Goal: Transaction & Acquisition: Purchase product/service

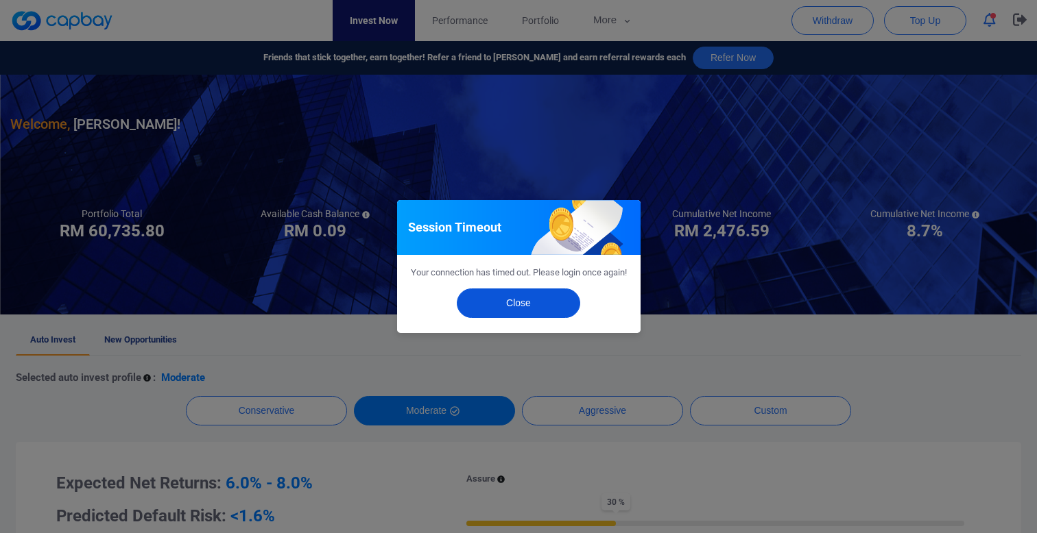
click at [506, 308] on button "Close" at bounding box center [518, 303] width 123 height 29
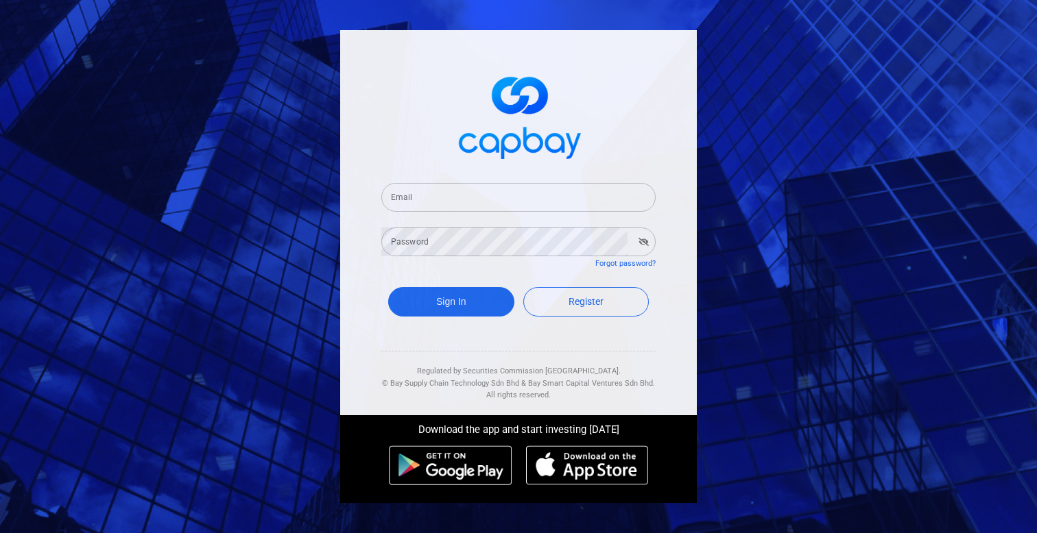
click at [588, 195] on input "Email" at bounding box center [518, 197] width 274 height 29
paste input "simmatrix100@gmail.com"
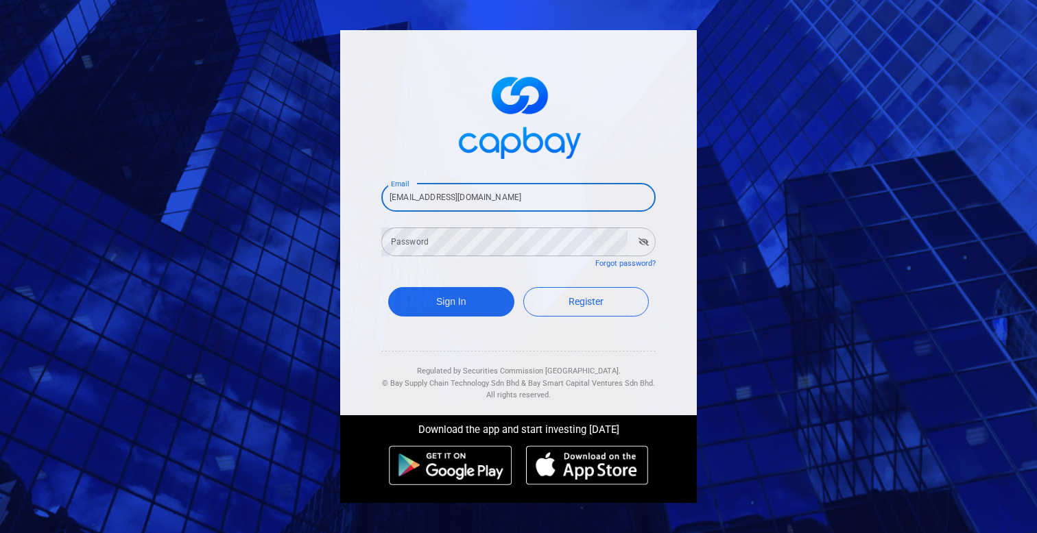
type input "simmatrix100@gmail.com"
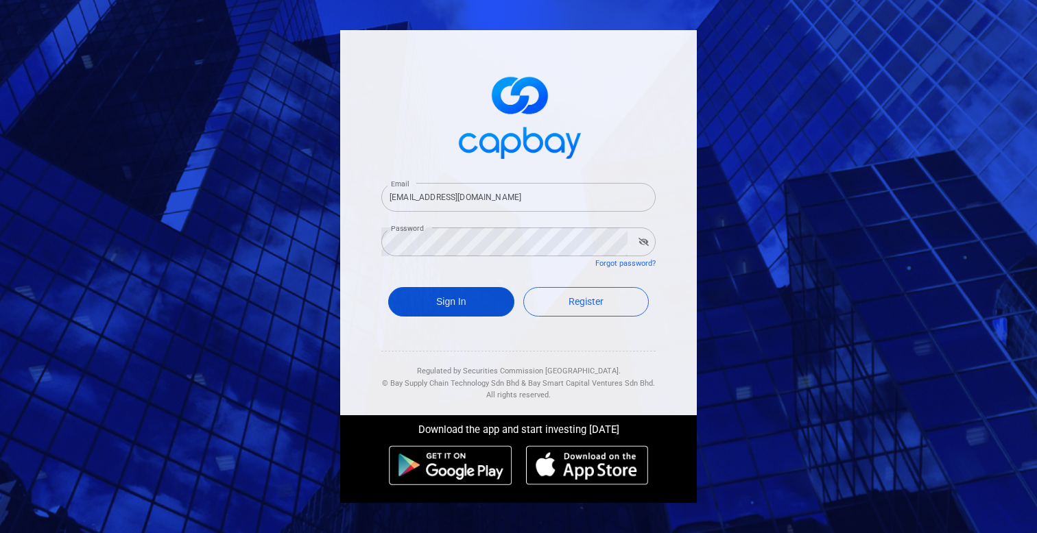
click at [442, 298] on button "Sign In" at bounding box center [451, 301] width 126 height 29
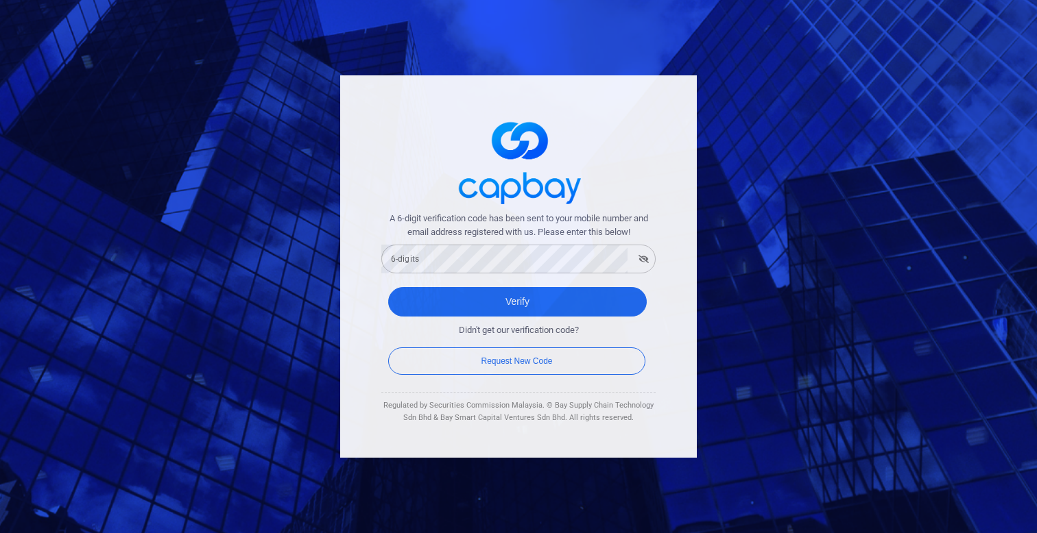
click at [597, 275] on form "A 6-digit verification code has been sent to your mobile number and email addre…" at bounding box center [518, 295] width 274 height 167
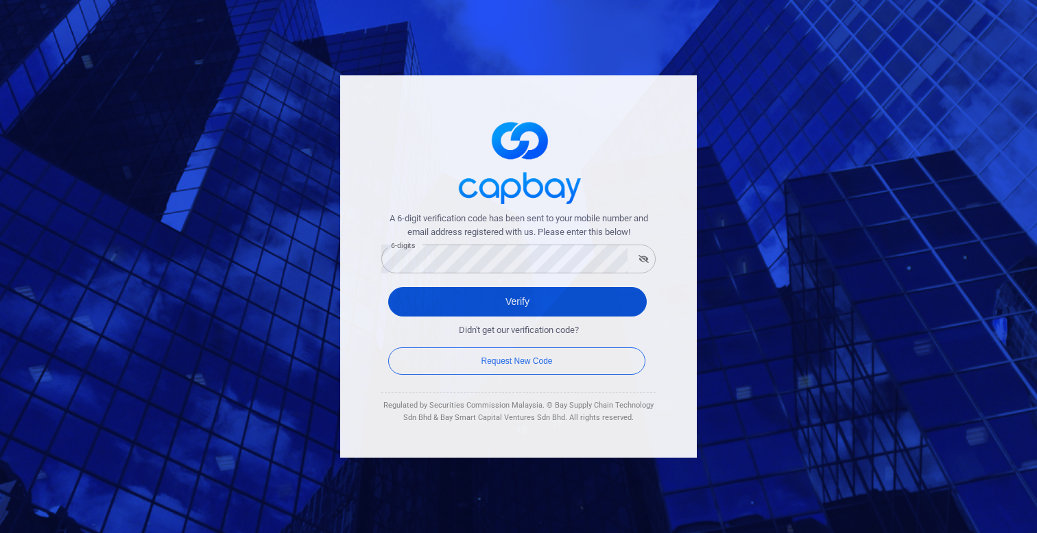
click at [587, 293] on button "Verify" at bounding box center [517, 301] width 258 height 29
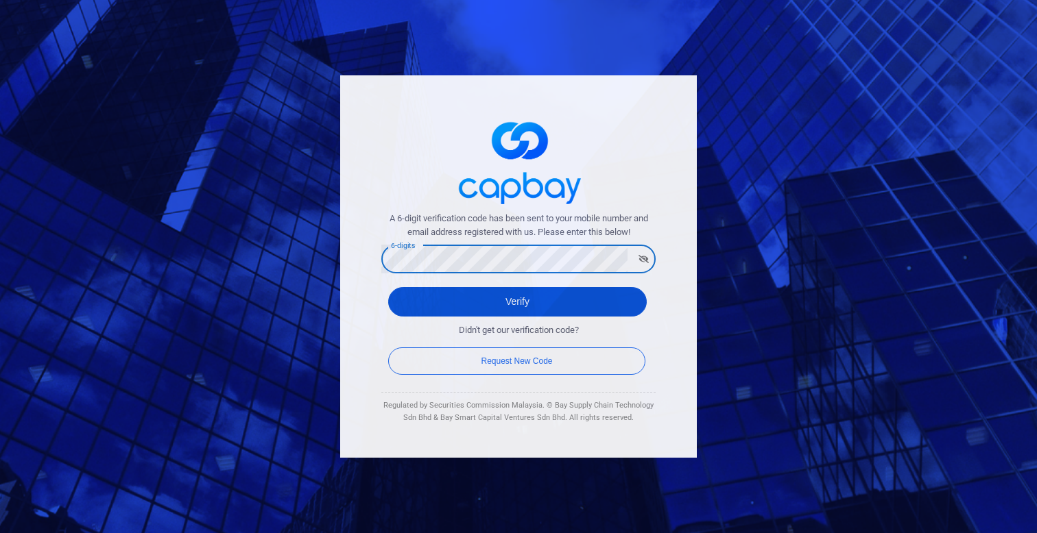
click at [520, 302] on button "Verify" at bounding box center [517, 301] width 258 height 29
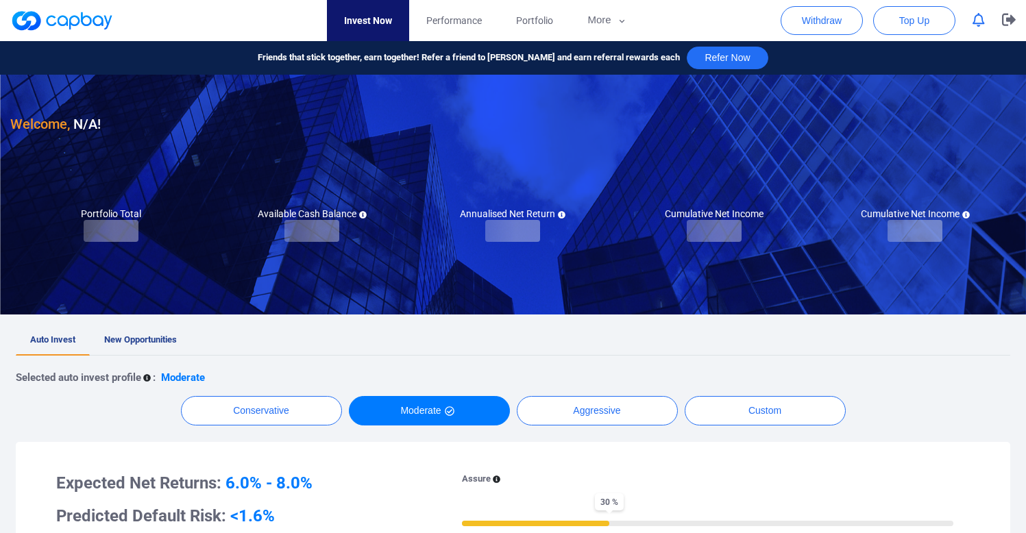
checkbox input "true"
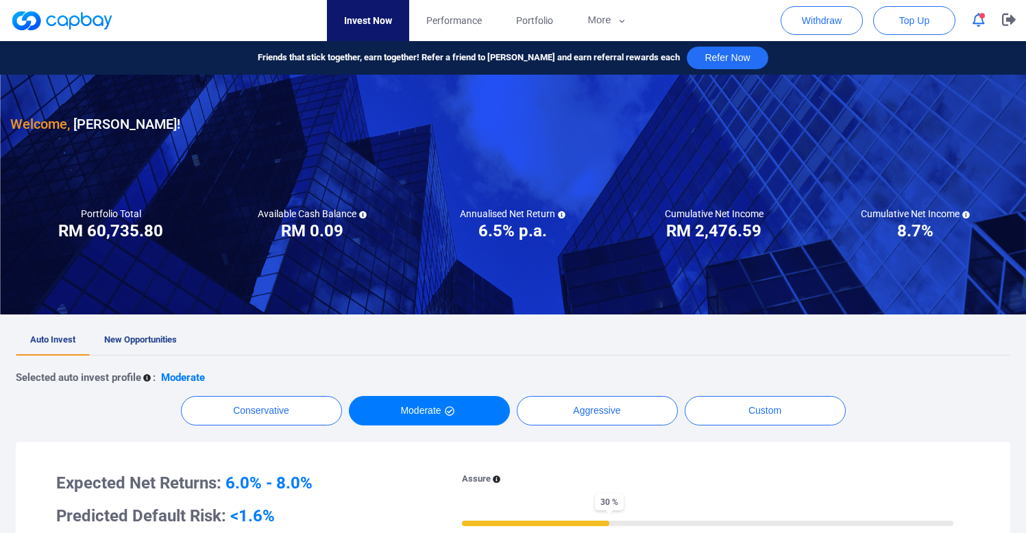
click at [649, 21] on nav "Invest Now Performance Portfolio More Transaction My Statements My Profile FAQs…" at bounding box center [486, 20] width 1006 height 41
click at [625, 21] on icon "button" at bounding box center [622, 21] width 10 height 12
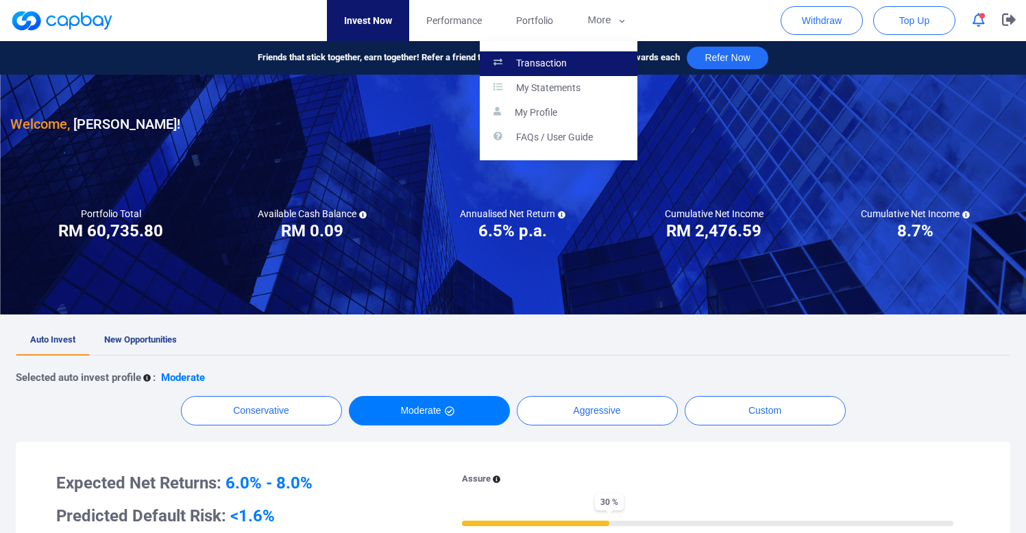
click at [586, 60] on link "Transaction" at bounding box center [559, 63] width 158 height 25
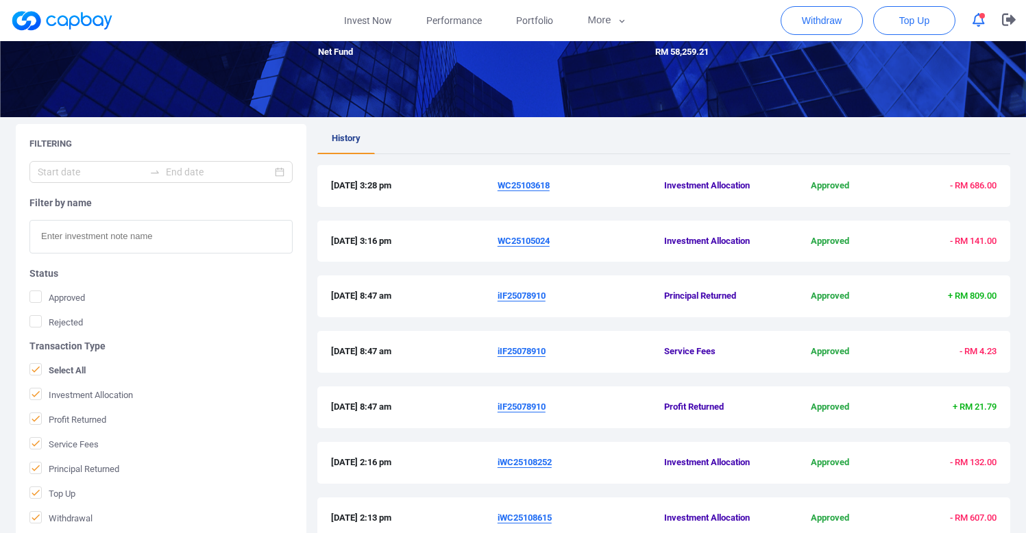
scroll to position [280, 0]
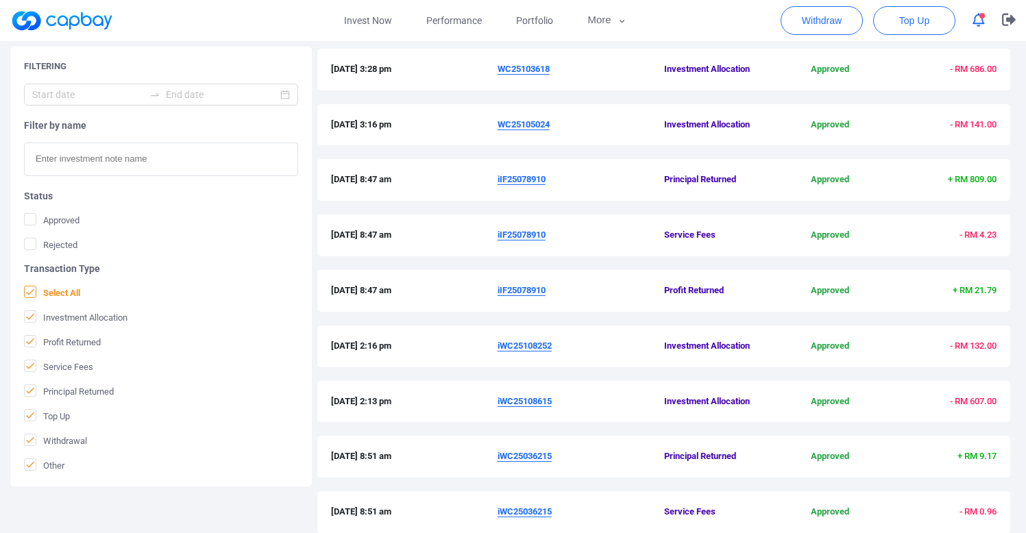
click at [71, 293] on span "Select All" at bounding box center [52, 293] width 56 height 14
click at [0, 0] on input "Select All" at bounding box center [0, 0] width 0 height 0
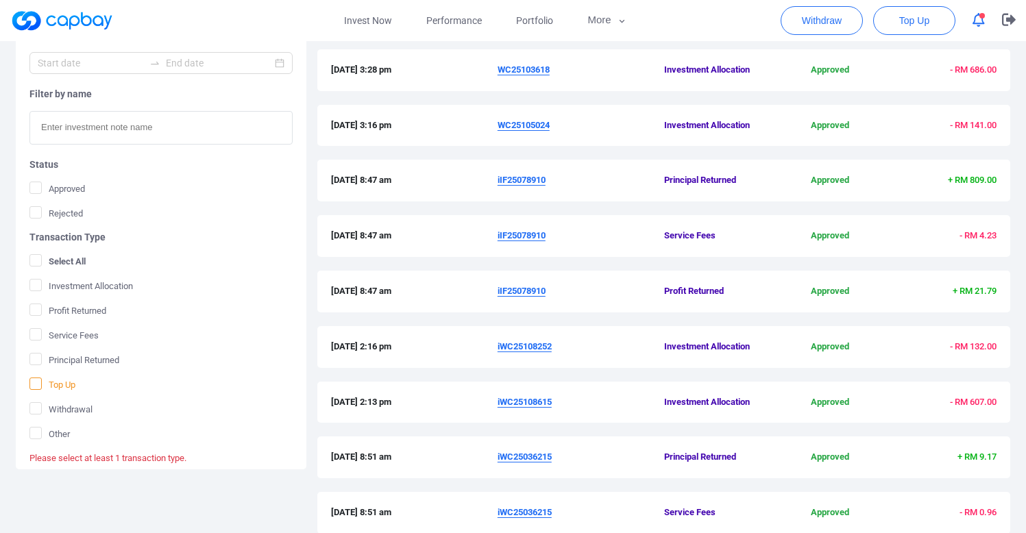
click at [64, 386] on span "Top Up" at bounding box center [52, 385] width 46 height 14
click at [0, 0] on input "Top Up" at bounding box center [0, 0] width 0 height 0
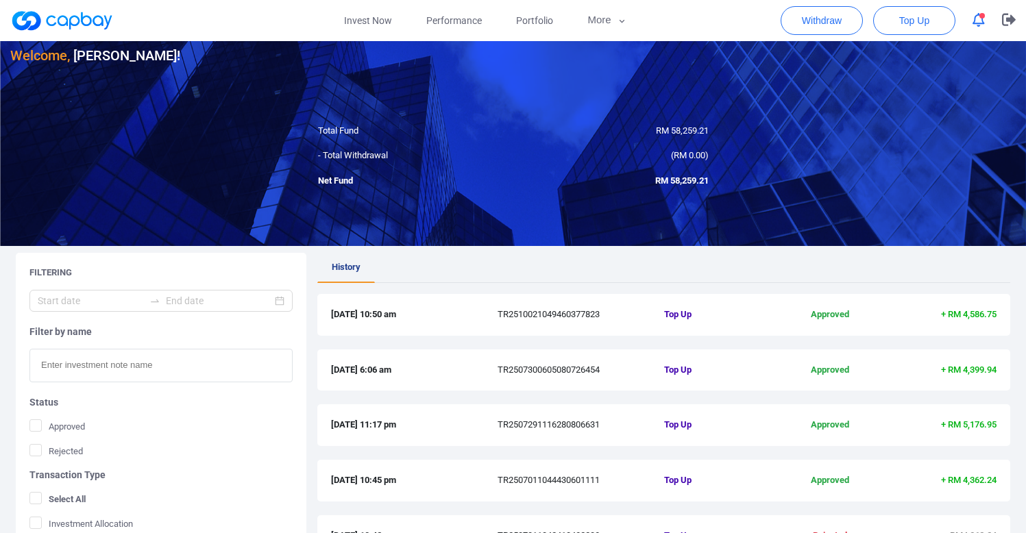
scroll to position [22, 0]
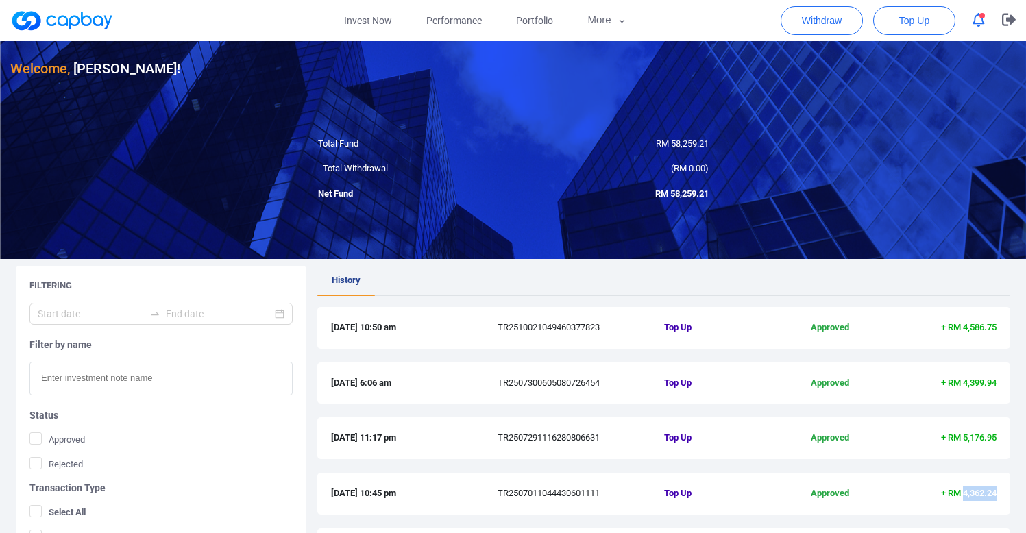
drag, startPoint x: 961, startPoint y: 491, endPoint x: 997, endPoint y: 494, distance: 36.4
click at [997, 494] on div "1 Jul 2025 10:45 pm TR2507011044430601111 Top Up Approved + RM 4,362.24" at bounding box center [663, 494] width 693 height 42
copy span "4,362.24"
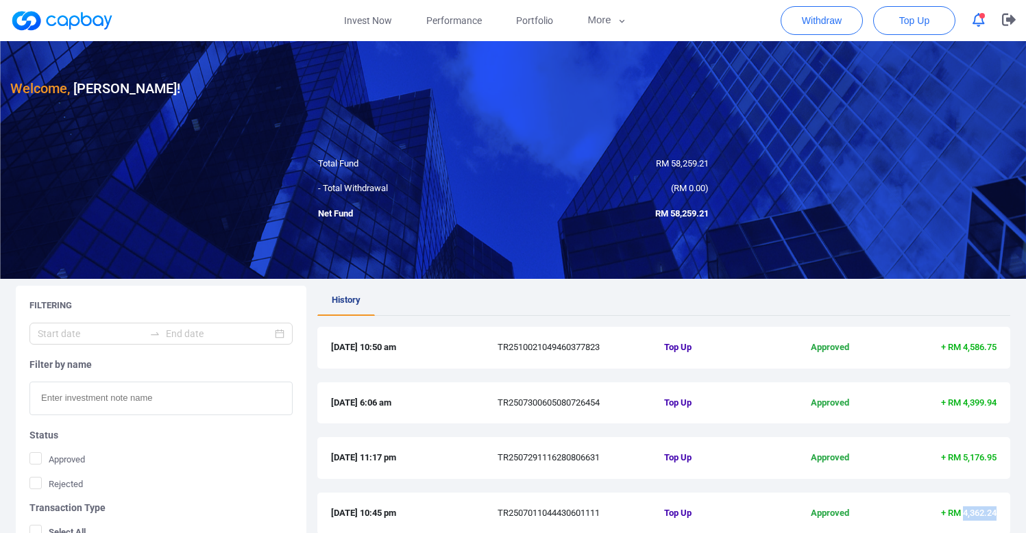
scroll to position [0, 0]
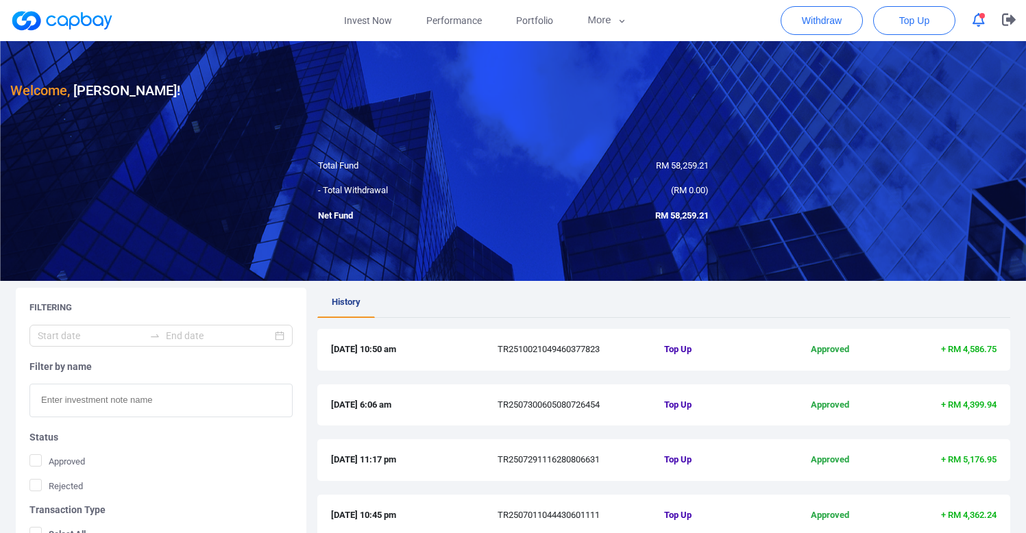
click at [969, 469] on div "29 Jul 2025 11:17 pm TR2507291116280806631 Top Up Approved + RM 5,176.95" at bounding box center [663, 460] width 693 height 42
drag, startPoint x: 969, startPoint y: 460, endPoint x: 1000, endPoint y: 459, distance: 31.5
click at [1000, 459] on div "29 Jul 2025 11:17 pm TR2507291116280806631 Top Up Approved + RM 5,176.95" at bounding box center [663, 460] width 693 height 42
drag, startPoint x: 981, startPoint y: 460, endPoint x: 962, endPoint y: 461, distance: 19.2
click at [962, 461] on div "29 Jul 2025 11:17 pm TR2507291116280806631 Top Up Approved + RM 5,176.95" at bounding box center [663, 460] width 693 height 42
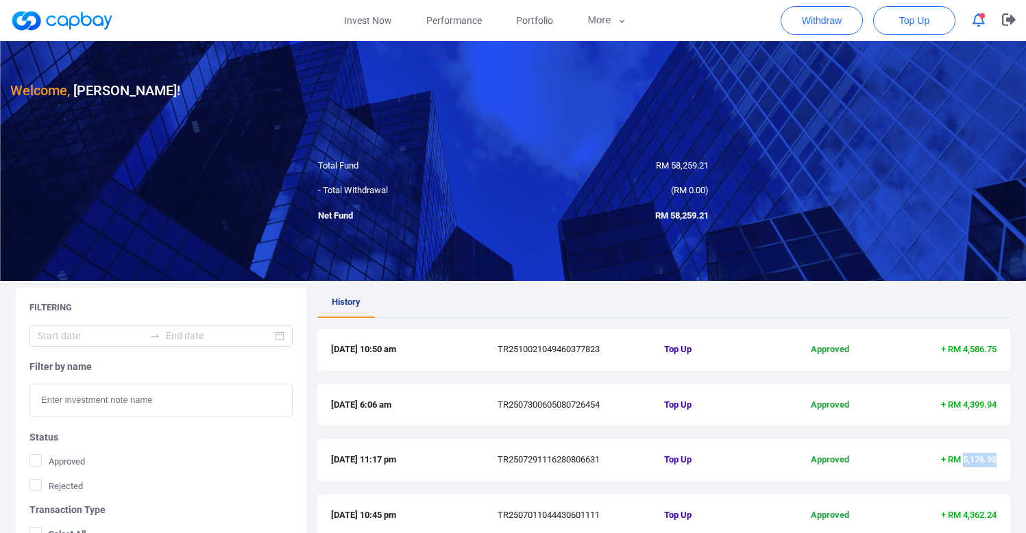
copy span "5,176.95"
click at [952, 392] on div "30 Jul 2025 6:06 am TR2507300605080726454 Top Up Approved + RM 4,399.94" at bounding box center [663, 406] width 693 height 42
drag, startPoint x: 963, startPoint y: 406, endPoint x: 1000, endPoint y: 403, distance: 37.1
click at [1000, 403] on div "30 Jul 2025 6:06 am TR2507300605080726454 Top Up Approved + RM 4,399.94" at bounding box center [663, 406] width 693 height 42
copy span "4,399.94"
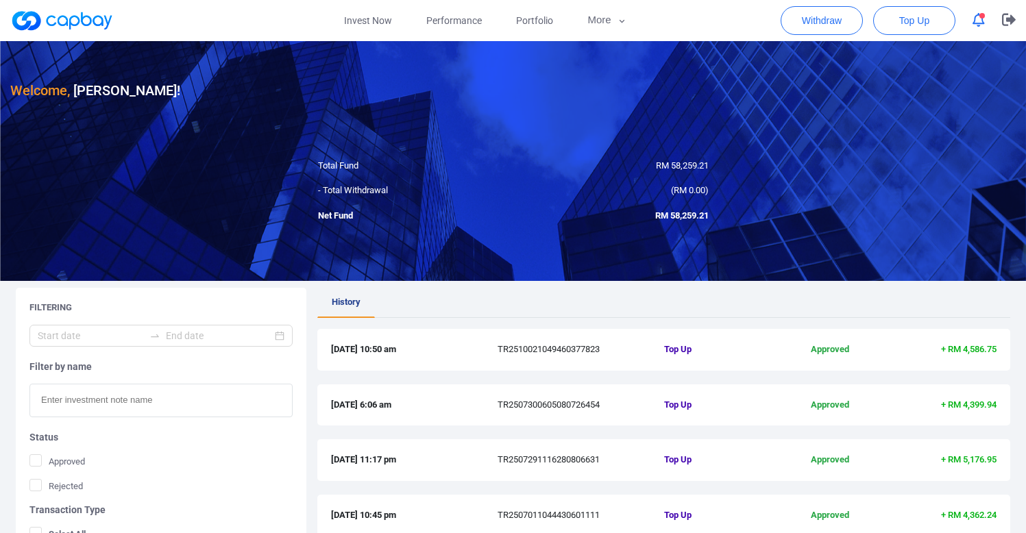
click at [971, 352] on span "+ RM 4,586.75" at bounding box center [969, 349] width 56 height 10
drag, startPoint x: 963, startPoint y: 348, endPoint x: 1001, endPoint y: 350, distance: 37.8
click at [1001, 350] on div "2 Oct 2025 10:50 am TR2510021049460377823 Top Up Approved + RM 4,586.75" at bounding box center [663, 350] width 693 height 42
copy span "4,586.75"
click at [472, 18] on span "Performance" at bounding box center [454, 20] width 56 height 15
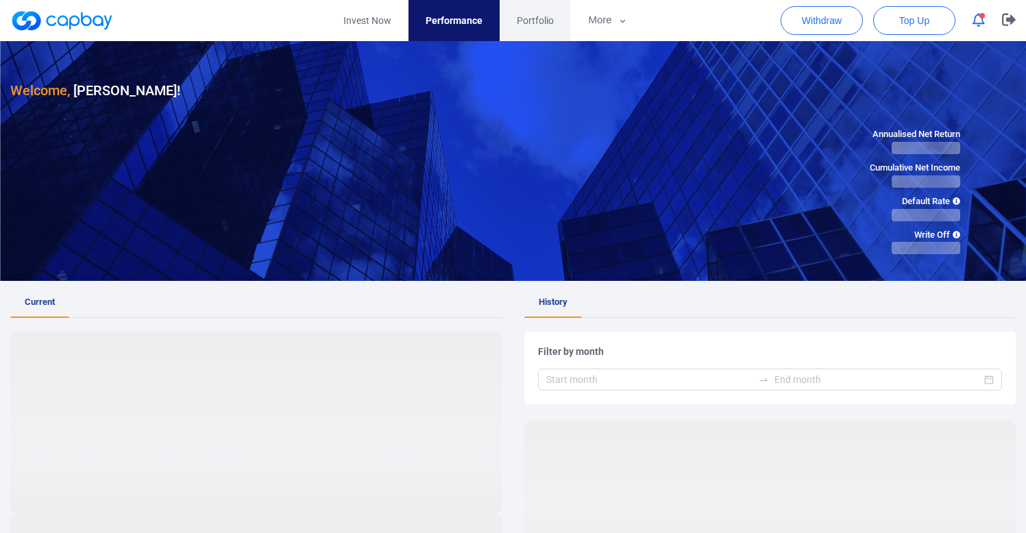
click at [524, 17] on span "Portfolio" at bounding box center [535, 20] width 37 height 15
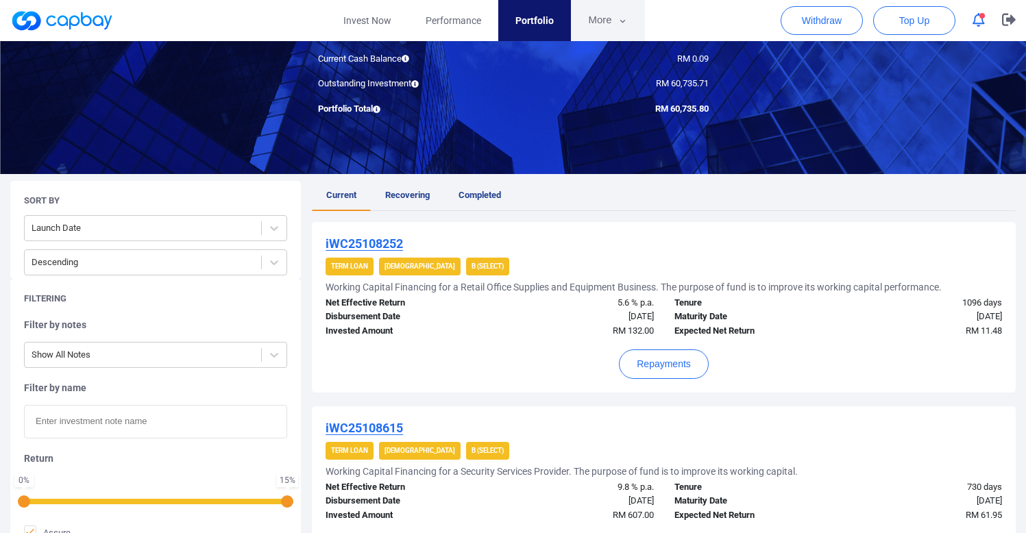
scroll to position [140, 0]
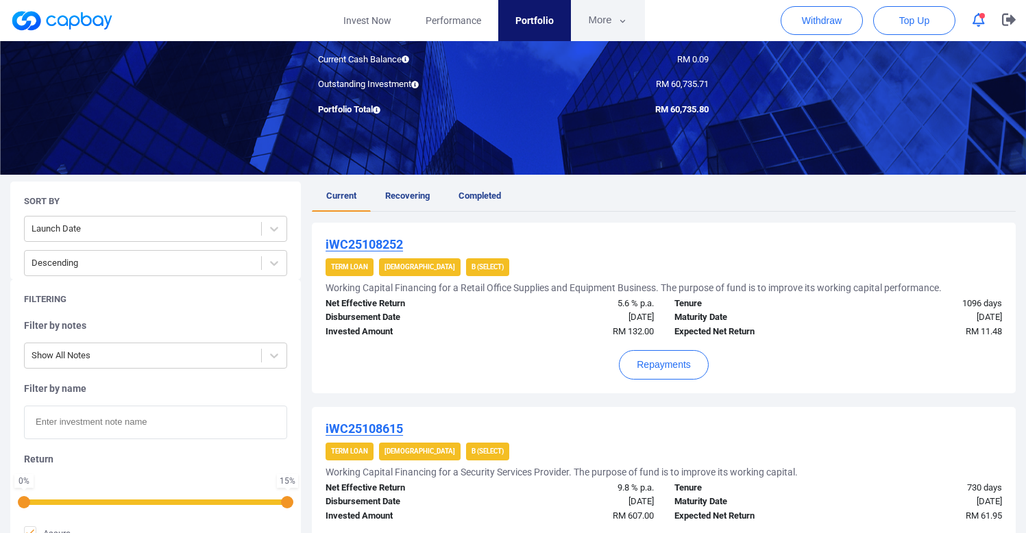
click at [612, 31] on button "More" at bounding box center [607, 20] width 73 height 41
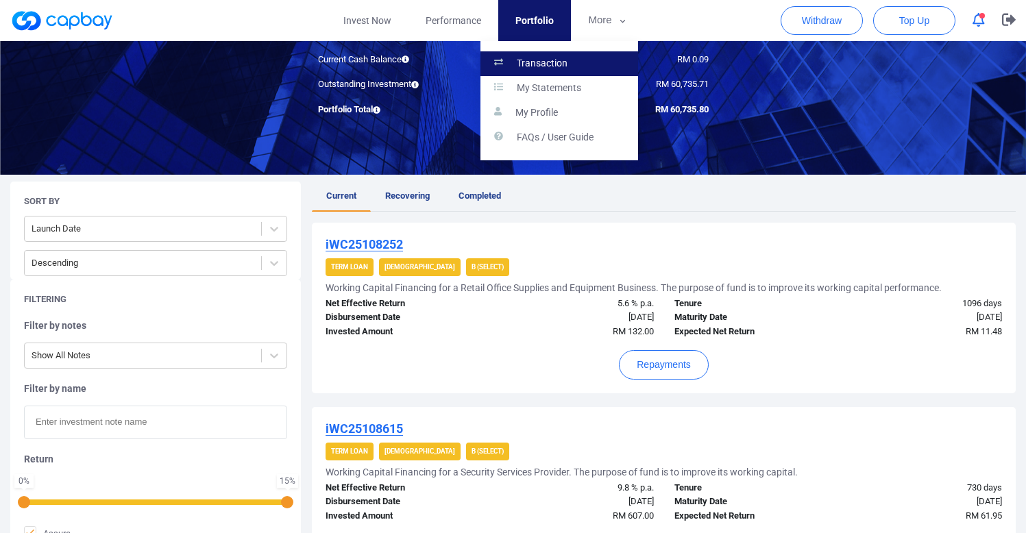
click at [598, 64] on link "Transaction" at bounding box center [560, 63] width 158 height 25
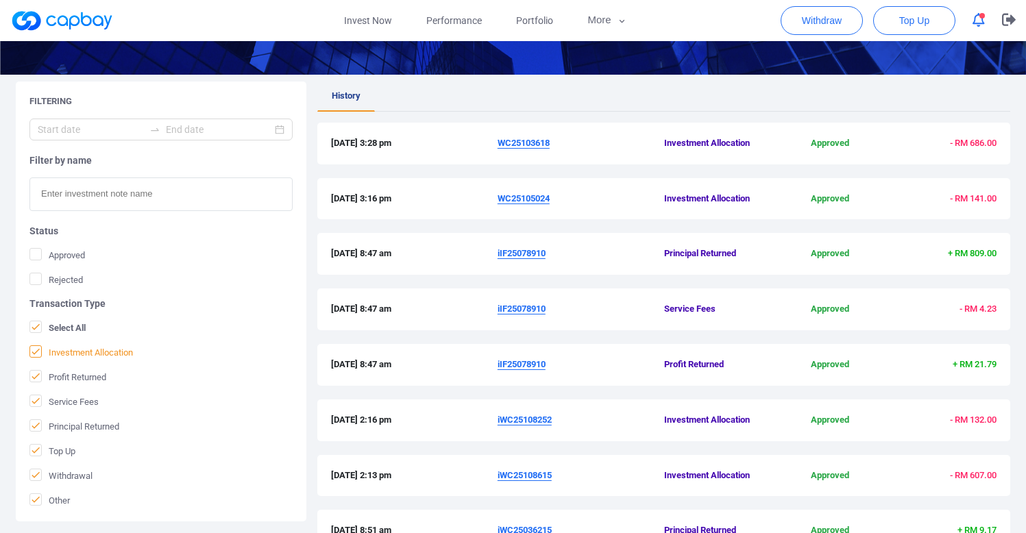
scroll to position [208, 0]
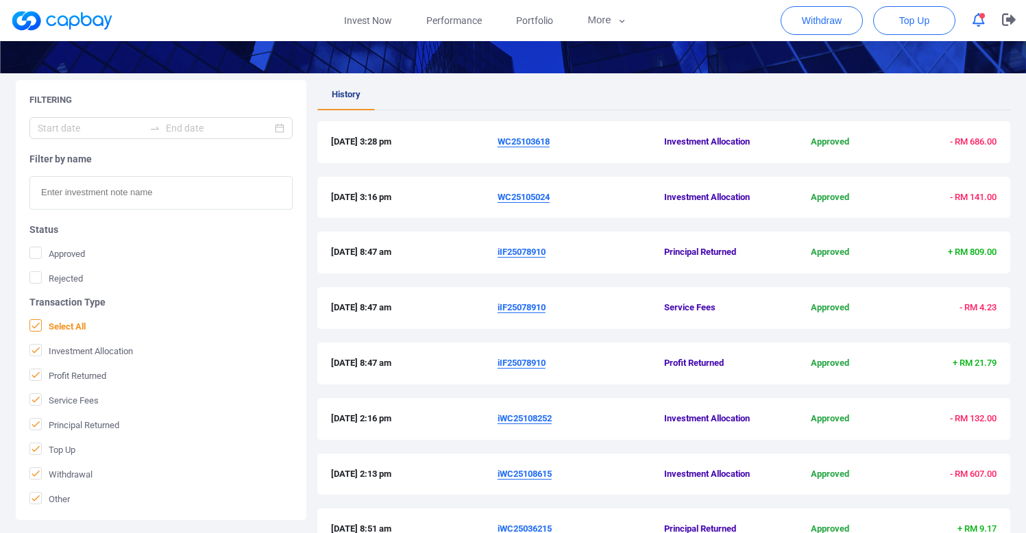
click at [74, 325] on span "Select All" at bounding box center [57, 326] width 56 height 14
click at [0, 0] on input "Select All" at bounding box center [0, 0] width 0 height 0
click at [74, 452] on span "Top Up" at bounding box center [52, 450] width 46 height 14
click at [0, 0] on input "Top Up" at bounding box center [0, 0] width 0 height 0
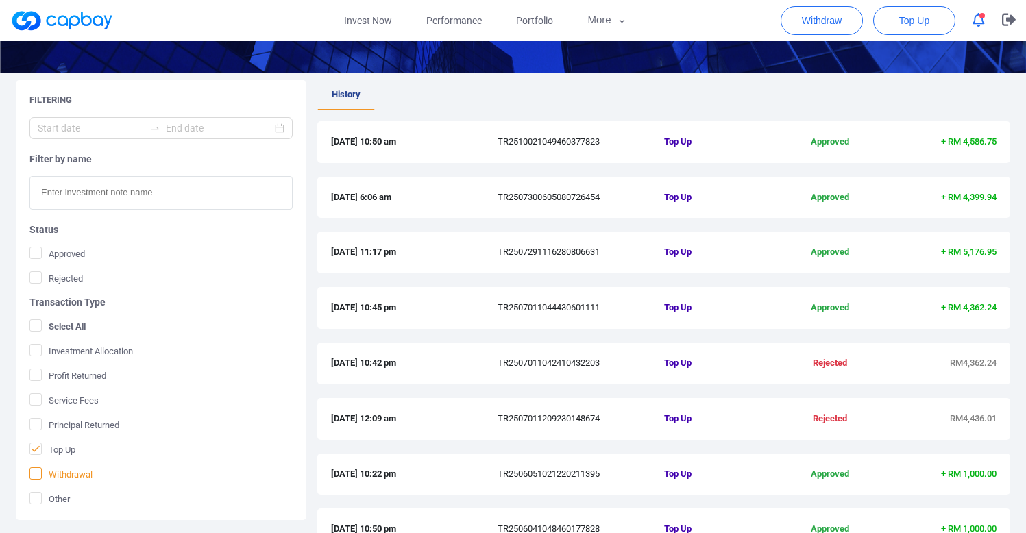
click at [77, 474] on span "Withdrawal" at bounding box center [60, 475] width 63 height 14
click at [0, 0] on input "Withdrawal" at bounding box center [0, 0] width 0 height 0
click at [65, 446] on span "Top Up" at bounding box center [52, 450] width 46 height 14
click at [0, 0] on input "Top Up" at bounding box center [0, 0] width 0 height 0
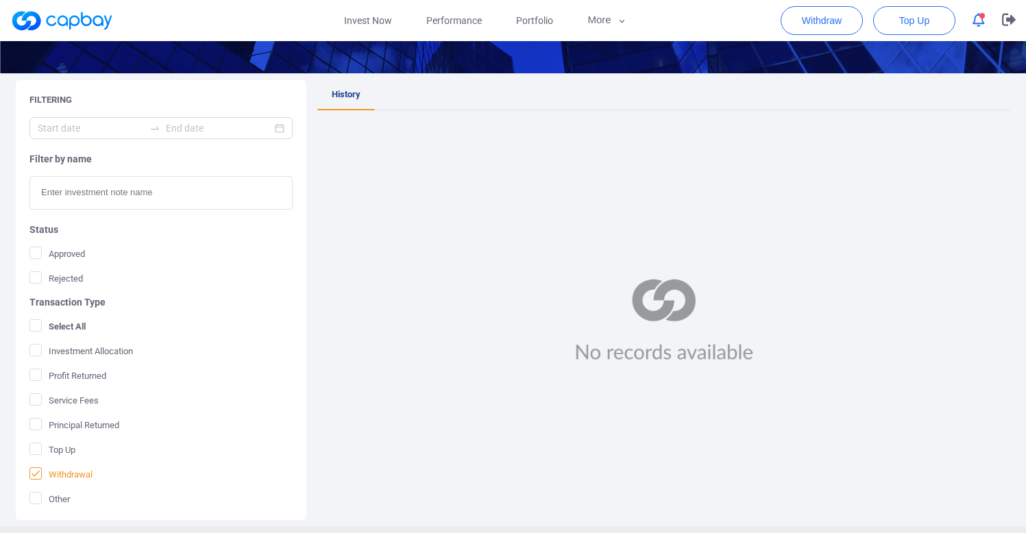
click at [69, 474] on span "Withdrawal" at bounding box center [60, 475] width 63 height 14
click at [0, 0] on input "Withdrawal" at bounding box center [0, 0] width 0 height 0
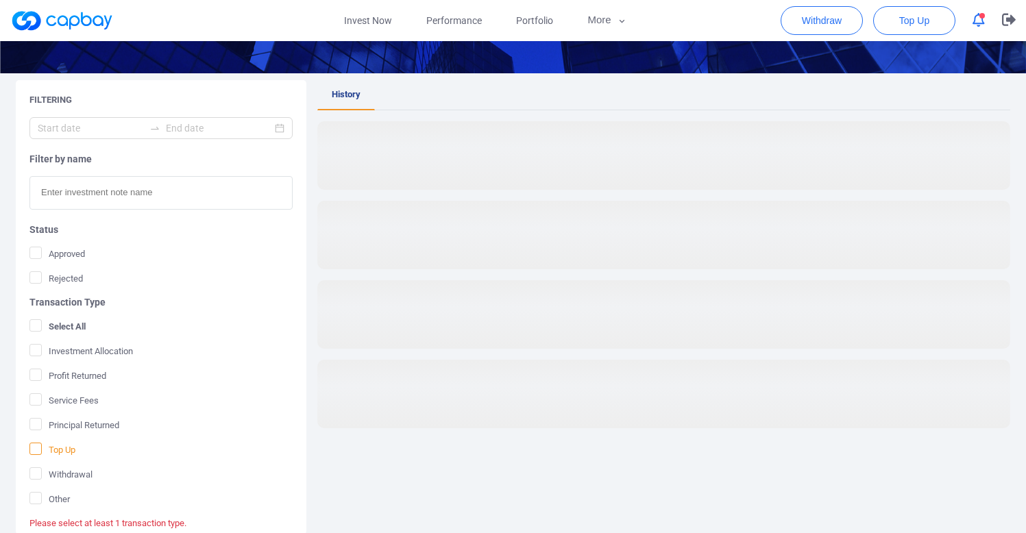
click at [67, 451] on span "Top Up" at bounding box center [52, 450] width 46 height 14
click at [0, 0] on input "Top Up" at bounding box center [0, 0] width 0 height 0
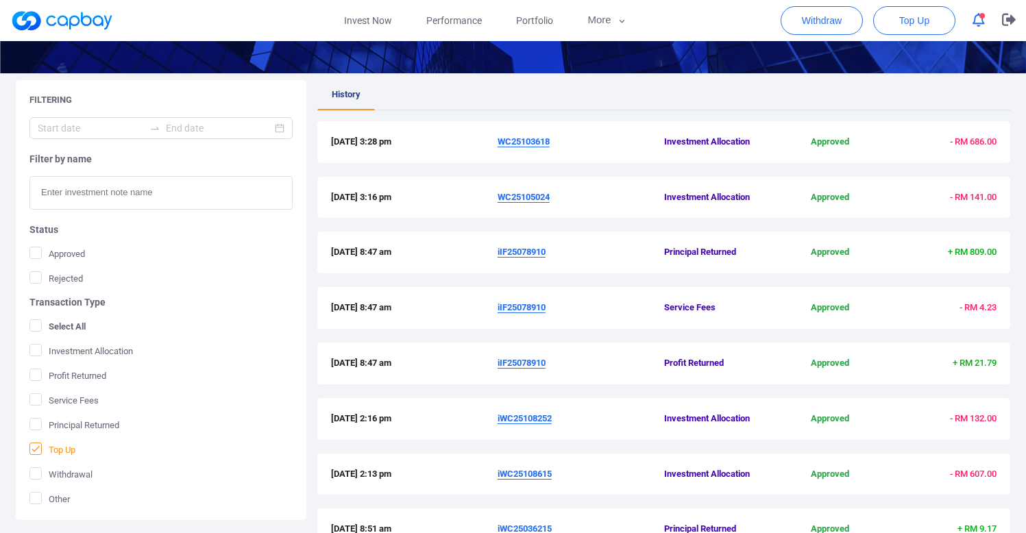
click at [60, 453] on span "Top Up" at bounding box center [52, 450] width 46 height 14
click at [0, 0] on input "Top Up" at bounding box center [0, 0] width 0 height 0
click at [64, 448] on span "Top Up" at bounding box center [52, 450] width 46 height 14
click at [0, 0] on input "Top Up" at bounding box center [0, 0] width 0 height 0
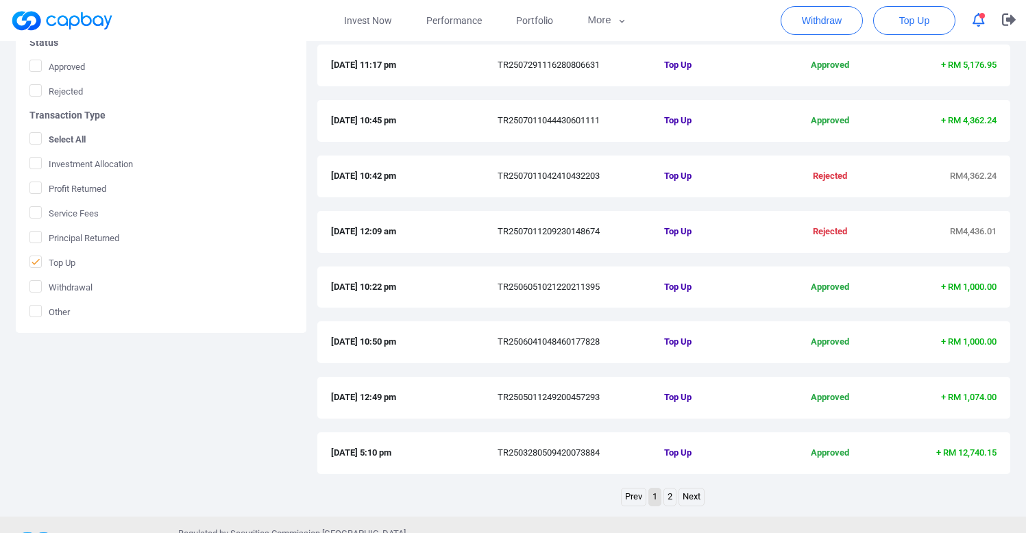
scroll to position [442, 0]
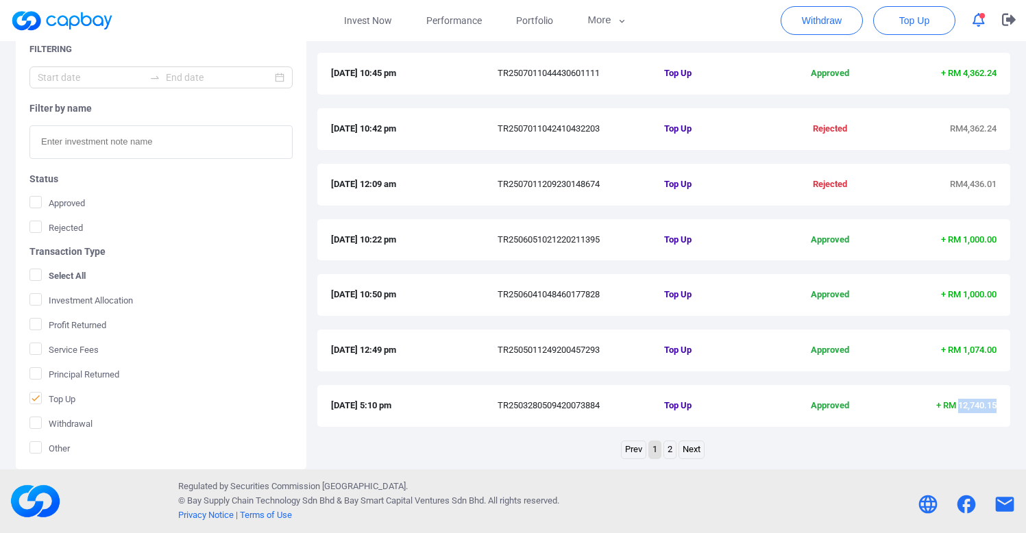
drag, startPoint x: 1002, startPoint y: 403, endPoint x: 958, endPoint y: 407, distance: 44.8
click at [958, 407] on div "28 Mar 2025 5:10 pm TR2503280509420073884 Top Up Approved + RM 12,740.15" at bounding box center [663, 406] width 693 height 42
copy span "12,740.15"
click at [673, 452] on link "2" at bounding box center [670, 449] width 12 height 17
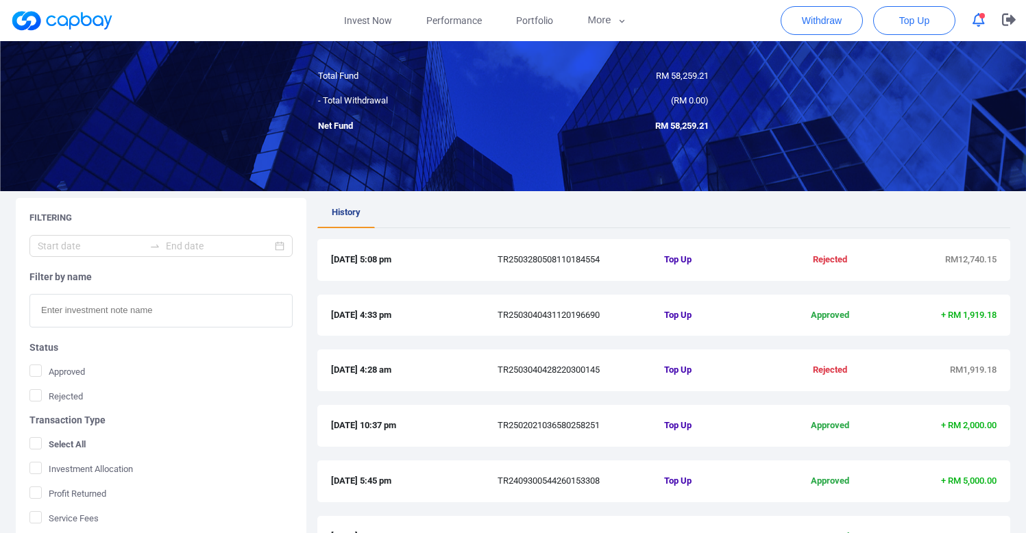
scroll to position [128, 0]
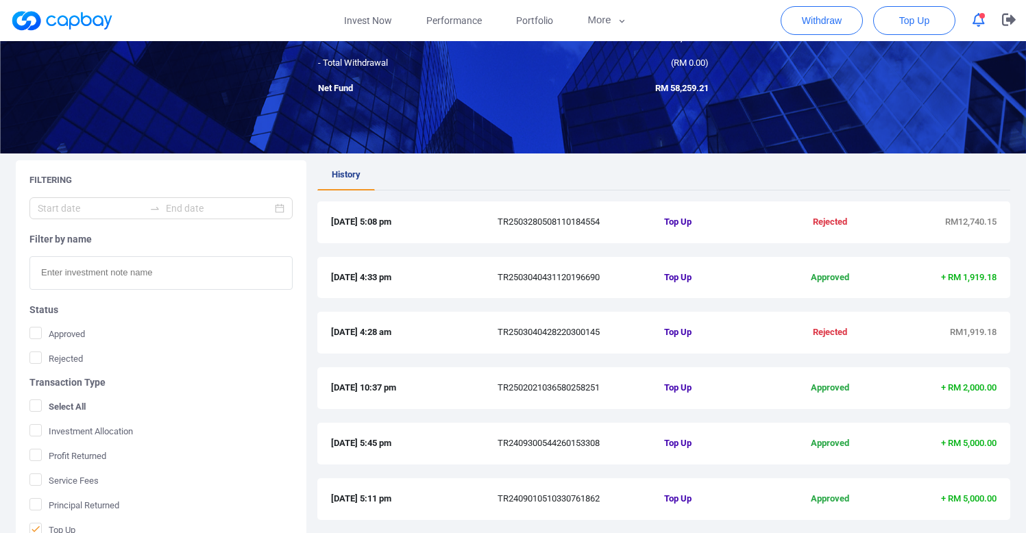
click at [68, 488] on form "Filter by name Status Approved Rejected Transaction Type Select All Investment …" at bounding box center [160, 391] width 263 height 389
click at [69, 486] on span "Service Fees" at bounding box center [63, 481] width 69 height 14
click at [0, 0] on input "Service Fees" at bounding box center [0, 0] width 0 height 0
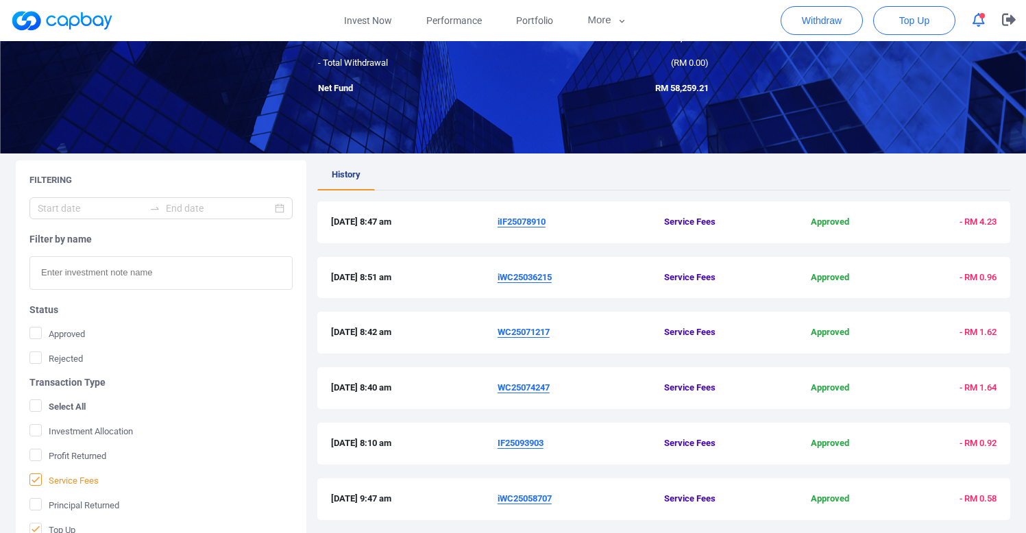
click at [69, 486] on span "Service Fees" at bounding box center [63, 481] width 69 height 14
click at [0, 0] on input "Service Fees" at bounding box center [0, 0] width 0 height 0
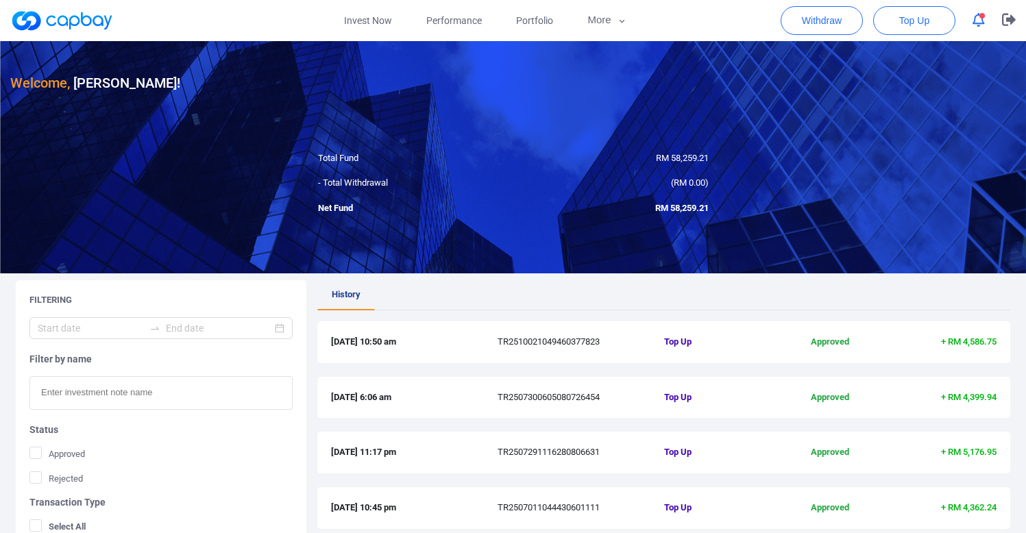
scroll to position [0, 0]
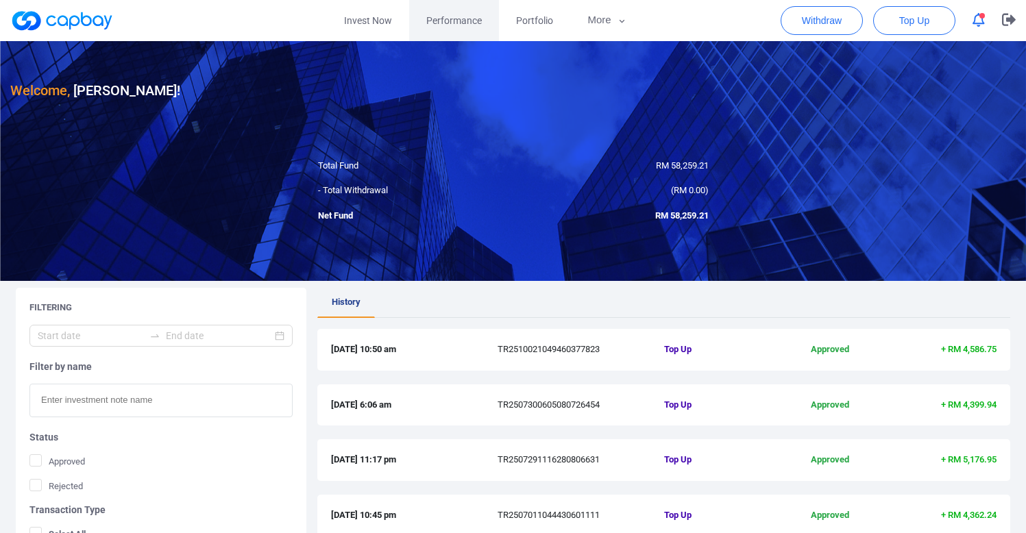
click at [441, 17] on span "Performance" at bounding box center [454, 20] width 56 height 15
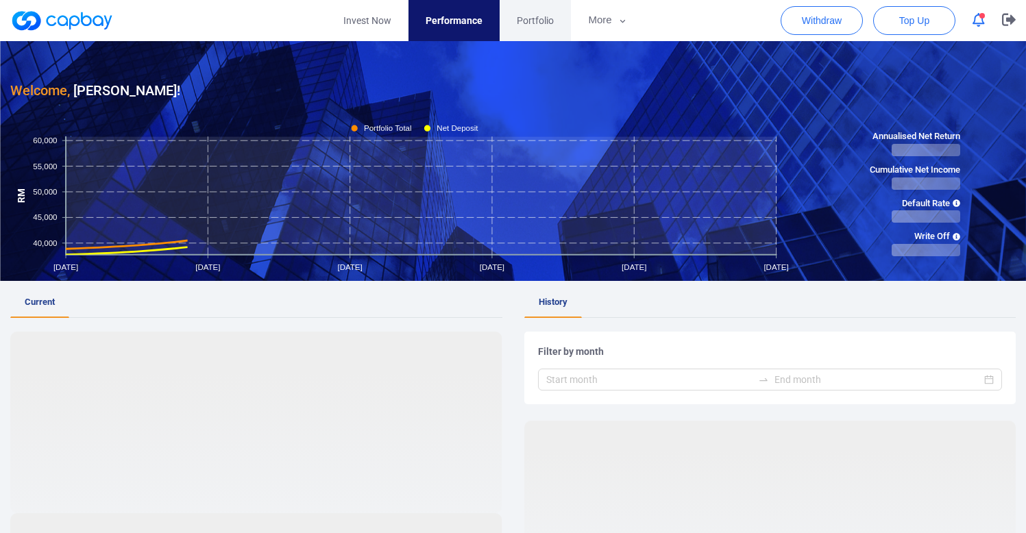
click at [543, 31] on link "Portfolio" at bounding box center [535, 20] width 71 height 41
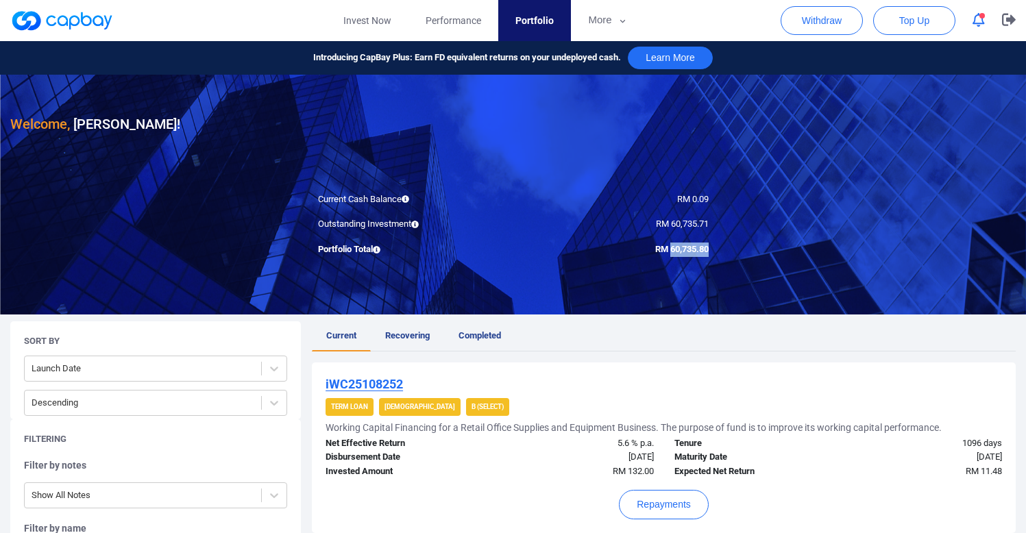
drag, startPoint x: 670, startPoint y: 250, endPoint x: 712, endPoint y: 251, distance: 42.5
click at [712, 251] on div "RM 60,735.80" at bounding box center [616, 250] width 206 height 14
copy span "60,735.80"
click at [982, 13] on span "button" at bounding box center [982, 15] width 5 height 5
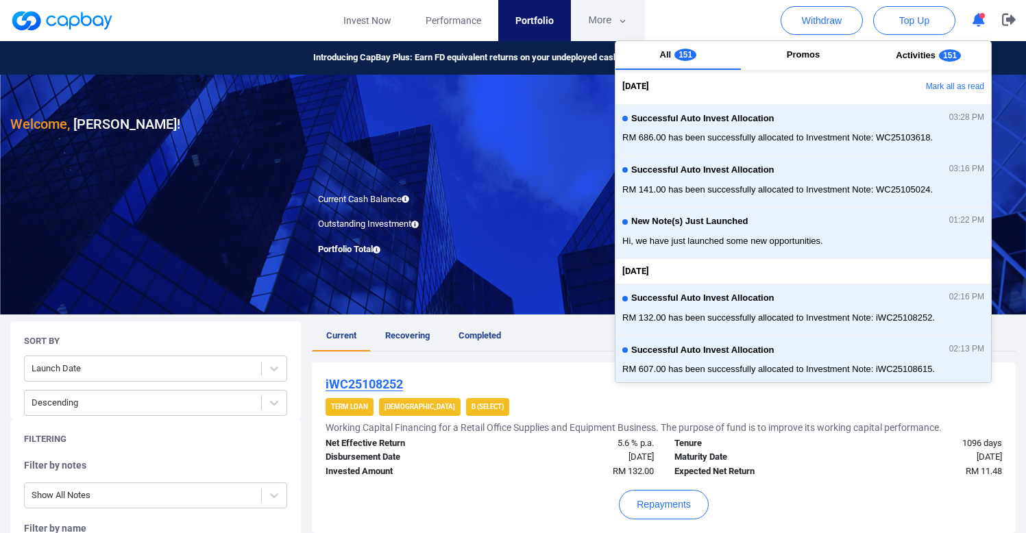
click at [592, 24] on button "More" at bounding box center [607, 20] width 73 height 41
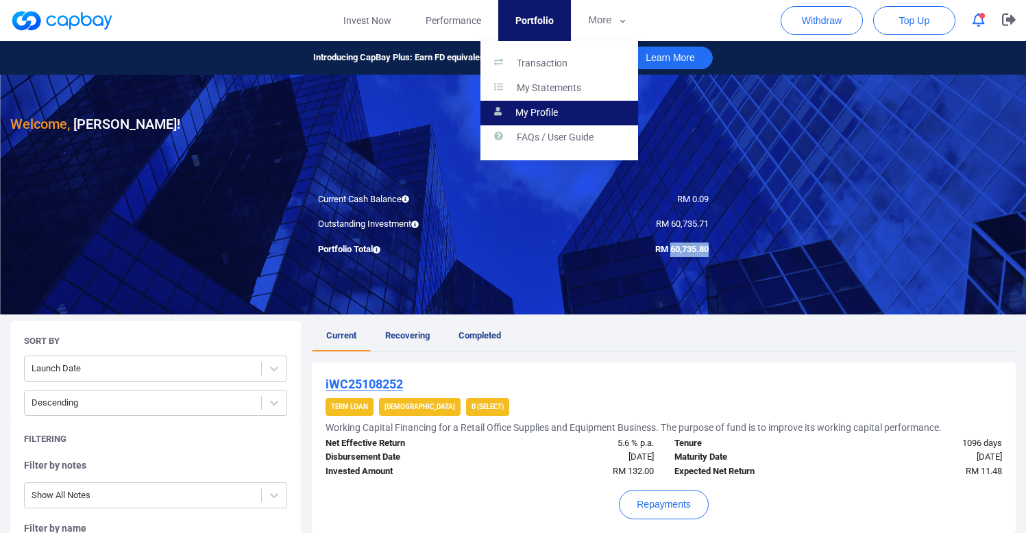
click at [548, 109] on p "My Profile" at bounding box center [537, 113] width 43 height 12
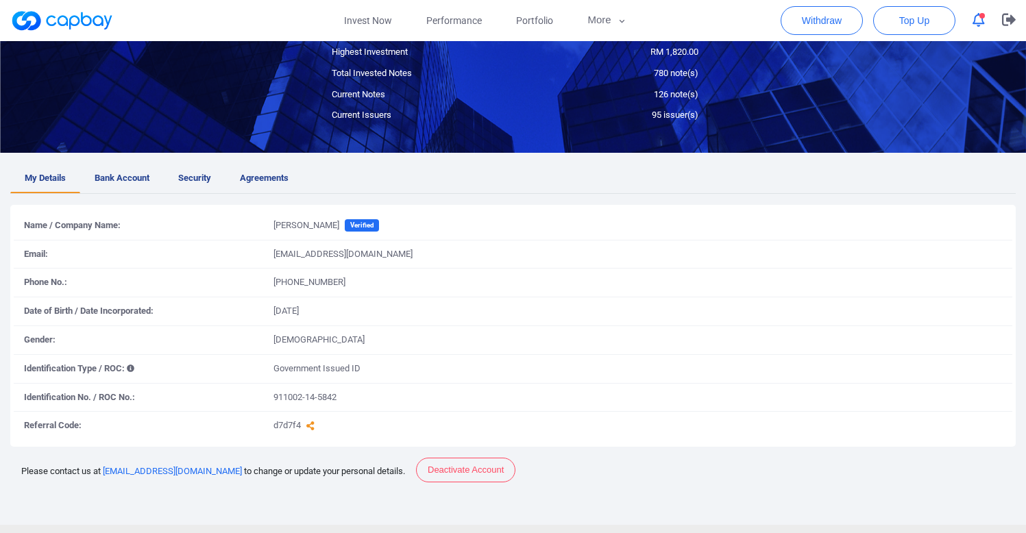
scroll to position [152, 0]
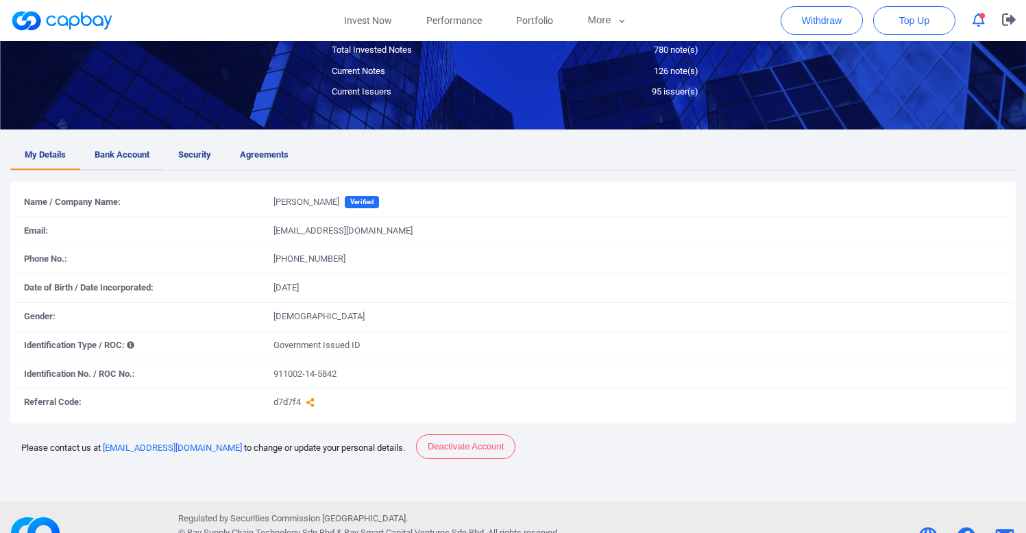
click at [112, 160] on span "Bank Account" at bounding box center [122, 155] width 55 height 14
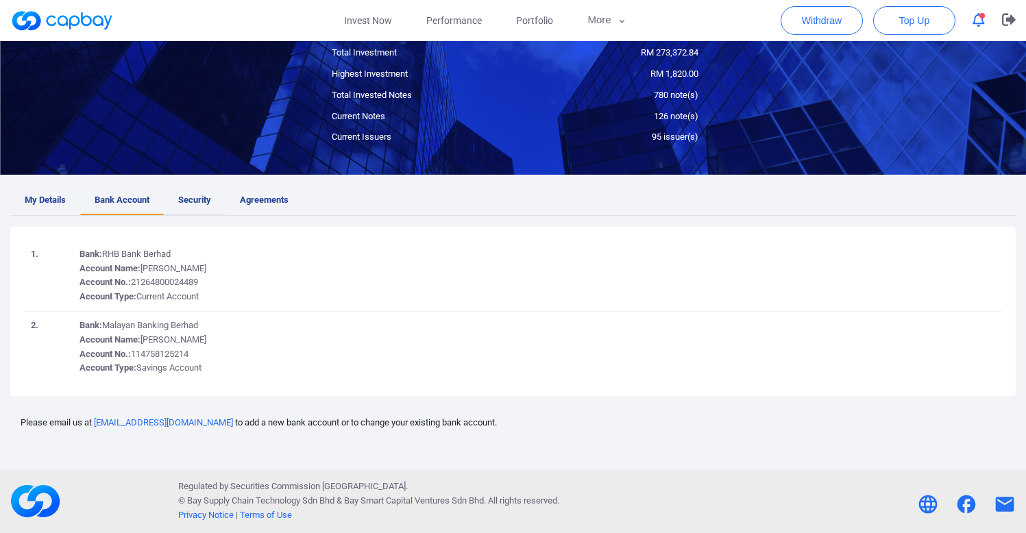
click at [179, 199] on link "Security" at bounding box center [195, 200] width 62 height 29
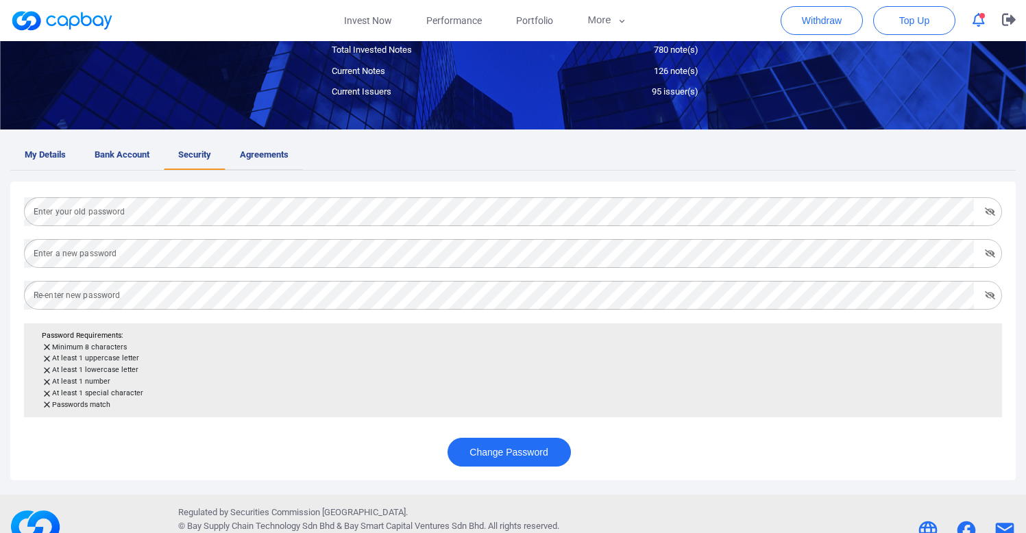
click at [277, 167] on link "Agreements" at bounding box center [264, 155] width 77 height 29
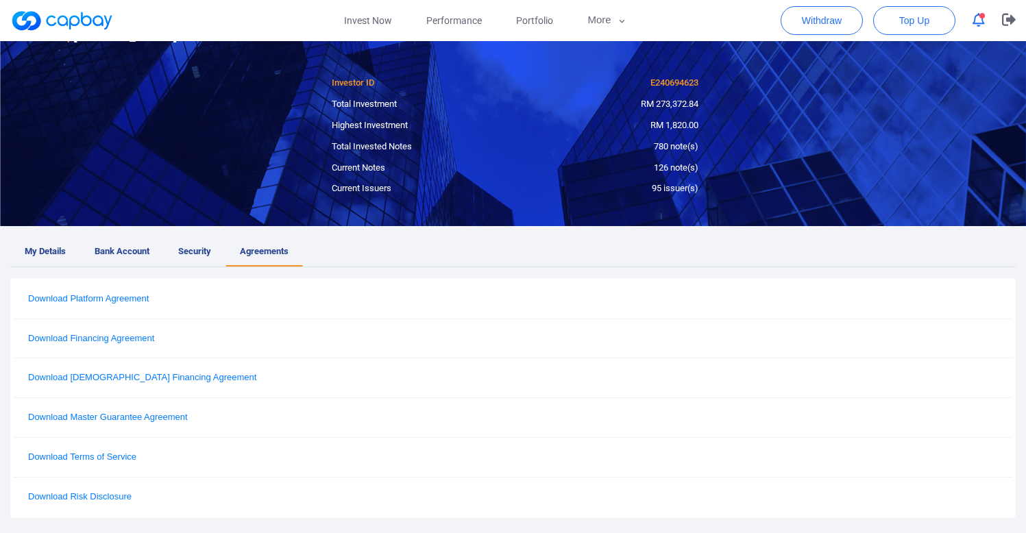
scroll to position [0, 0]
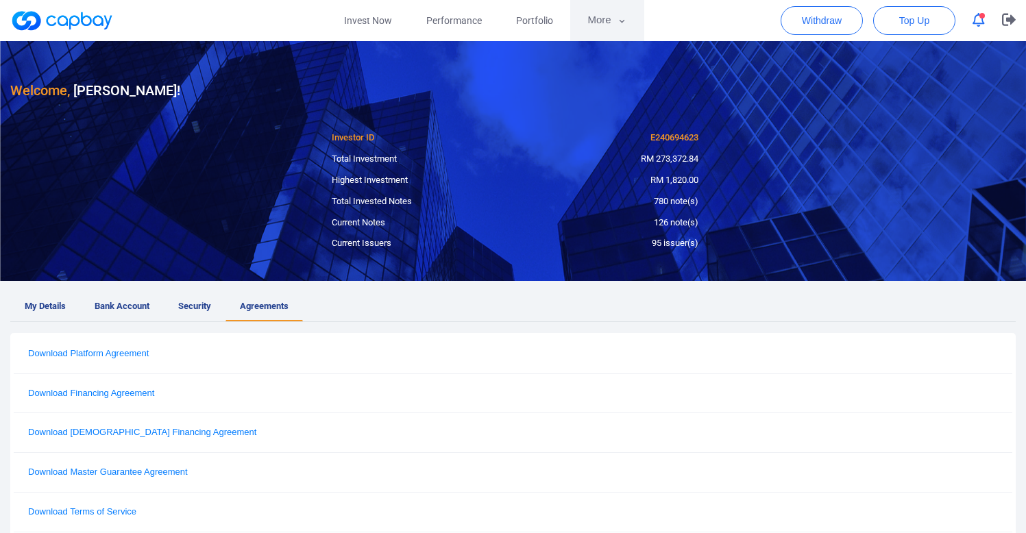
click at [608, 20] on button "More" at bounding box center [606, 20] width 73 height 41
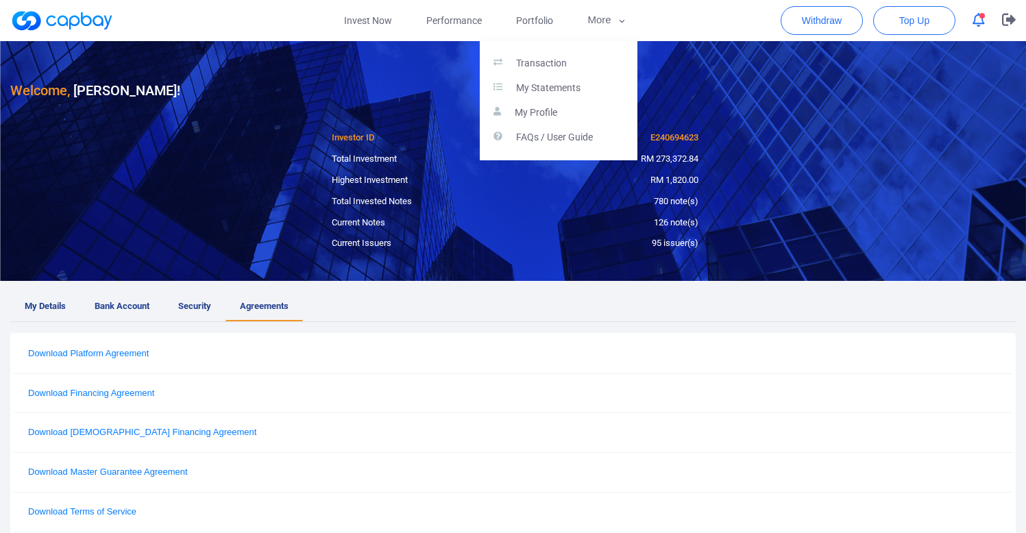
click at [982, 20] on button "button" at bounding box center [513, 266] width 1026 height 533
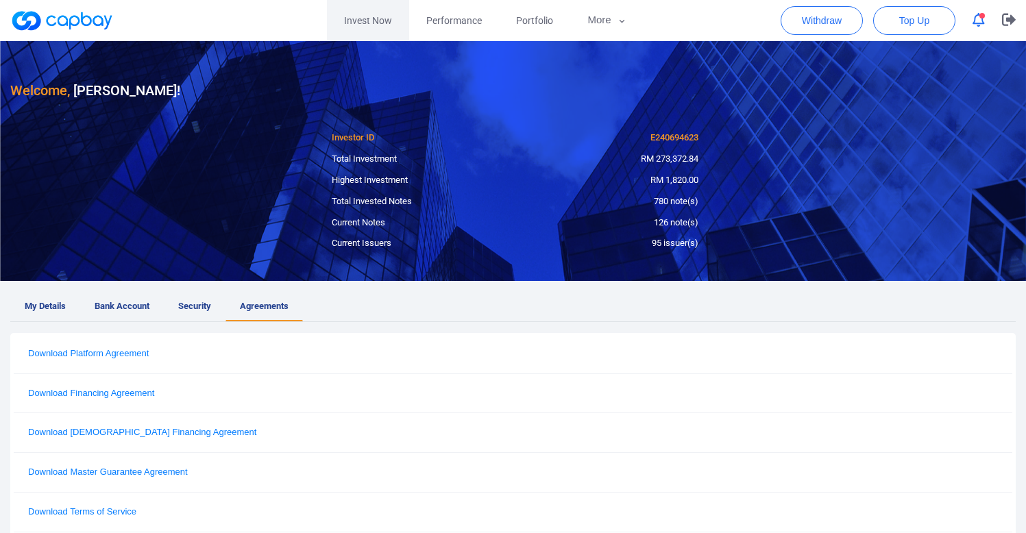
click at [353, 24] on link "Invest Now" at bounding box center [368, 20] width 82 height 41
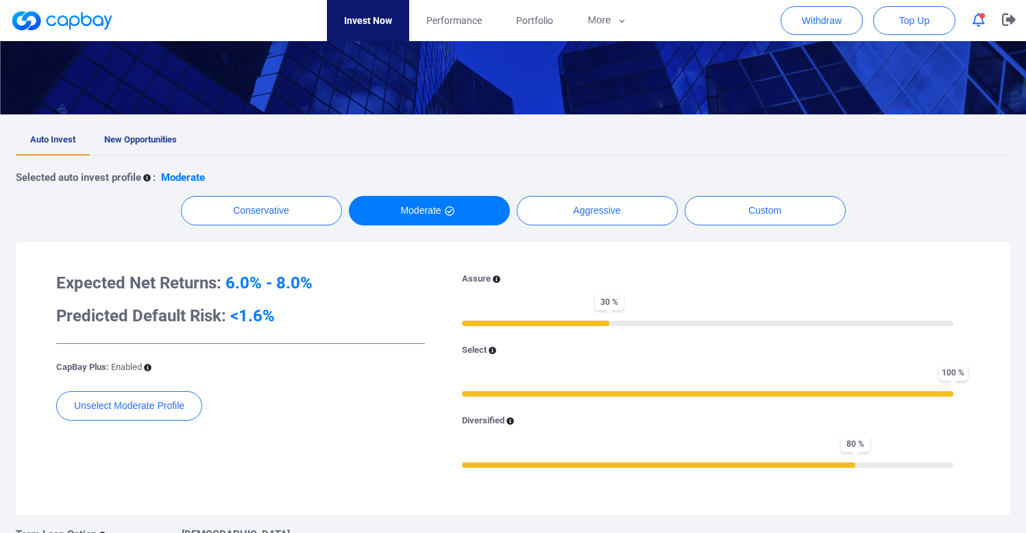
scroll to position [188, 0]
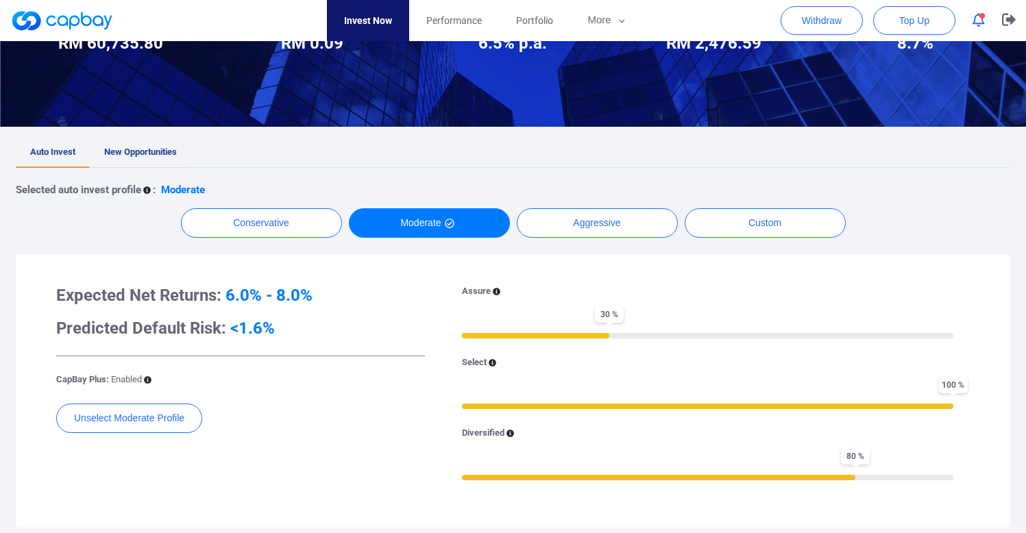
click at [149, 145] on link "New Opportunities" at bounding box center [140, 153] width 101 height 30
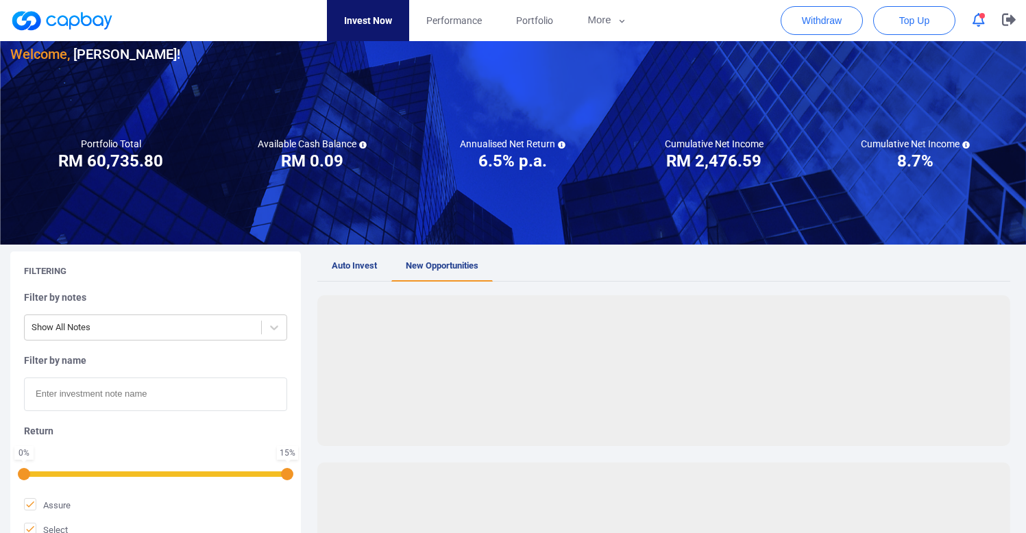
scroll to position [158, 0]
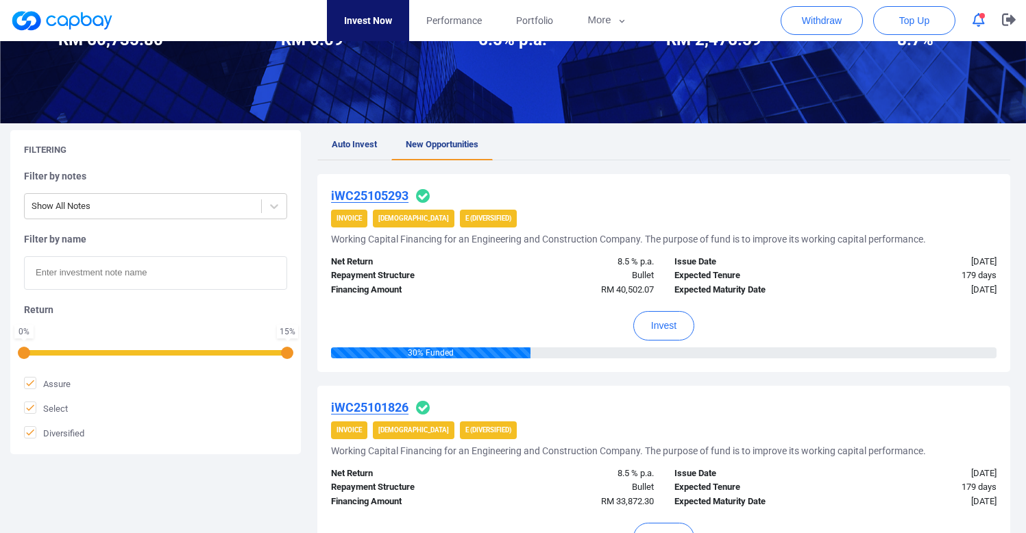
click at [347, 147] on span "Auto Invest" at bounding box center [354, 144] width 45 height 10
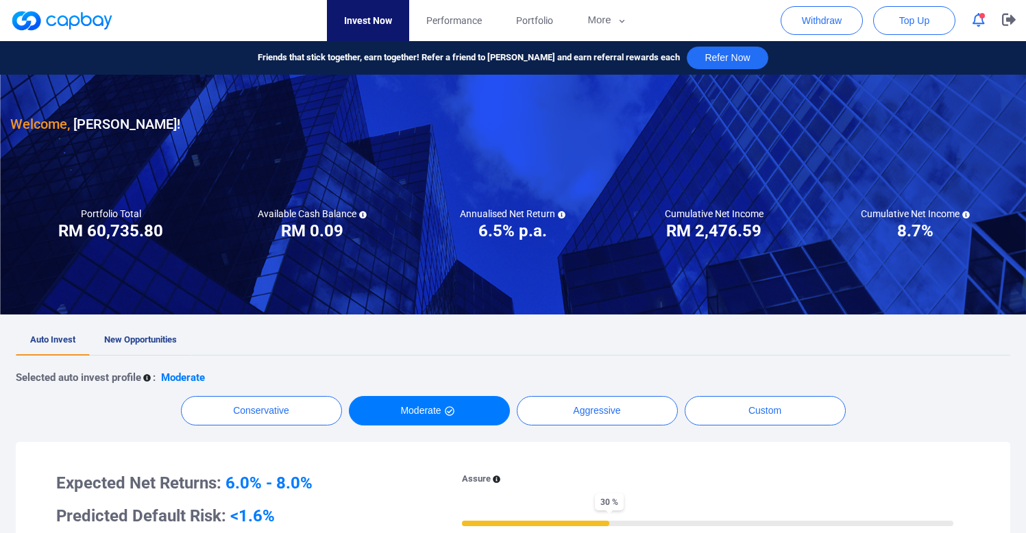
click at [130, 336] on span "New Opportunities" at bounding box center [140, 340] width 73 height 10
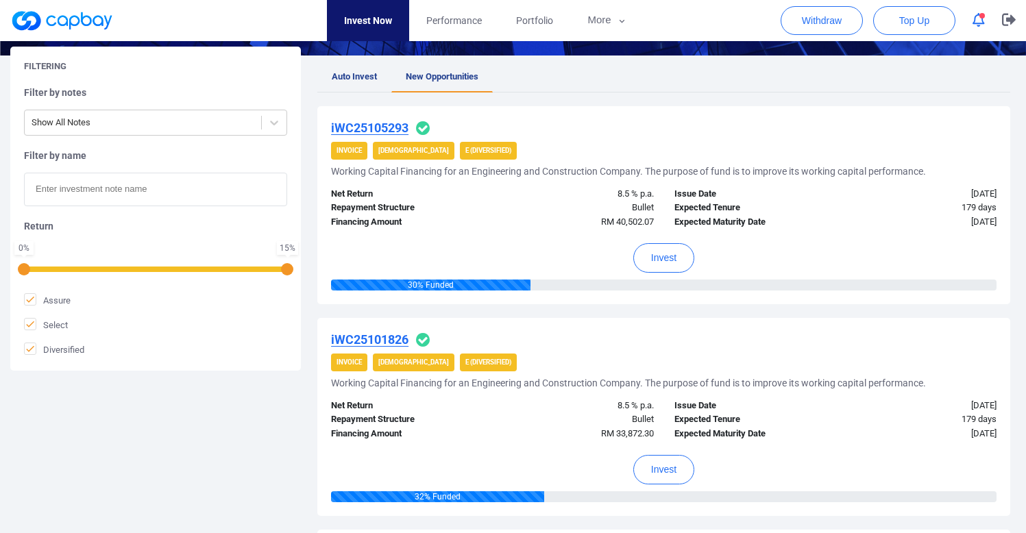
scroll to position [287, 0]
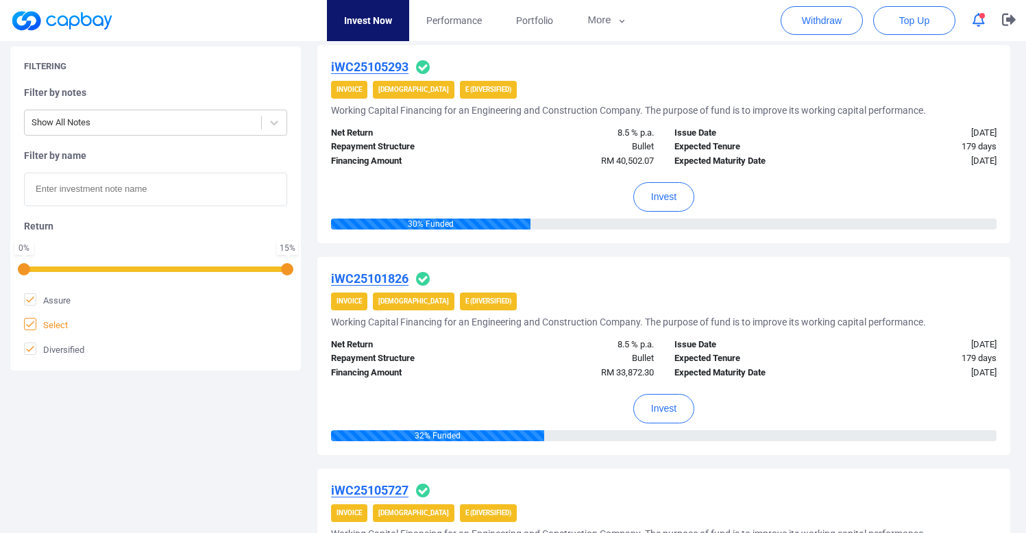
click at [58, 322] on span "Select" at bounding box center [46, 325] width 44 height 14
click at [0, 0] on input "Select" at bounding box center [0, 0] width 0 height 0
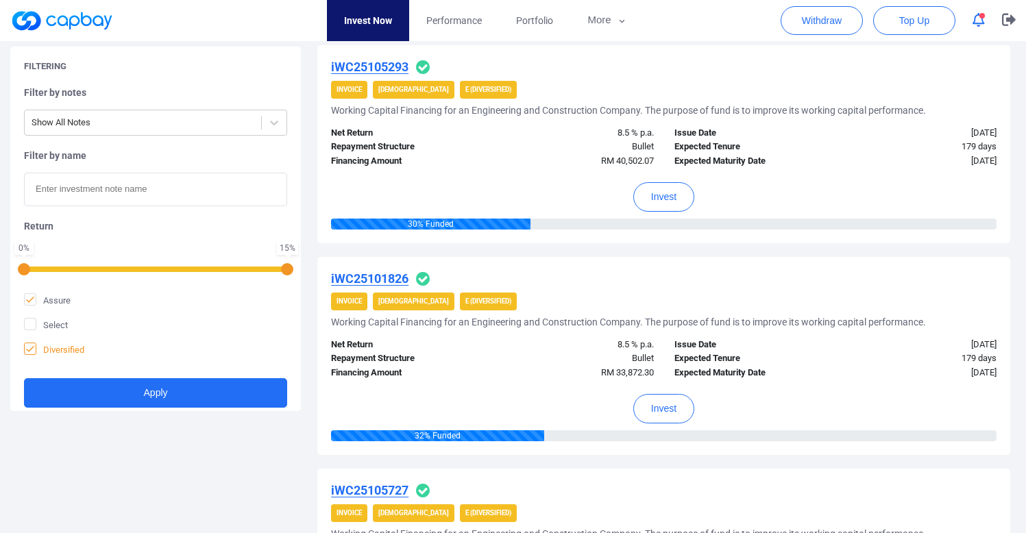
click at [64, 355] on span "Diversified" at bounding box center [54, 350] width 60 height 14
click at [0, 0] on input "Diversified" at bounding box center [0, 0] width 0 height 0
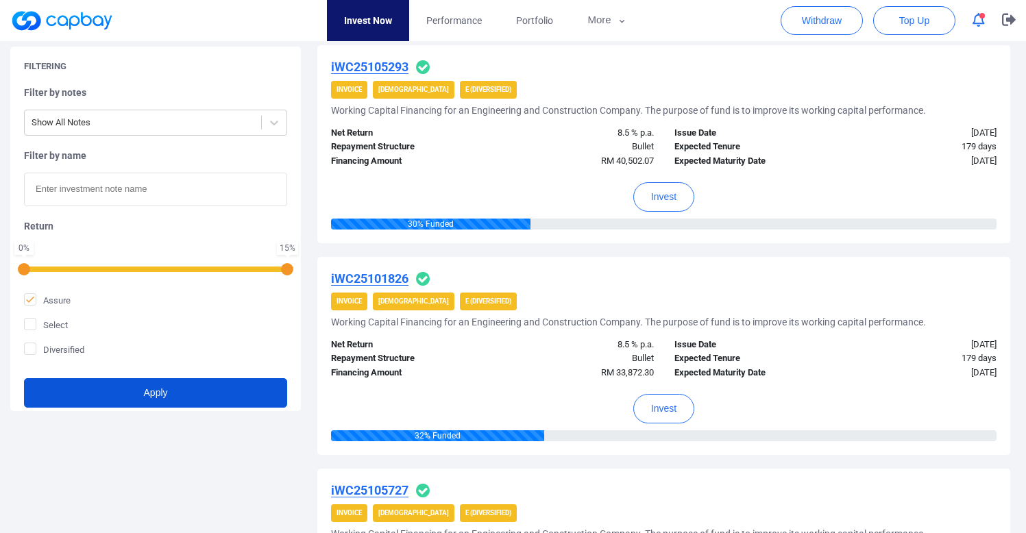
click at [97, 390] on button "Apply" at bounding box center [155, 392] width 263 height 29
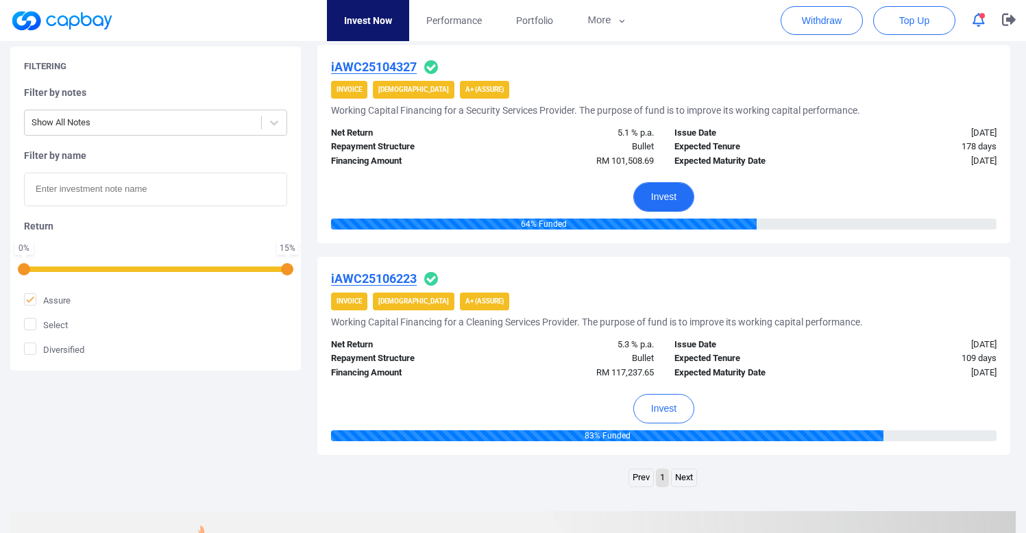
click at [681, 197] on button "Invest" at bounding box center [663, 196] width 61 height 29
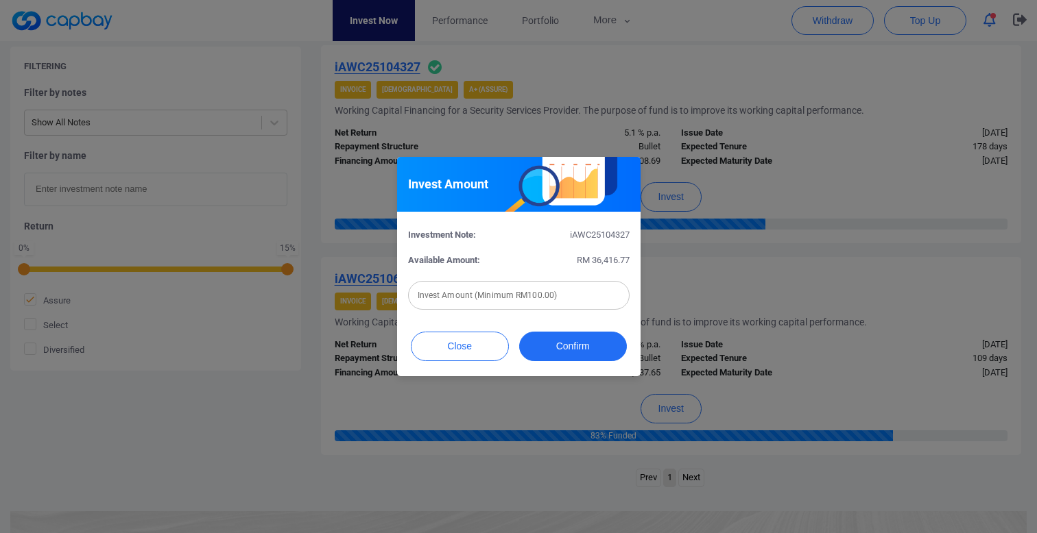
click at [683, 270] on div "Invest Amount Investment Note: iAWC25104327 Available Amount: RM 36,416.77 Inve…" at bounding box center [518, 266] width 1037 height 533
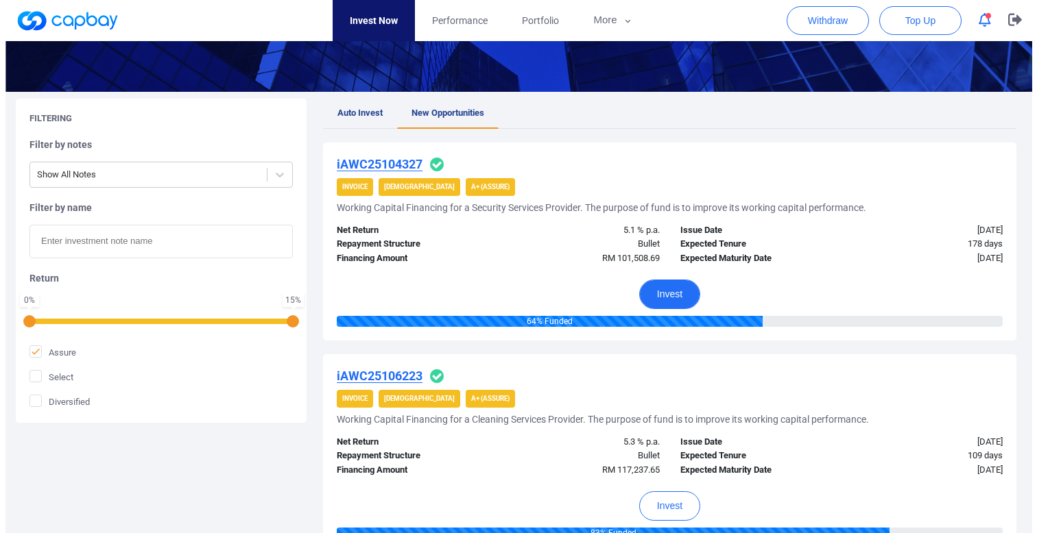
scroll to position [0, 0]
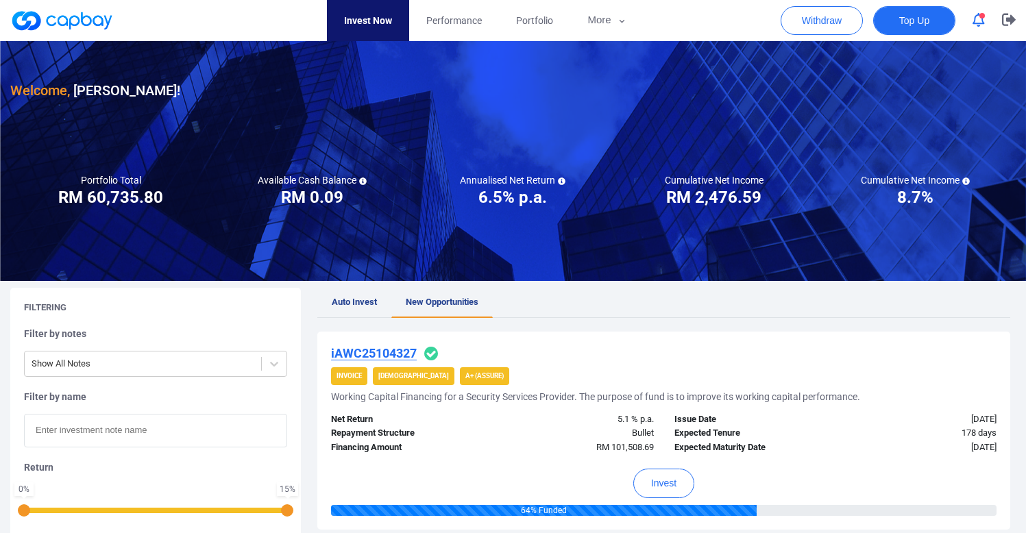
click at [893, 23] on button "Top Up" at bounding box center [914, 20] width 82 height 29
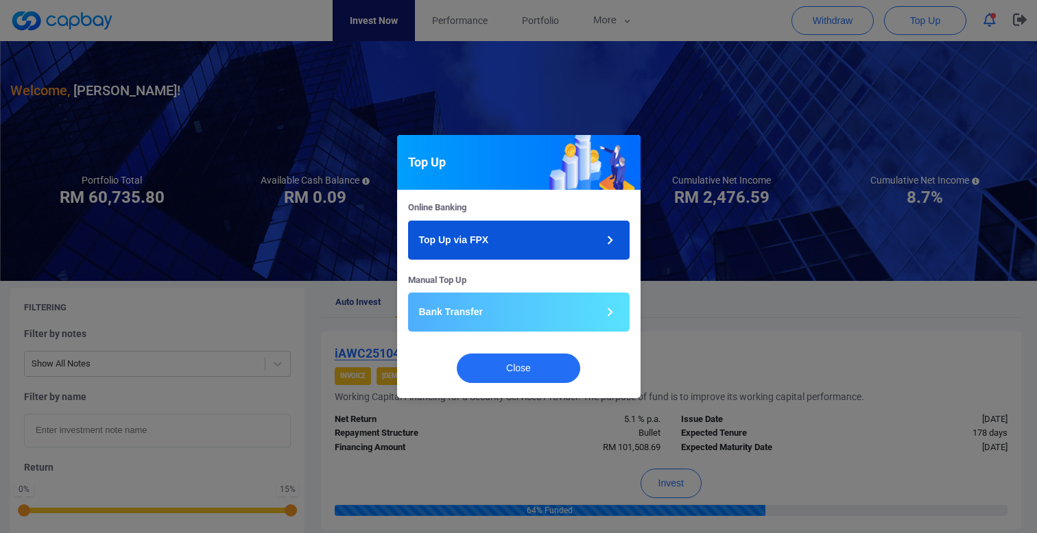
click at [506, 250] on button "Top Up via FPX" at bounding box center [518, 240] width 221 height 39
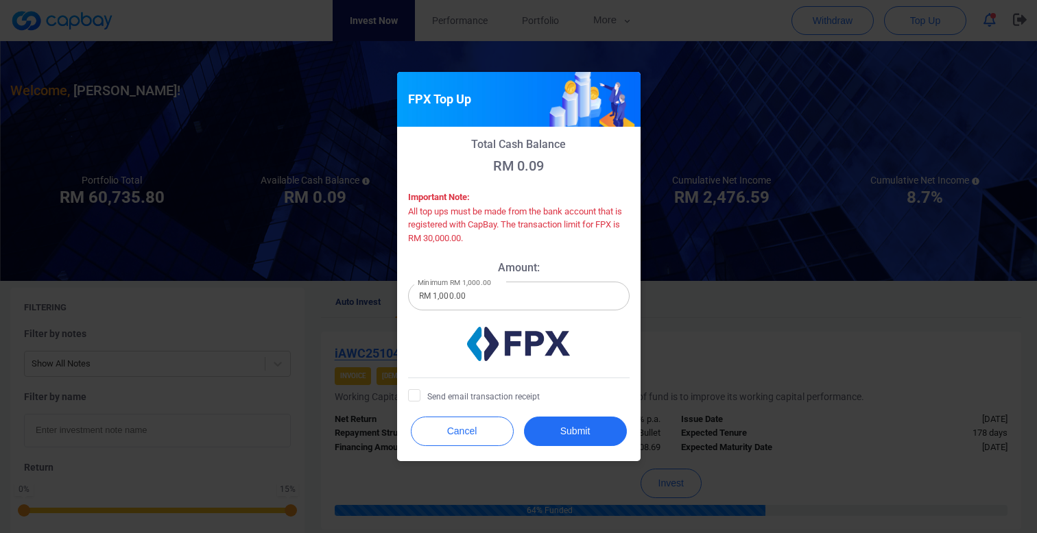
click at [498, 299] on input "RM 1,000.00" at bounding box center [518, 296] width 221 height 29
click at [483, 302] on input "RM 1,000.00" at bounding box center [518, 296] width 221 height 29
type input "RM 3,600.93"
click at [413, 395] on icon at bounding box center [414, 394] width 11 height 11
click at [0, 0] on input "Send email transaction receipt" at bounding box center [0, 0] width 0 height 0
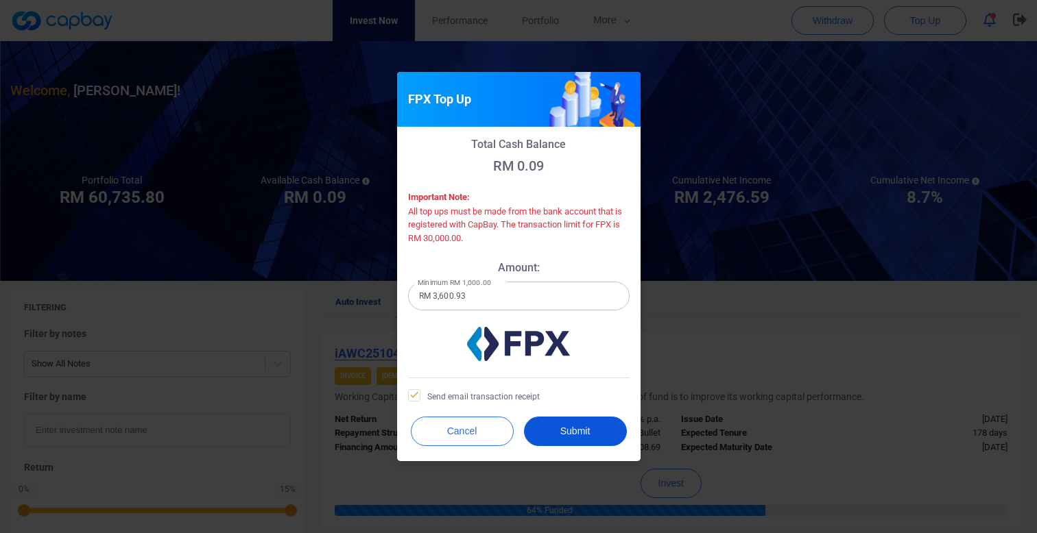
click at [570, 428] on button "Submit" at bounding box center [575, 431] width 103 height 29
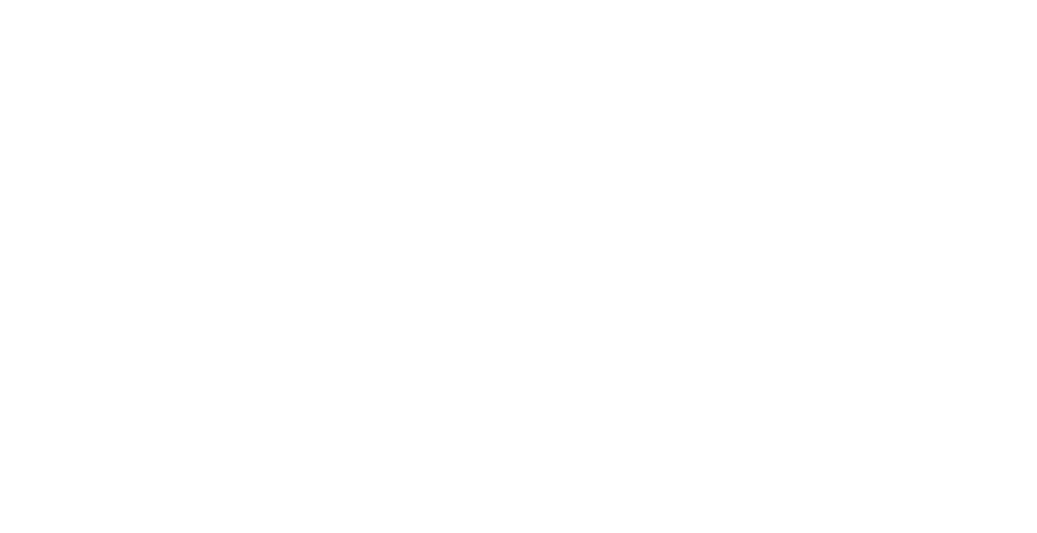
checkbox input "true"
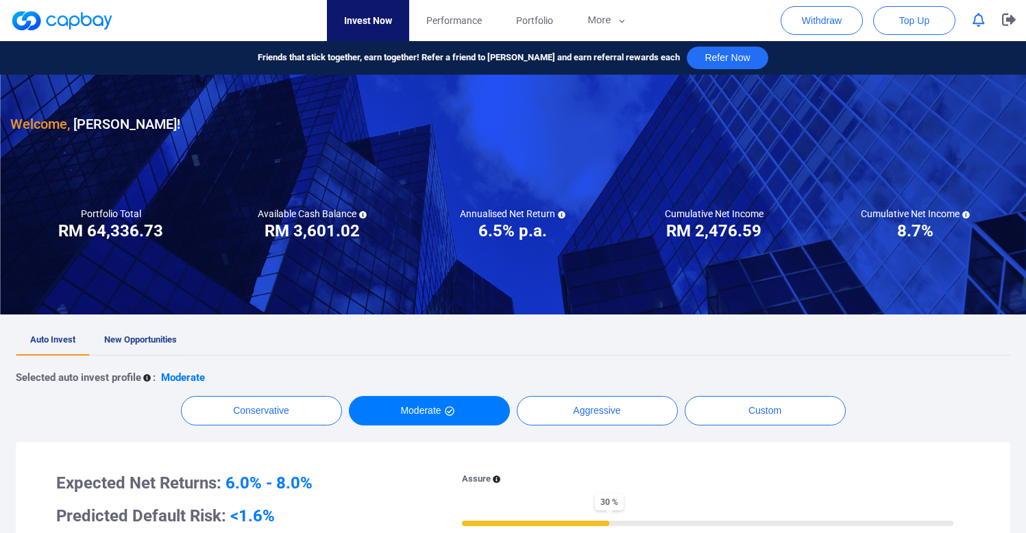
click at [135, 349] on link "New Opportunities" at bounding box center [140, 341] width 101 height 30
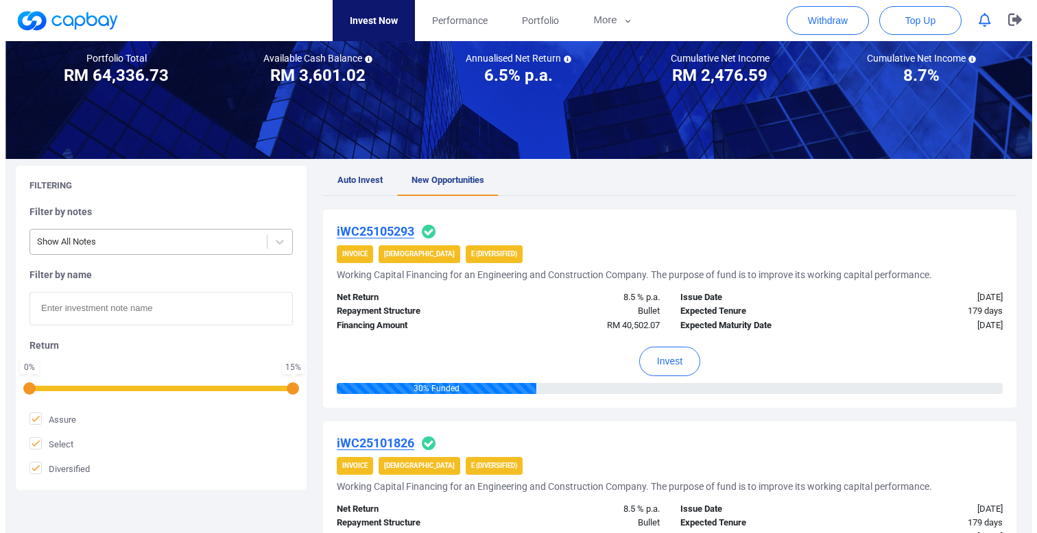
scroll to position [247, 0]
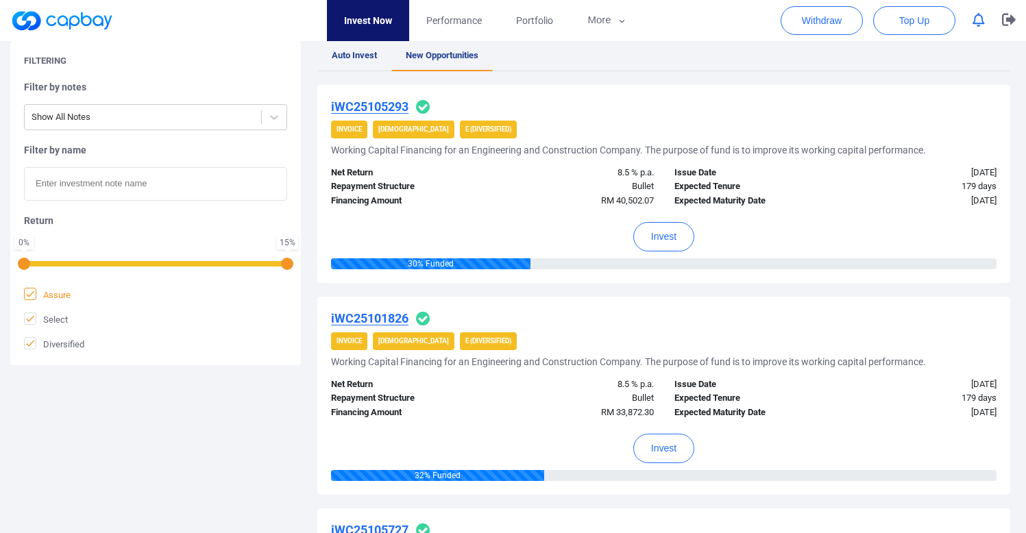
click at [51, 295] on span "Assure" at bounding box center [47, 295] width 47 height 14
click at [0, 0] on input "Assure" at bounding box center [0, 0] width 0 height 0
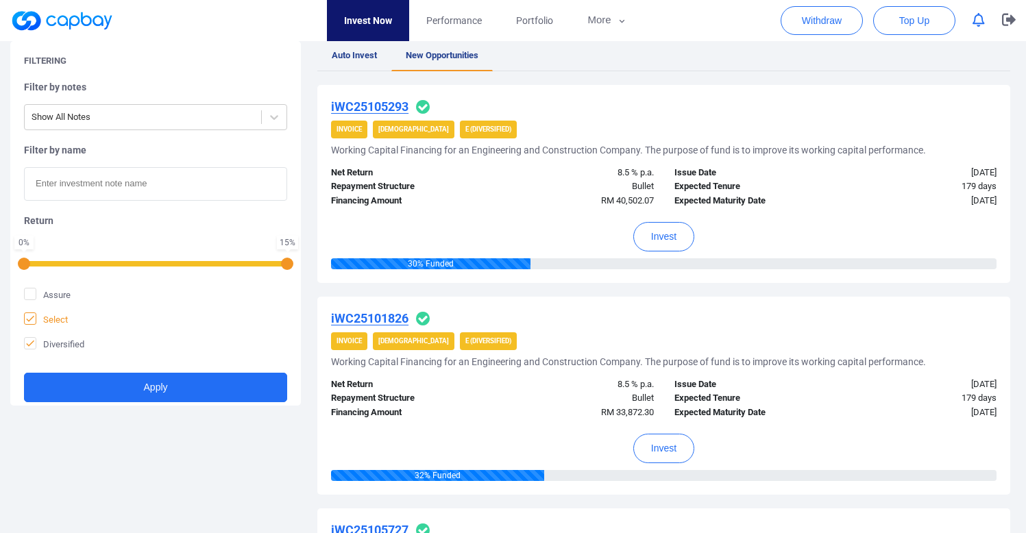
click at [53, 318] on span "Select" at bounding box center [46, 320] width 44 height 14
click at [0, 0] on input "Select" at bounding box center [0, 0] width 0 height 0
click at [56, 337] on span "Diversified" at bounding box center [54, 344] width 60 height 14
click at [0, 0] on input "Diversified" at bounding box center [0, 0] width 0 height 0
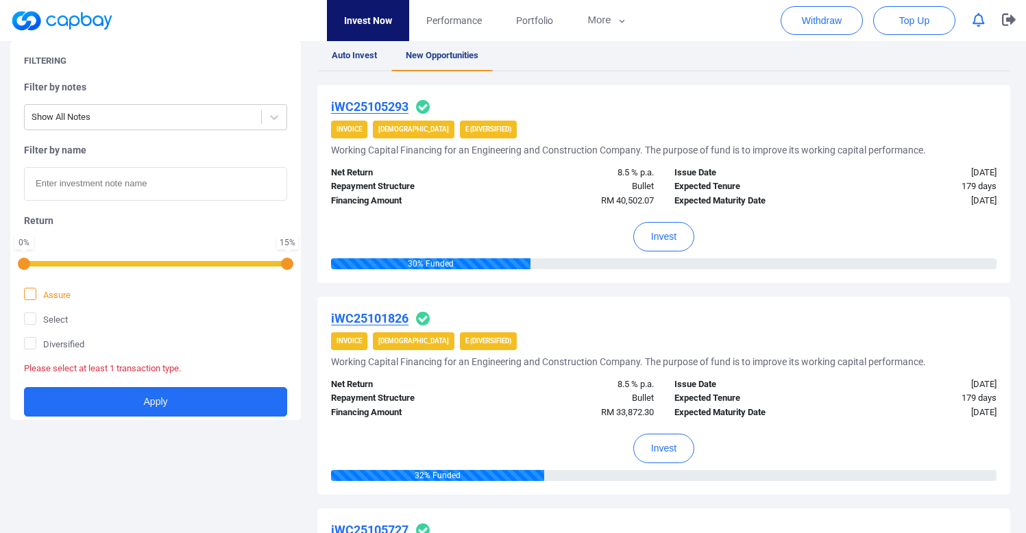
click at [65, 295] on span "Assure" at bounding box center [47, 295] width 47 height 14
click at [0, 0] on input "Assure" at bounding box center [0, 0] width 0 height 0
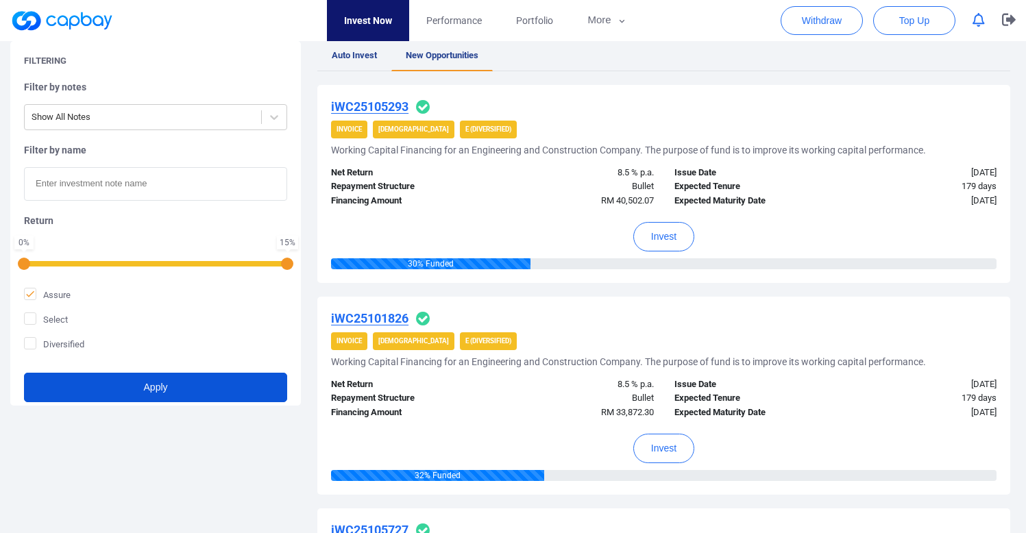
click at [73, 391] on button "Apply" at bounding box center [155, 387] width 263 height 29
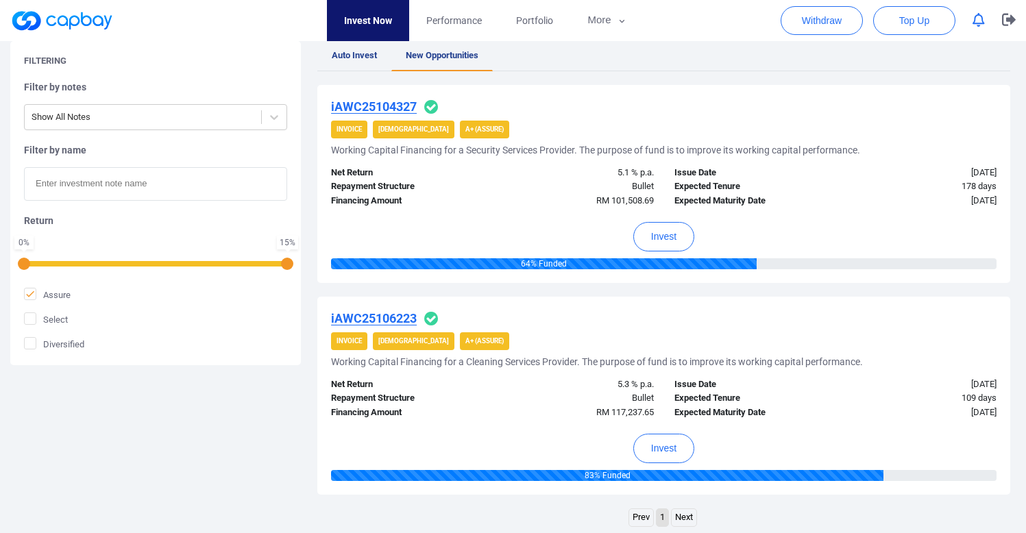
click at [366, 104] on u "iAWC25104327" at bounding box center [374, 106] width 86 height 14
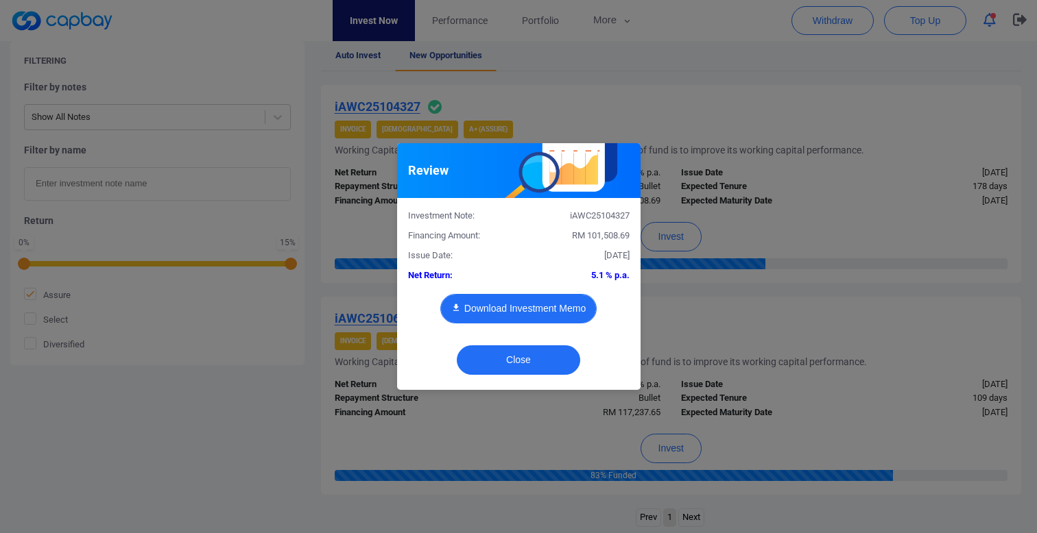
click at [530, 305] on button "Download Investment Memo" at bounding box center [518, 308] width 156 height 29
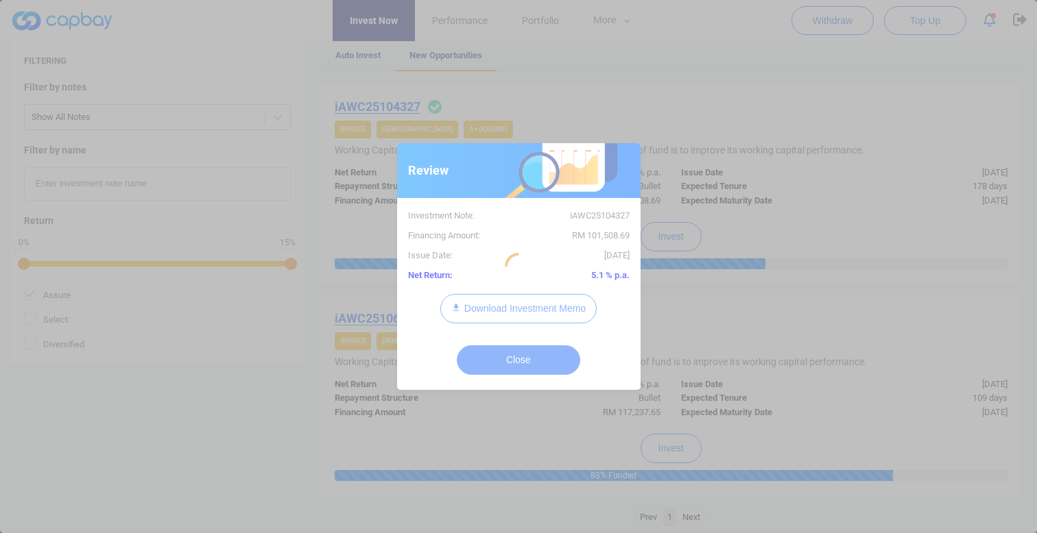
click at [672, 121] on div at bounding box center [518, 266] width 1037 height 533
click at [721, 104] on div at bounding box center [518, 266] width 1037 height 533
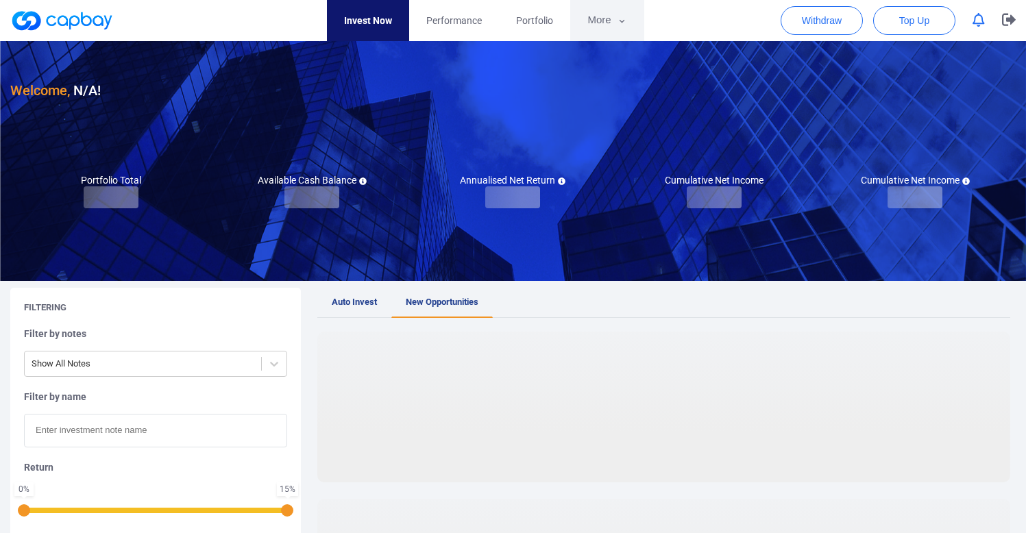
click at [596, 23] on button "More" at bounding box center [606, 20] width 73 height 41
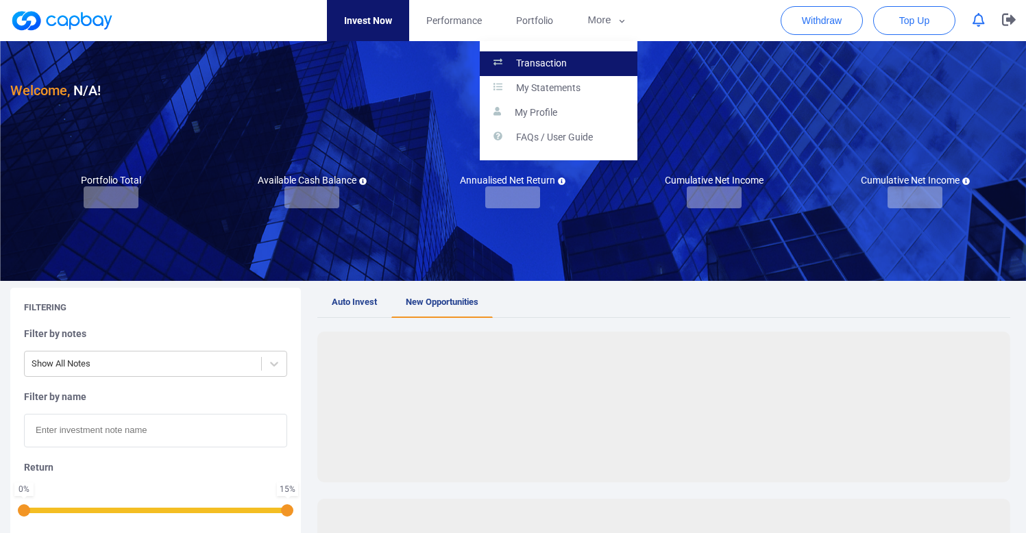
click at [585, 63] on link "Transaction" at bounding box center [559, 63] width 158 height 25
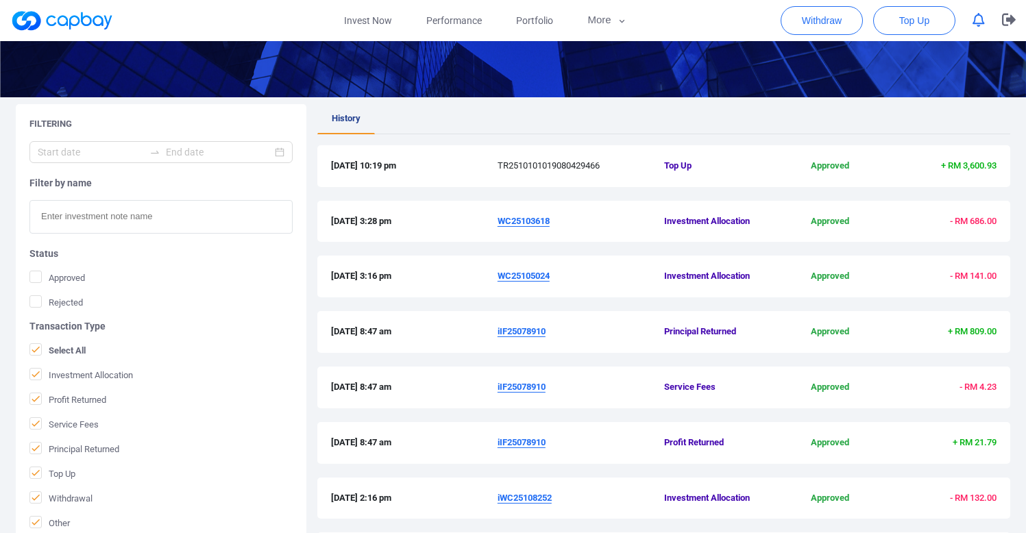
scroll to position [187, 0]
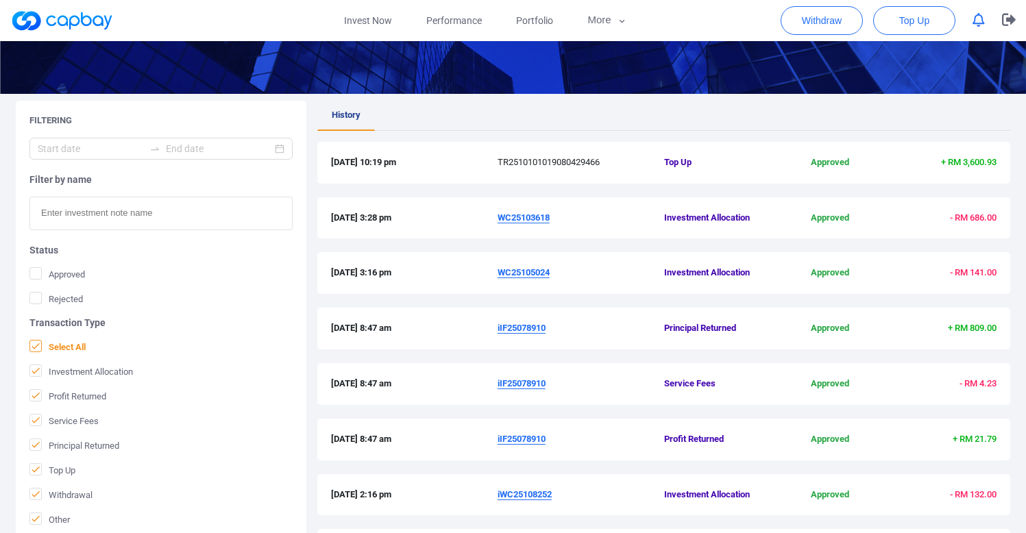
click at [73, 341] on span "Select All" at bounding box center [57, 347] width 56 height 14
click at [0, 0] on input "Select All" at bounding box center [0, 0] width 0 height 0
click at [64, 470] on span "Top Up" at bounding box center [52, 470] width 46 height 14
click at [0, 0] on input "Top Up" at bounding box center [0, 0] width 0 height 0
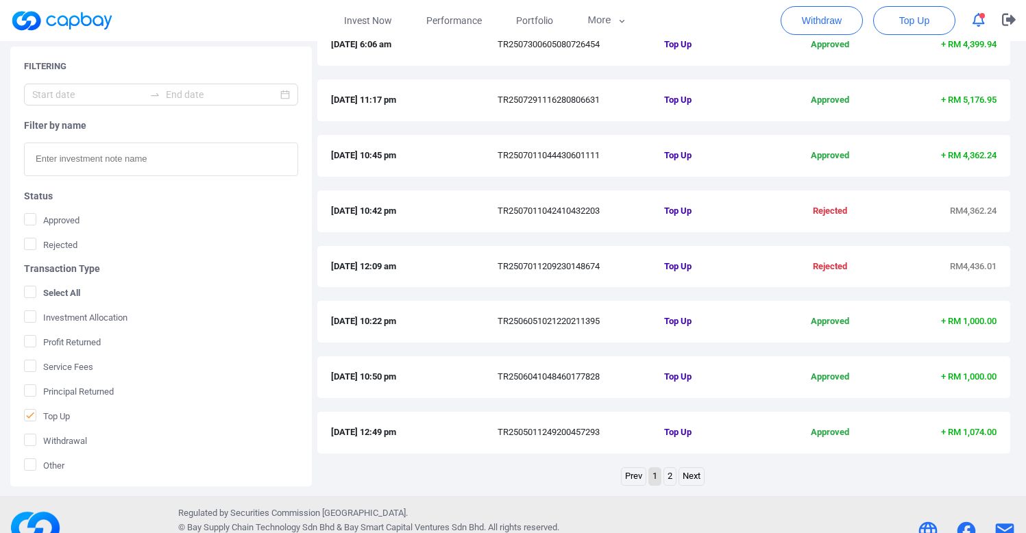
scroll to position [442, 0]
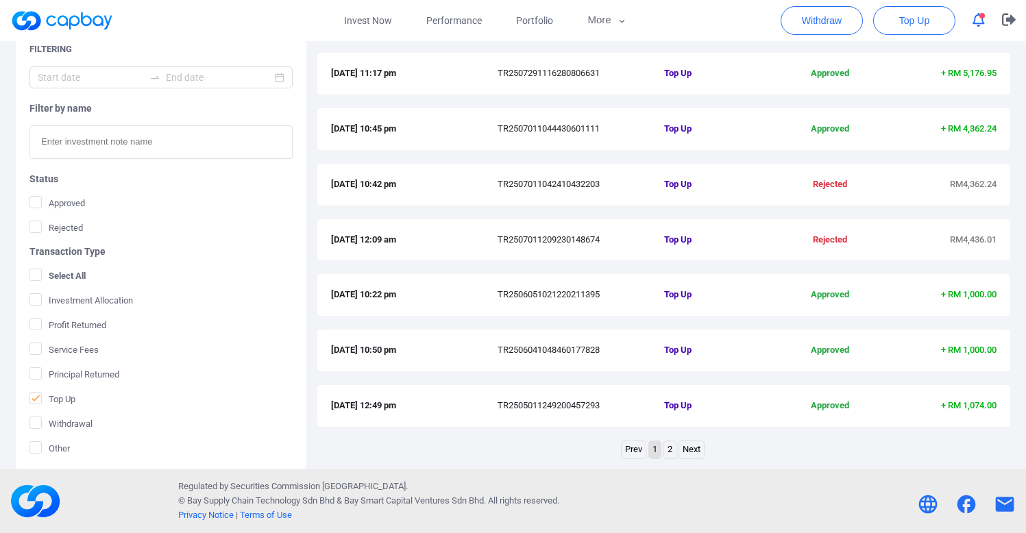
click at [669, 454] on link "2" at bounding box center [670, 449] width 12 height 17
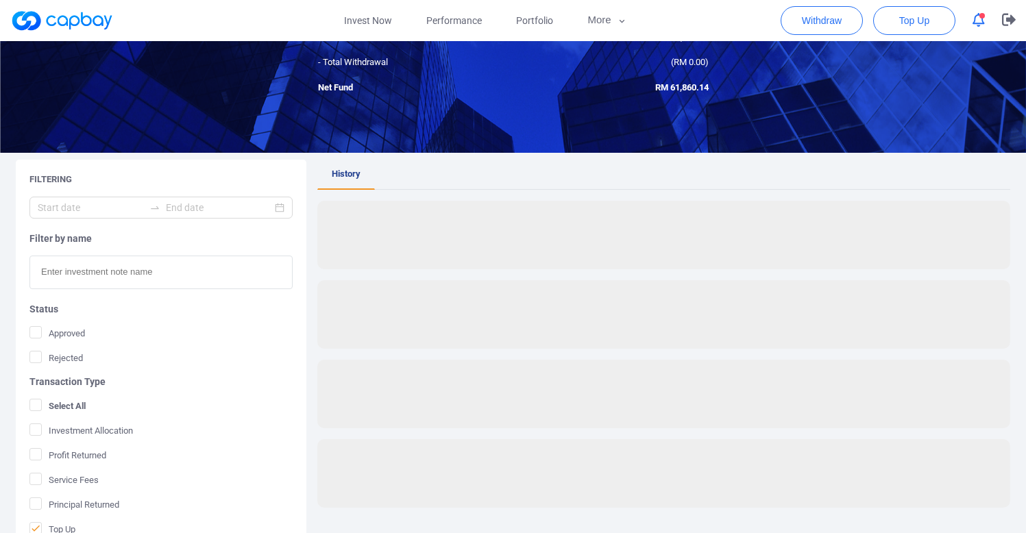
scroll to position [108, 0]
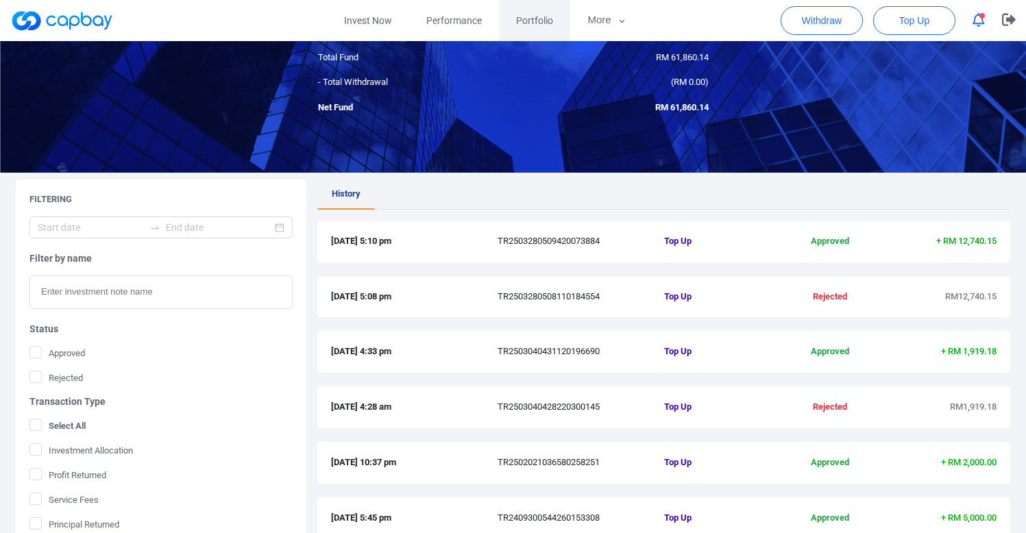
click at [513, 19] on link "Portfolio" at bounding box center [534, 20] width 71 height 41
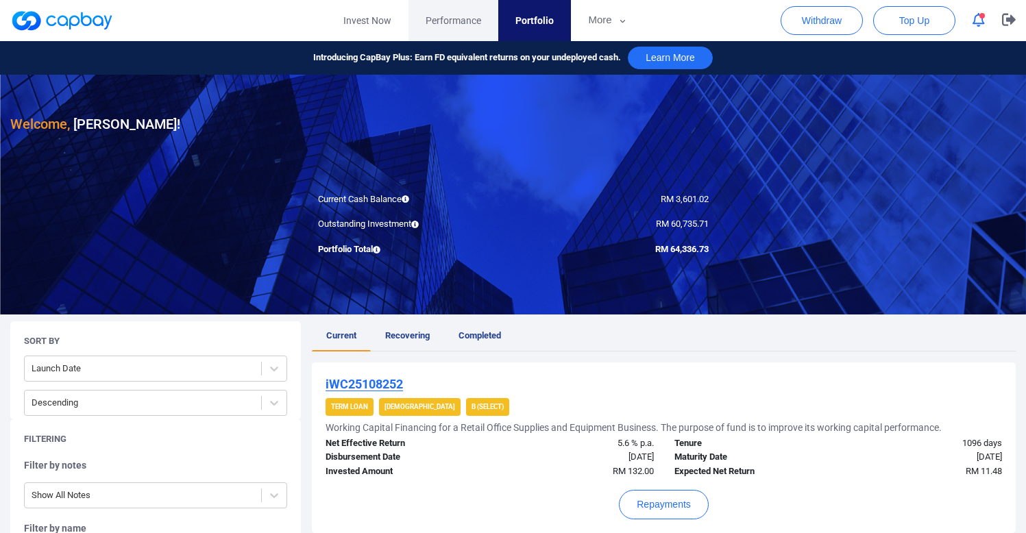
click at [435, 17] on span "Performance" at bounding box center [454, 20] width 56 height 15
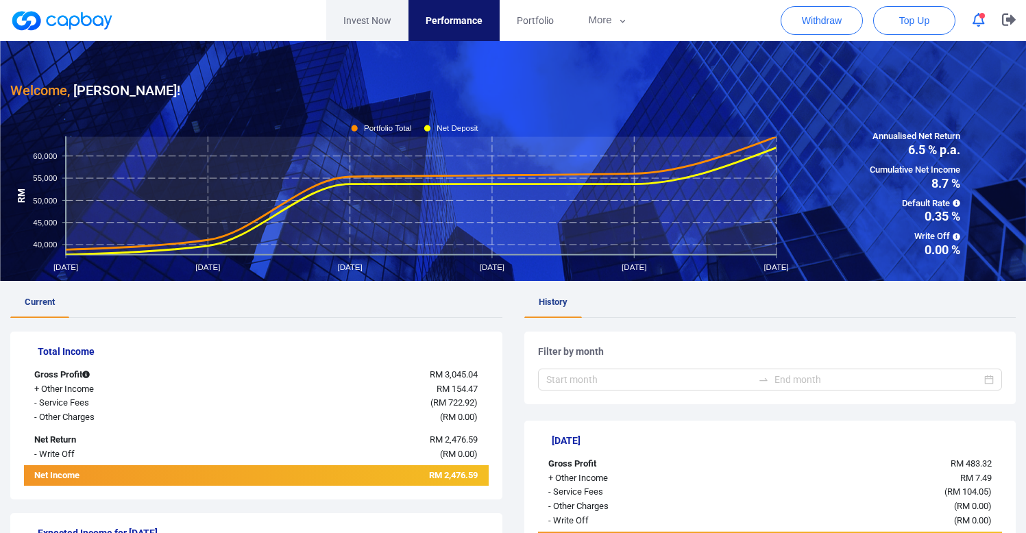
click at [359, 25] on link "Invest Now" at bounding box center [367, 20] width 82 height 41
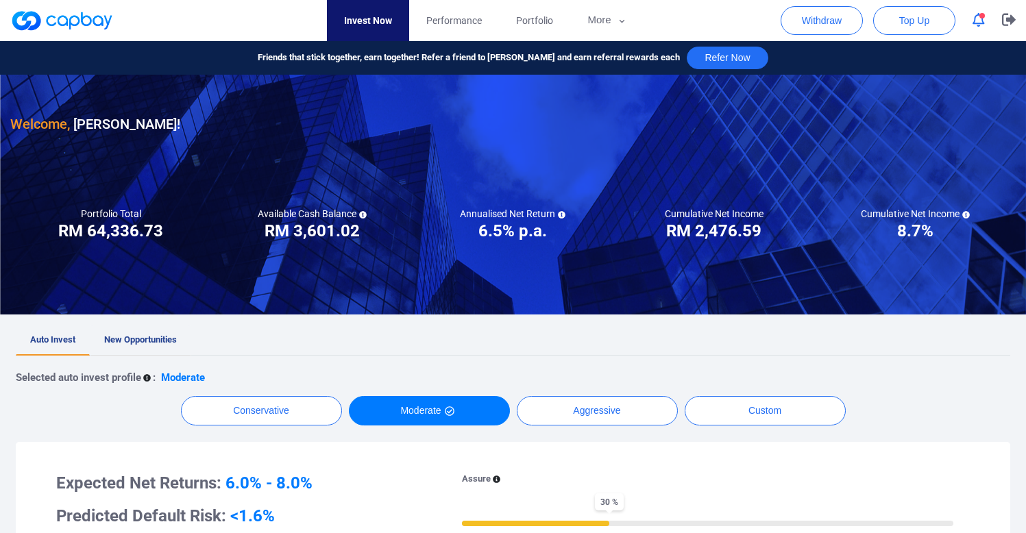
click at [143, 336] on span "New Opportunities" at bounding box center [140, 340] width 73 height 10
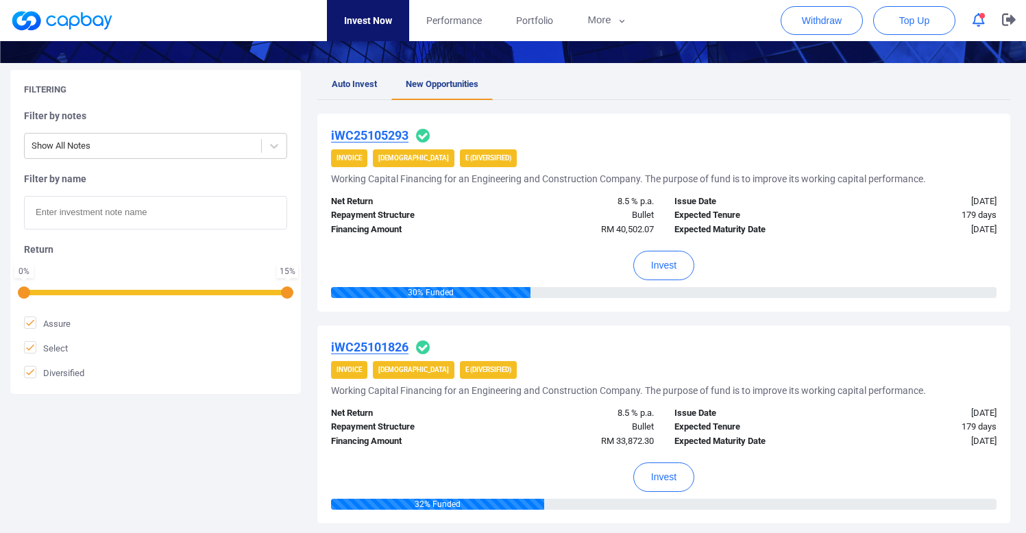
scroll to position [234, 0]
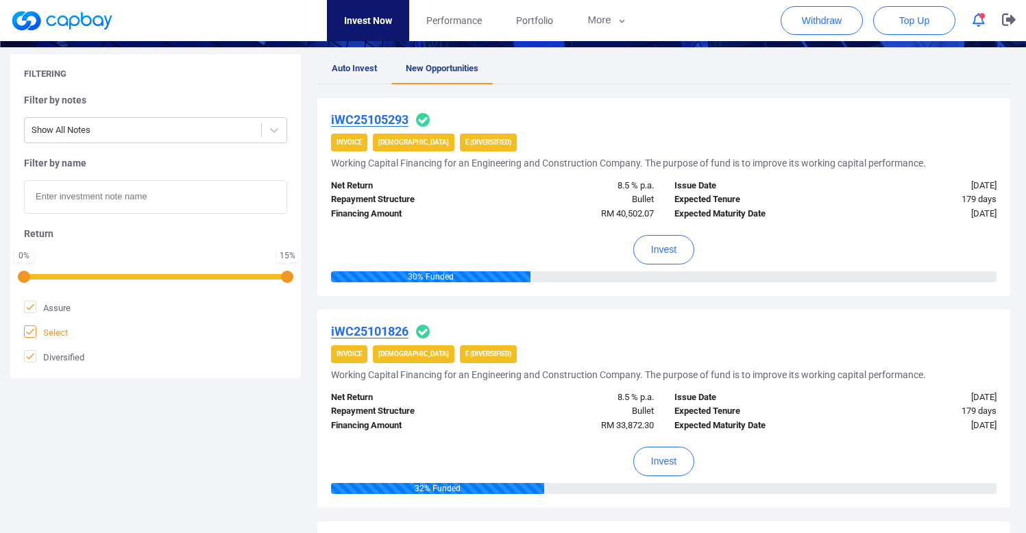
click at [56, 334] on span "Select" at bounding box center [46, 333] width 44 height 14
click at [0, 0] on input "Select" at bounding box center [0, 0] width 0 height 0
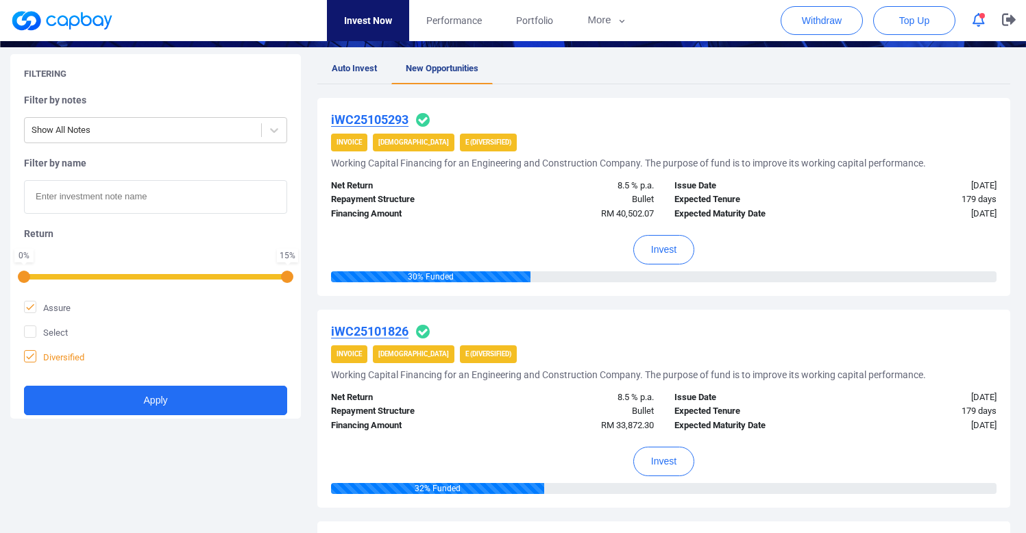
click at [62, 363] on span "Diversified" at bounding box center [54, 357] width 60 height 14
click at [0, 0] on input "Diversified" at bounding box center [0, 0] width 0 height 0
click at [982, 13] on span "button" at bounding box center [982, 15] width 5 height 5
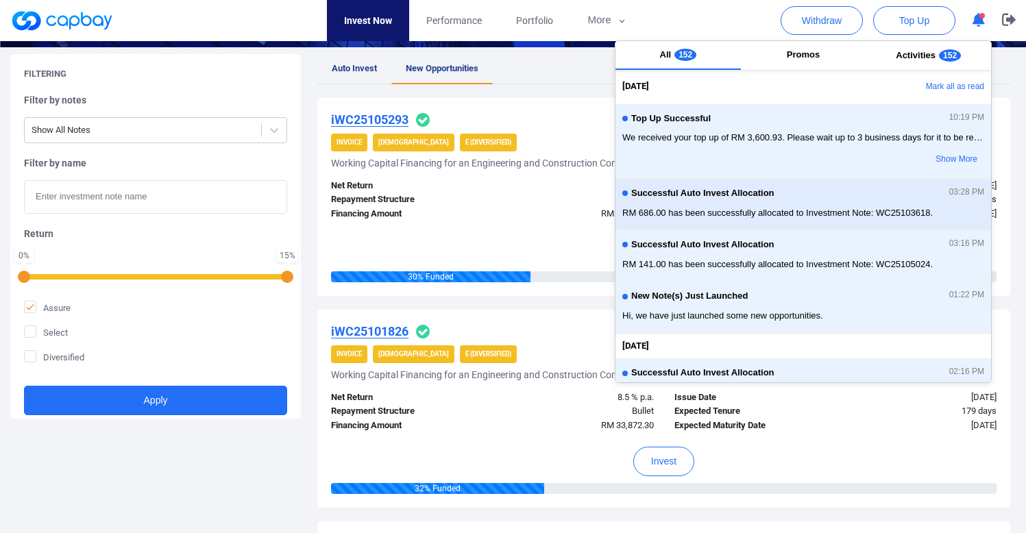
click at [764, 203] on div "Successful Auto Invest Allocation 03:28 PM RM 686.00 has been successfully allo…" at bounding box center [803, 204] width 362 height 36
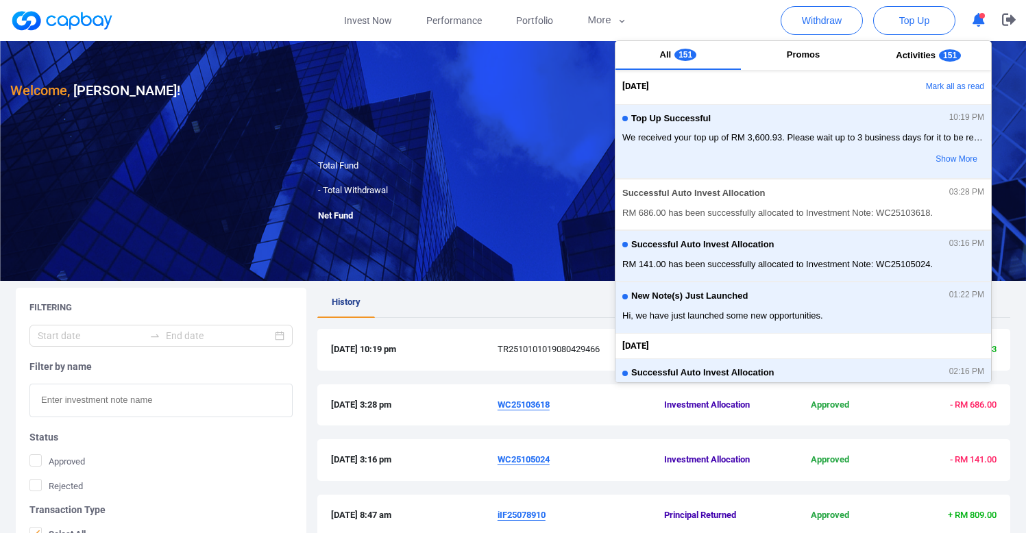
click at [976, 16] on icon "button" at bounding box center [979, 20] width 12 height 14
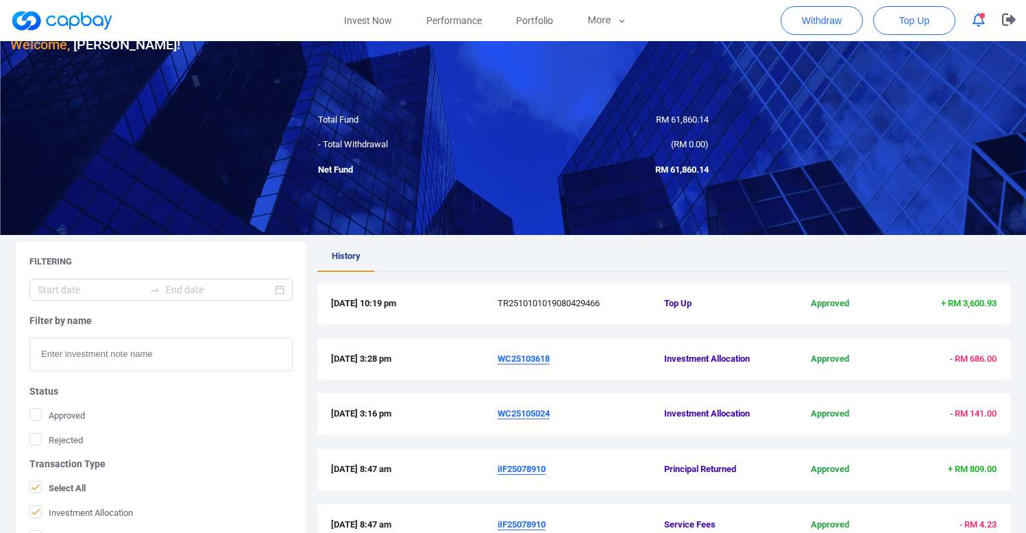
scroll to position [110, 0]
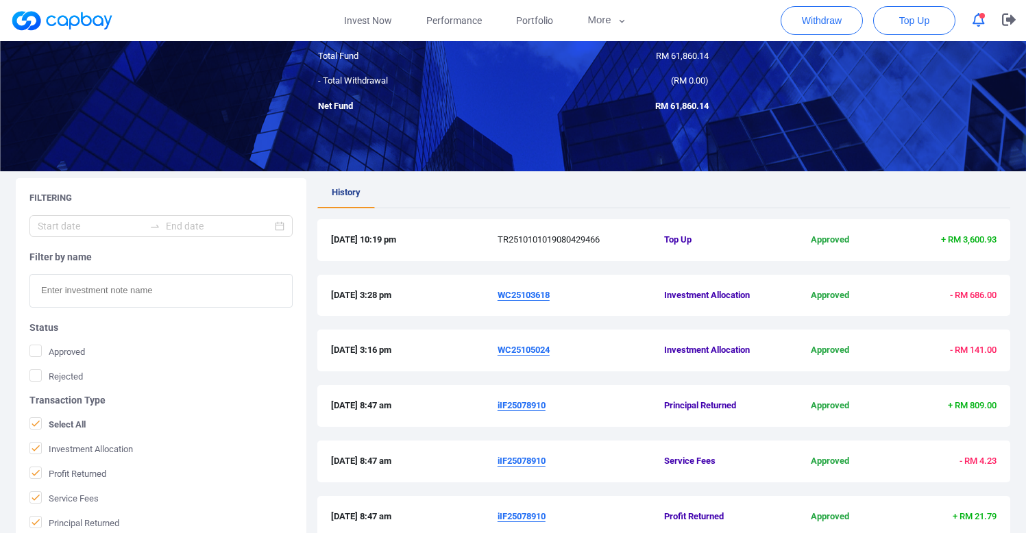
click at [539, 295] on u "WC25103618" at bounding box center [524, 295] width 52 height 10
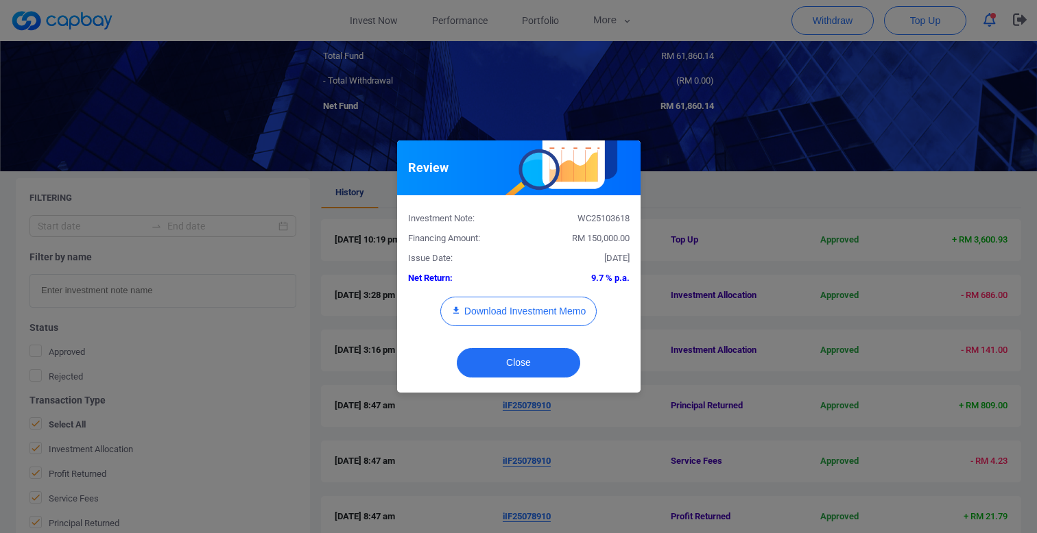
click at [304, 283] on div "Review Investment Note: WC25103618 Financing Amount: RM 150,000.00 Issue Date: …" at bounding box center [518, 266] width 1037 height 533
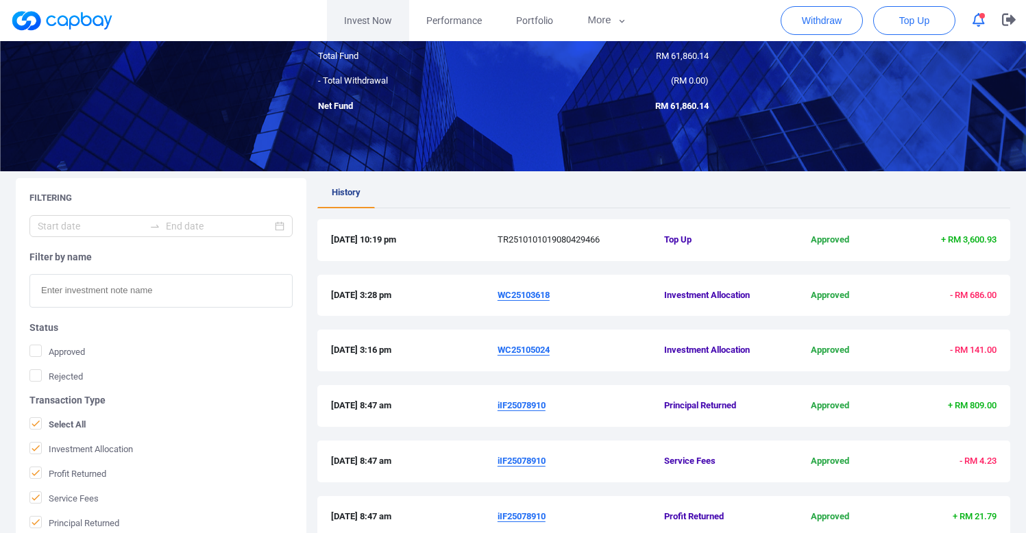
click at [381, 21] on link "Invest Now" at bounding box center [368, 20] width 82 height 41
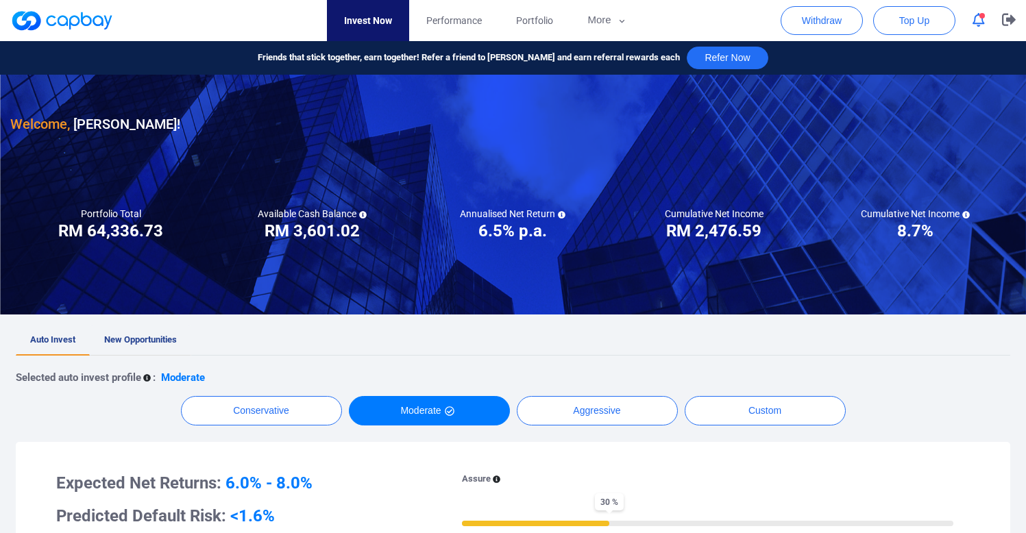
click at [126, 343] on span "New Opportunities" at bounding box center [140, 340] width 73 height 10
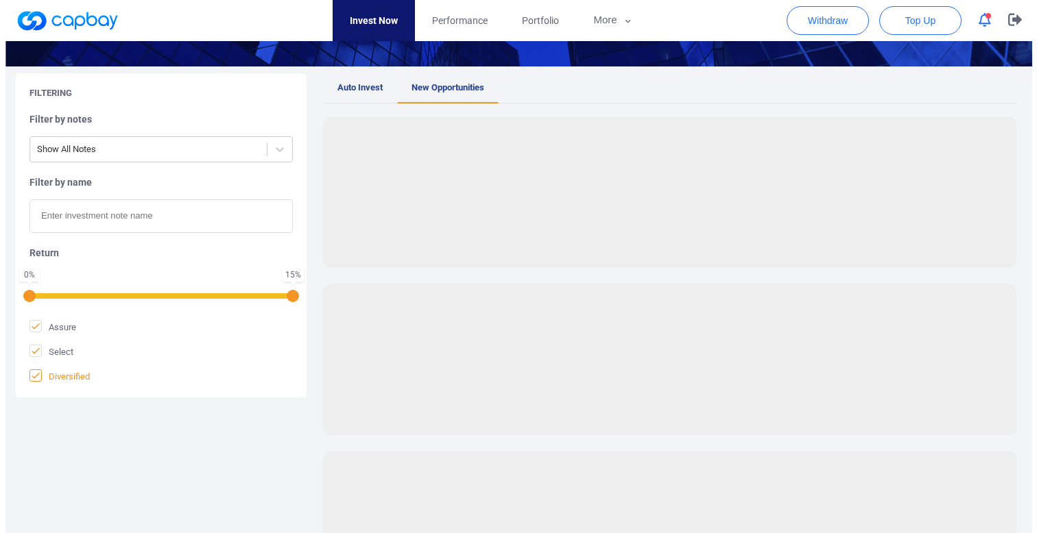
scroll to position [263, 0]
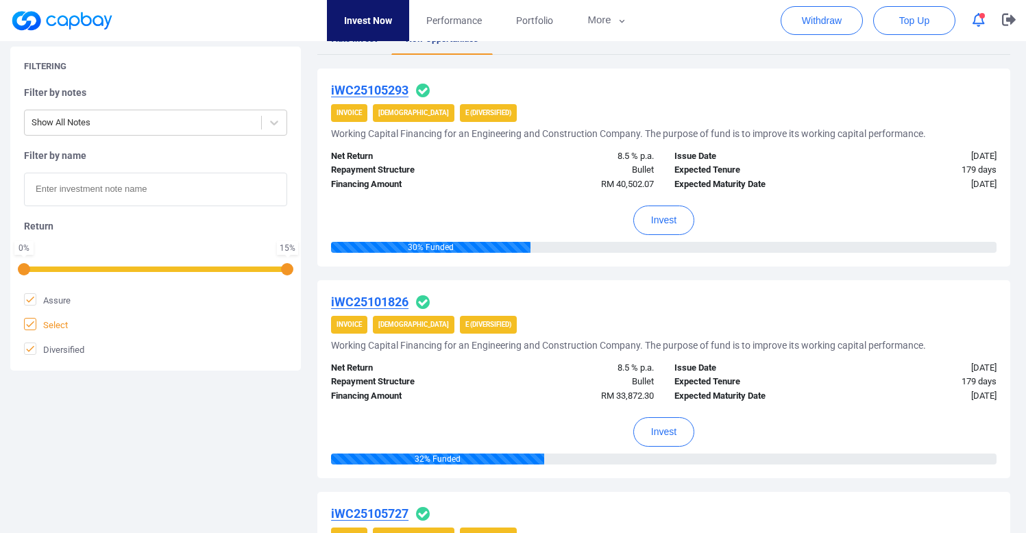
click at [50, 328] on span "Select" at bounding box center [46, 325] width 44 height 14
click at [0, 0] on input "Select" at bounding box center [0, 0] width 0 height 0
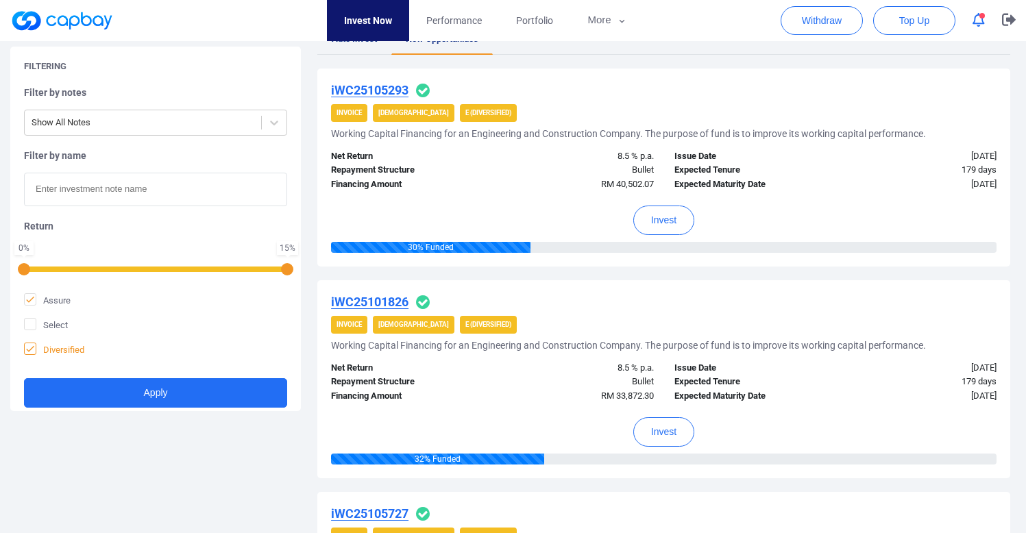
click at [55, 351] on span "Diversified" at bounding box center [54, 350] width 60 height 14
click at [0, 0] on input "Diversified" at bounding box center [0, 0] width 0 height 0
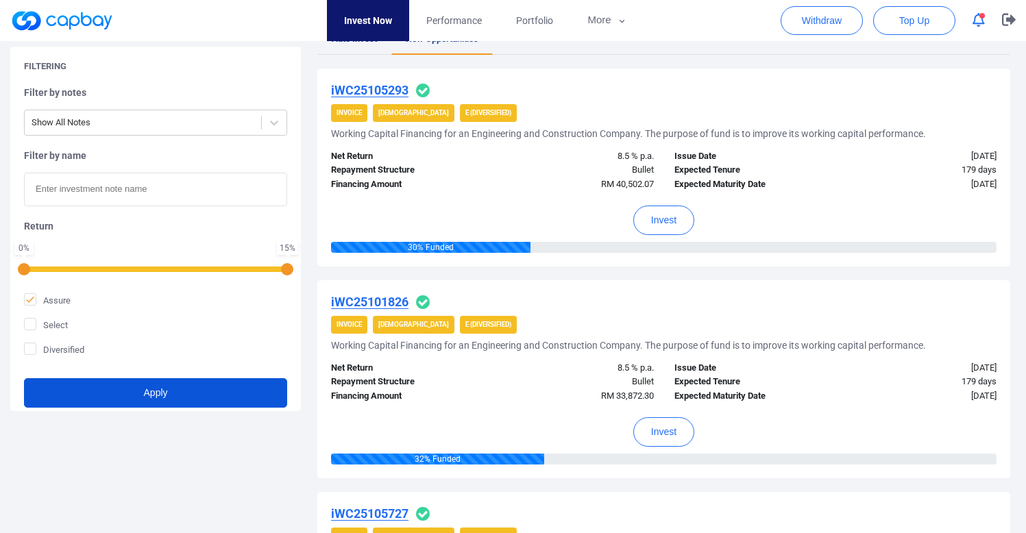
click at [75, 387] on button "Apply" at bounding box center [155, 392] width 263 height 29
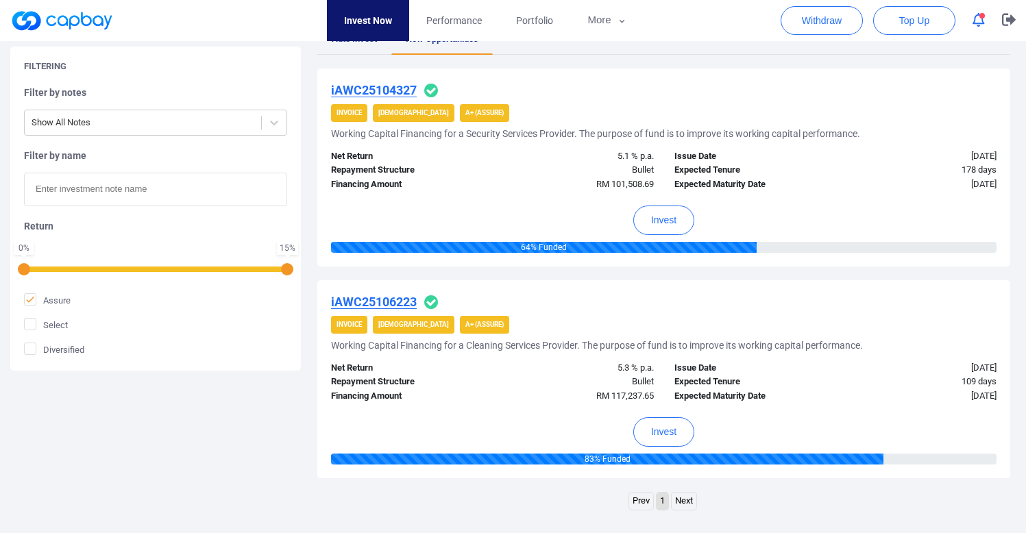
click at [387, 83] on u "iAWC25104327" at bounding box center [374, 90] width 86 height 14
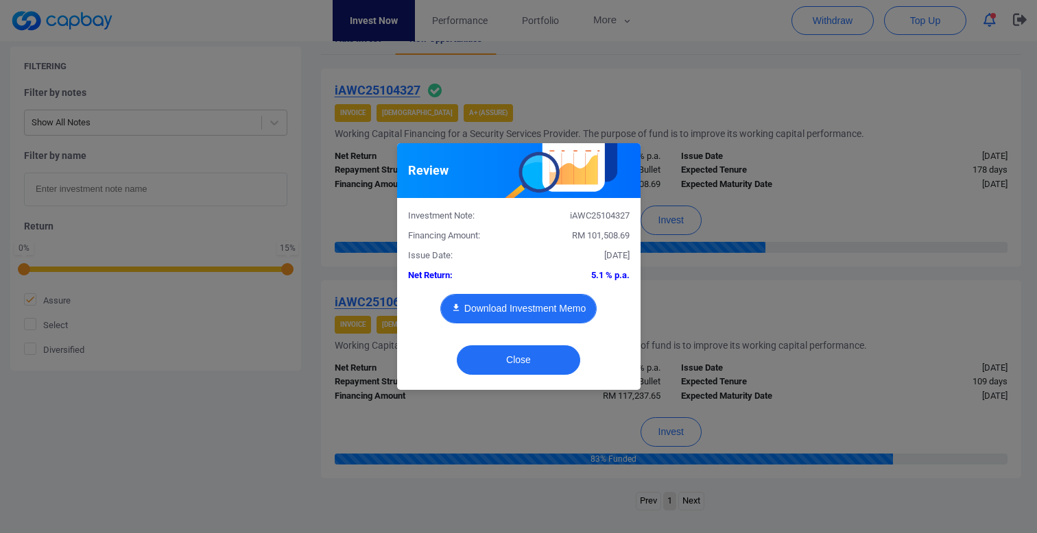
click at [561, 292] on div "Investment Note: iAWC25104327 Financing Amount: RM 101,508.69 Issue Date: 10 Oc…" at bounding box center [518, 267] width 243 height 138
click at [561, 305] on button "Download Investment Memo" at bounding box center [518, 308] width 156 height 29
click at [398, 62] on div "Review Investment Note: iAWC25104327 Financing Amount: RM 101,508.69 Issue Date…" at bounding box center [518, 266] width 1037 height 533
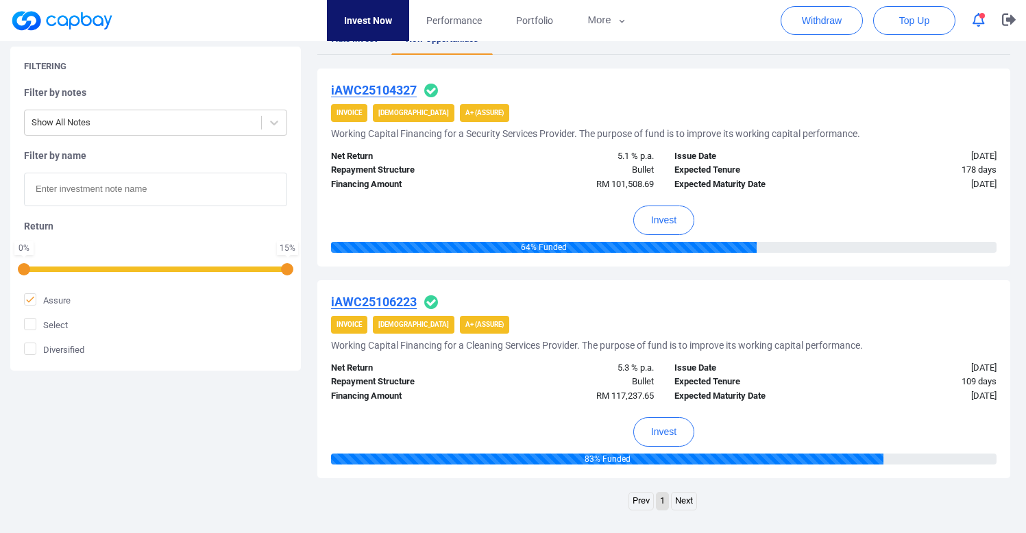
click at [397, 303] on u "iAWC25106223" at bounding box center [374, 302] width 86 height 14
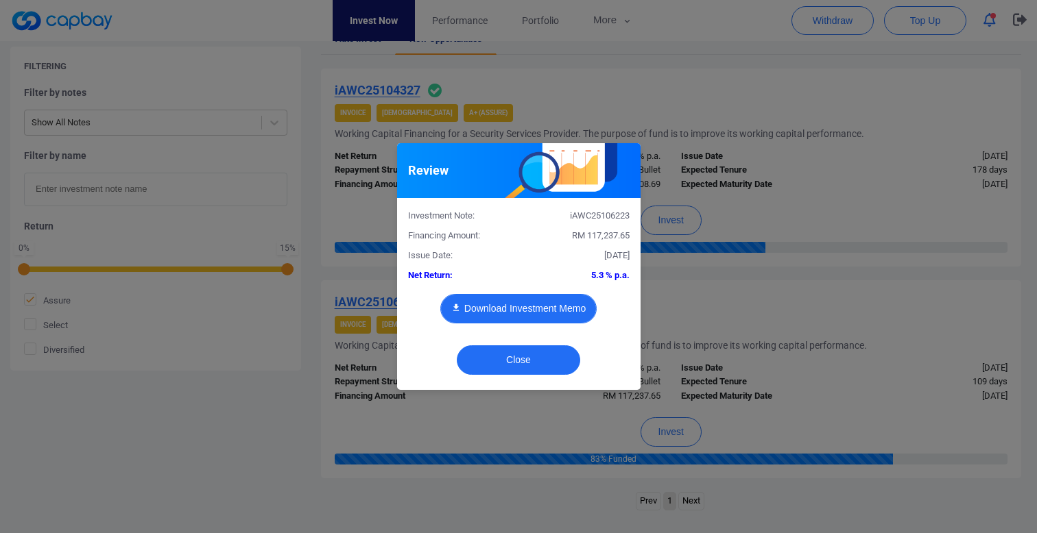
click at [560, 309] on button "Download Investment Memo" at bounding box center [518, 308] width 156 height 29
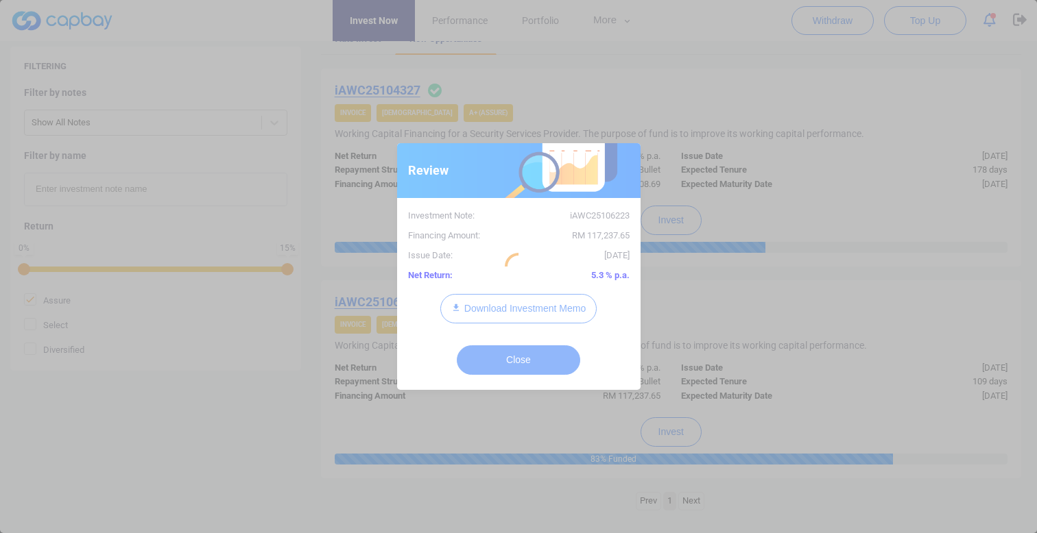
click at [826, 124] on div at bounding box center [518, 266] width 1037 height 533
click at [616, 60] on div at bounding box center [518, 266] width 1037 height 533
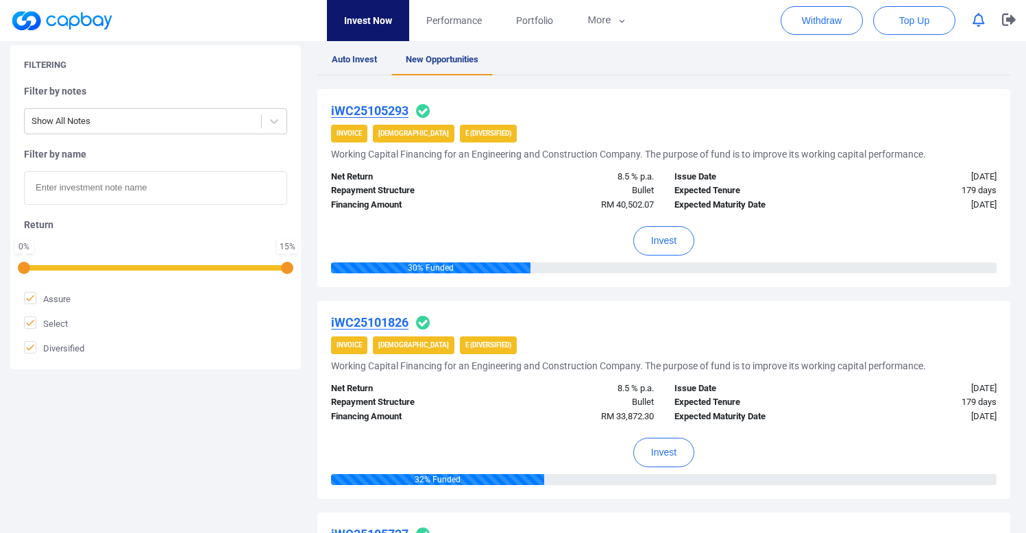
scroll to position [246, 0]
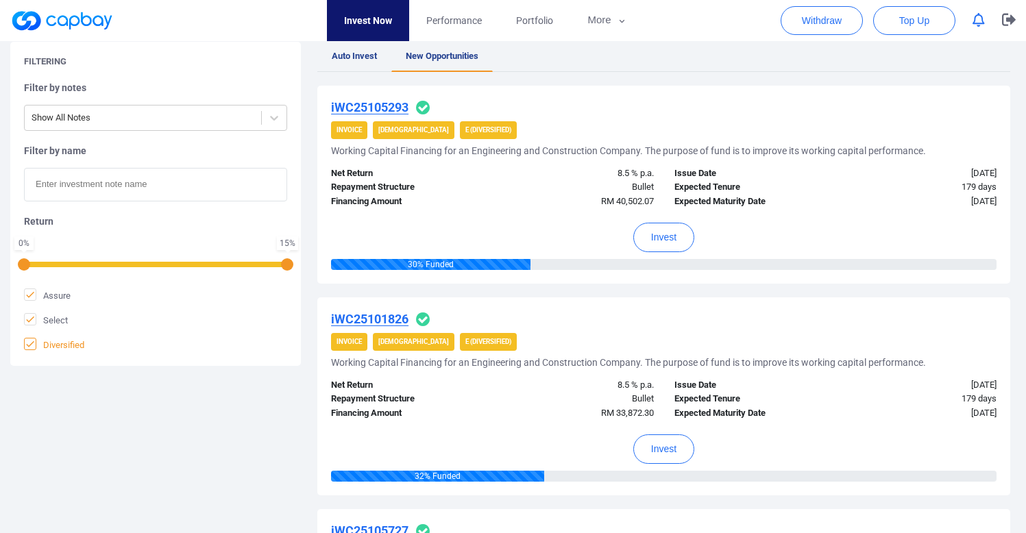
drag, startPoint x: 43, startPoint y: 320, endPoint x: 56, endPoint y: 339, distance: 22.2
click at [44, 320] on span "Select" at bounding box center [46, 320] width 44 height 14
click at [0, 0] on input "Select" at bounding box center [0, 0] width 0 height 0
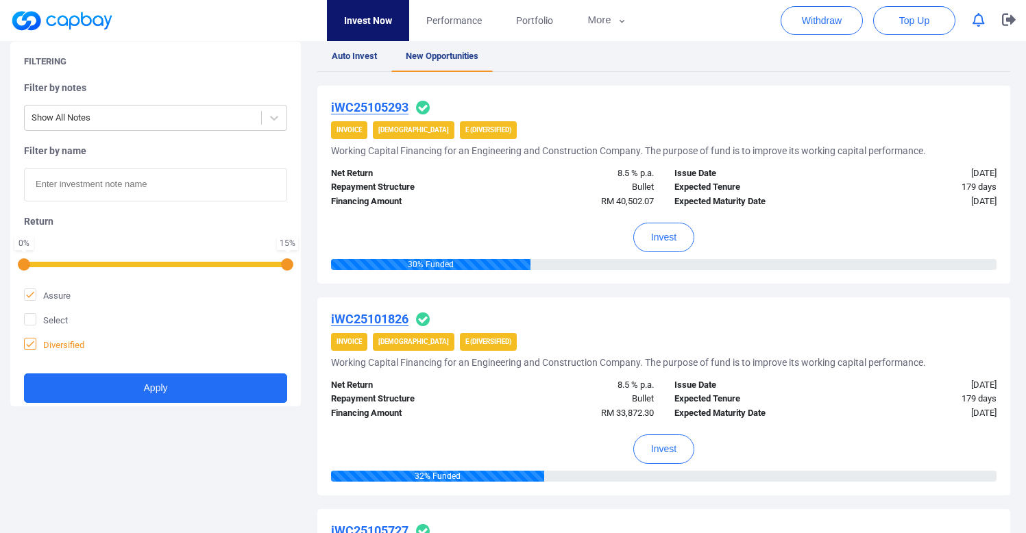
click at [58, 344] on span "Diversified" at bounding box center [54, 345] width 60 height 14
click at [0, 0] on input "Diversified" at bounding box center [0, 0] width 0 height 0
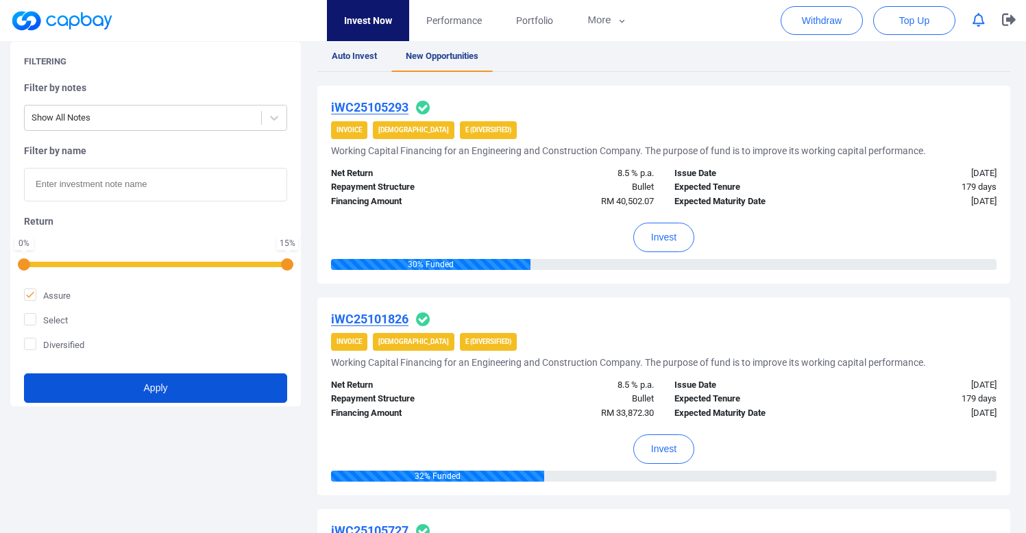
click at [75, 393] on button "Apply" at bounding box center [155, 388] width 263 height 29
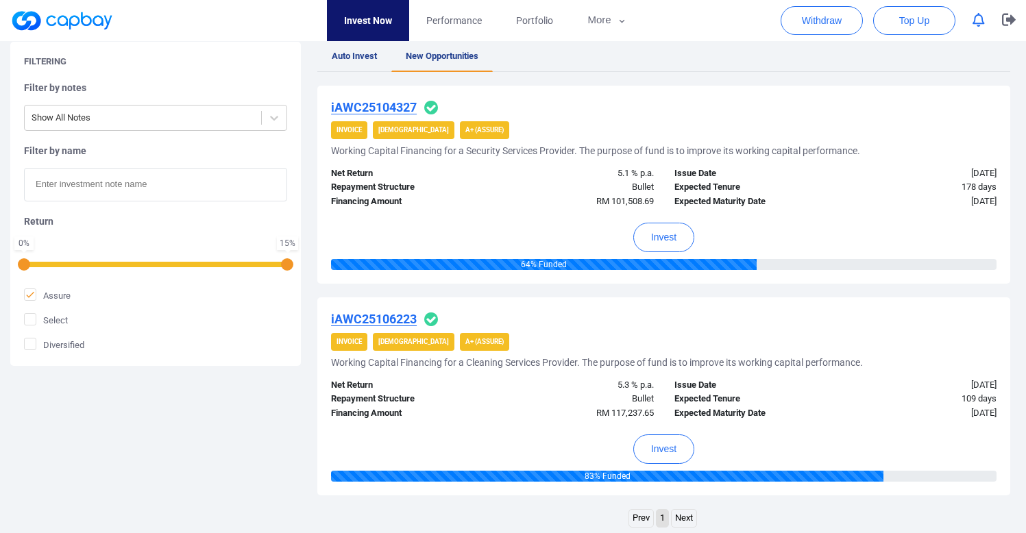
click at [410, 319] on u "iAWC25106223" at bounding box center [374, 319] width 86 height 14
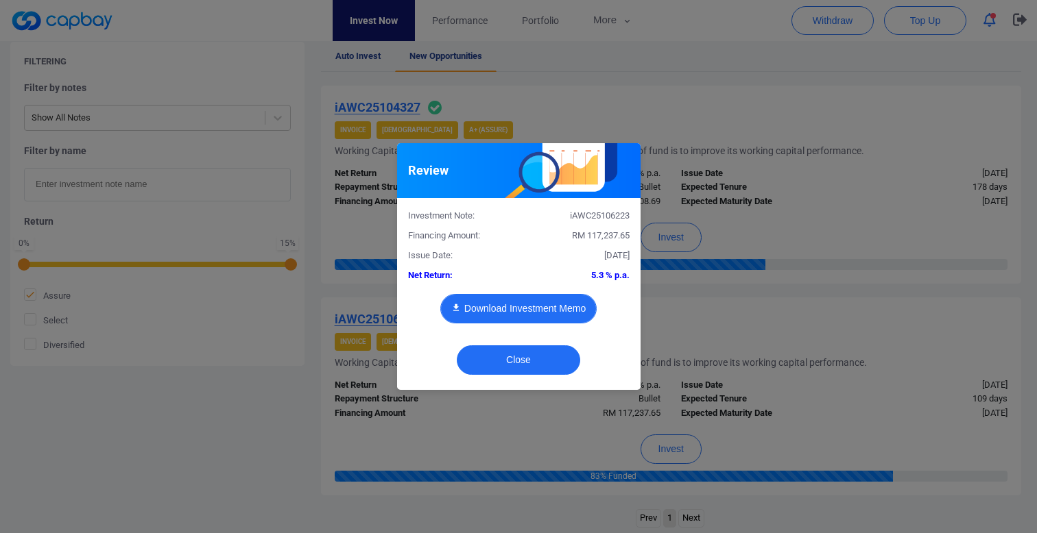
click at [535, 301] on button "Download Investment Memo" at bounding box center [518, 308] width 156 height 29
click at [690, 269] on div "Review Investment Note: iAWC25106223 Financing Amount: RM 117,237.65 Issue Date…" at bounding box center [518, 266] width 1037 height 533
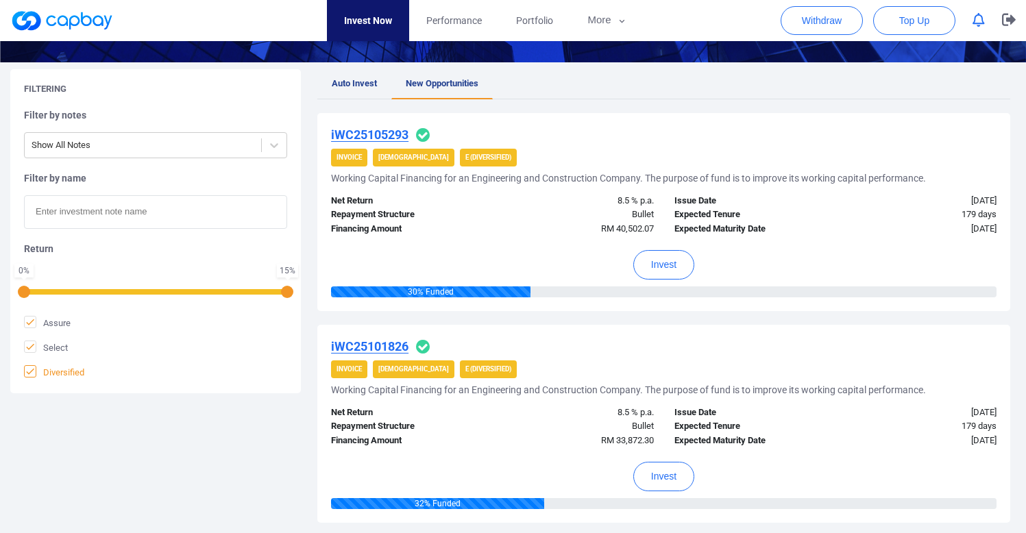
scroll to position [228, 0]
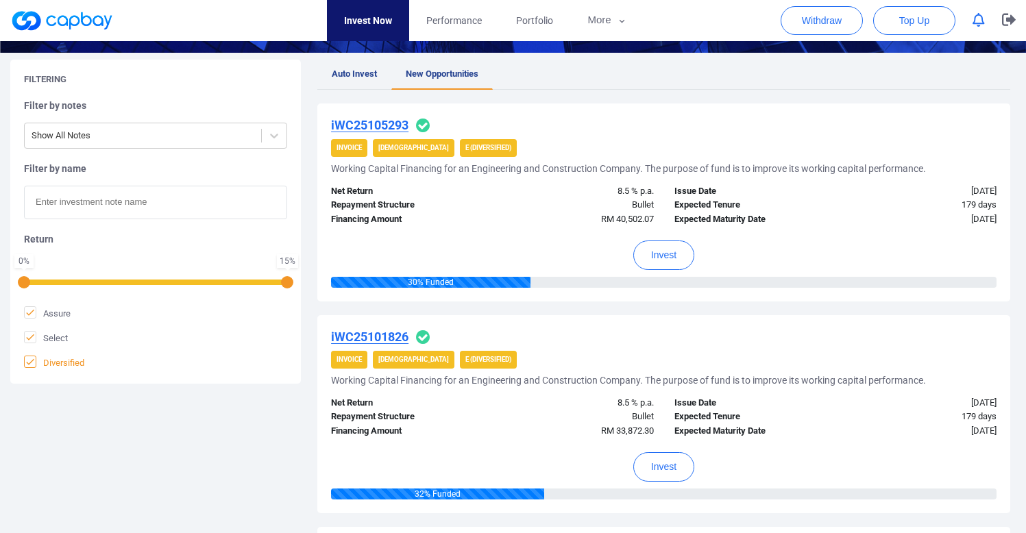
click at [77, 361] on span "Diversified" at bounding box center [54, 363] width 60 height 14
click at [0, 0] on input "Diversified" at bounding box center [0, 0] width 0 height 0
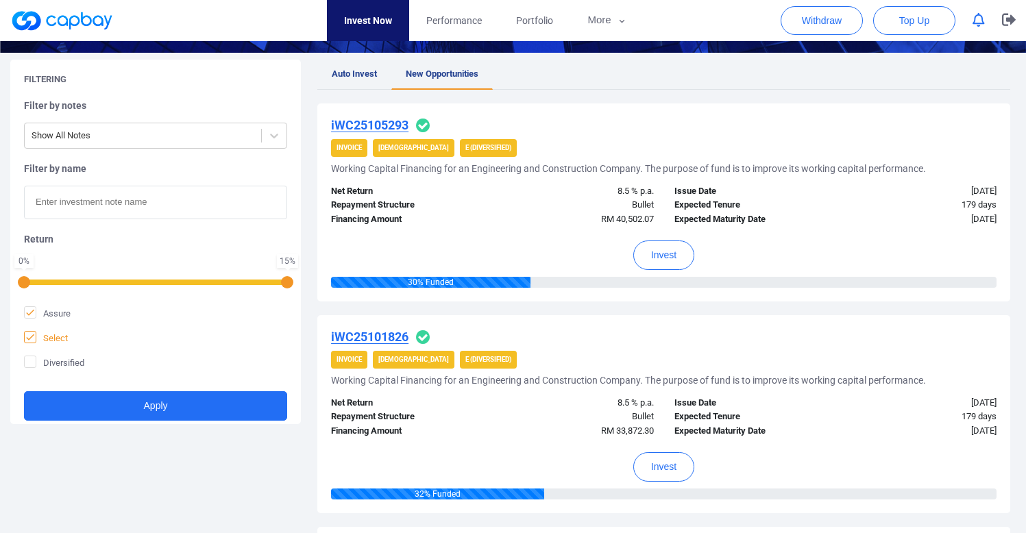
click at [51, 344] on span "Select" at bounding box center [46, 338] width 44 height 14
click at [0, 0] on input "Select" at bounding box center [0, 0] width 0 height 0
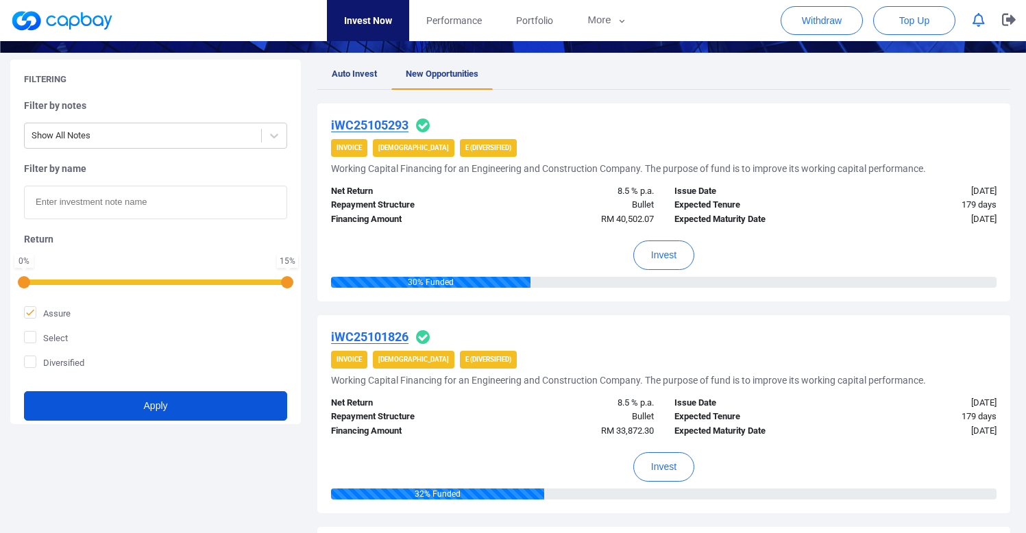
click at [121, 404] on button "Apply" at bounding box center [155, 405] width 263 height 29
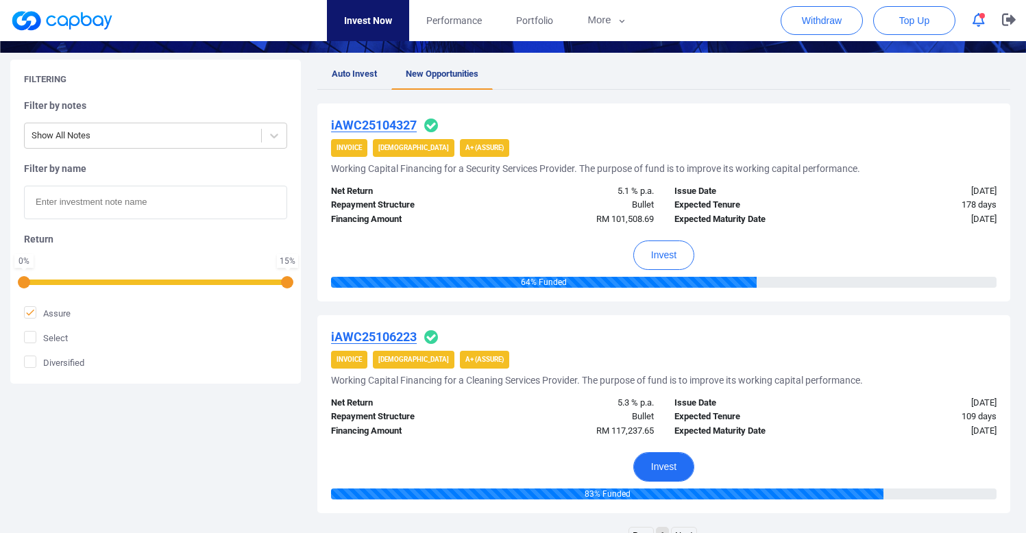
click at [659, 466] on button "Invest" at bounding box center [663, 466] width 61 height 29
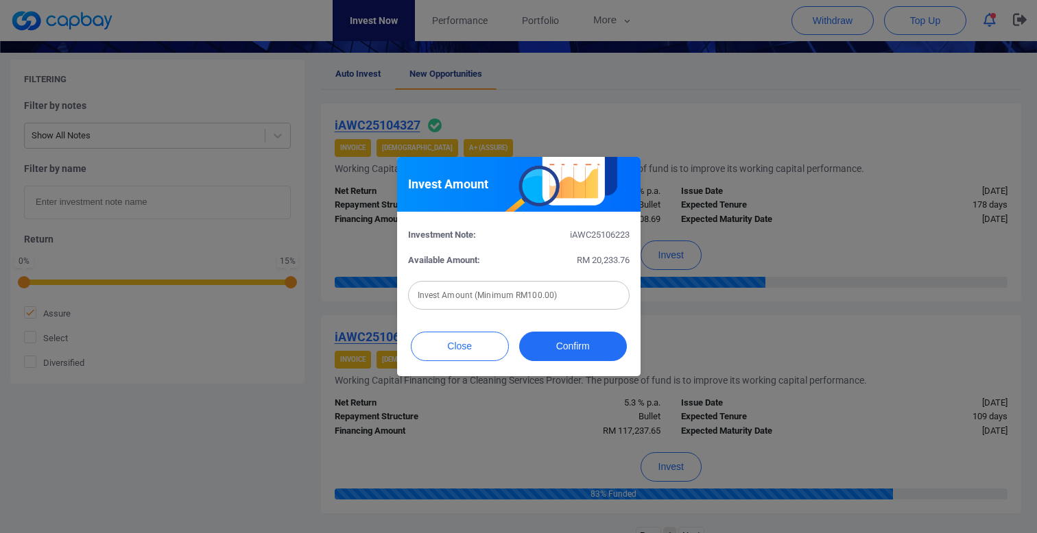
click at [509, 302] on input "text" at bounding box center [518, 295] width 221 height 29
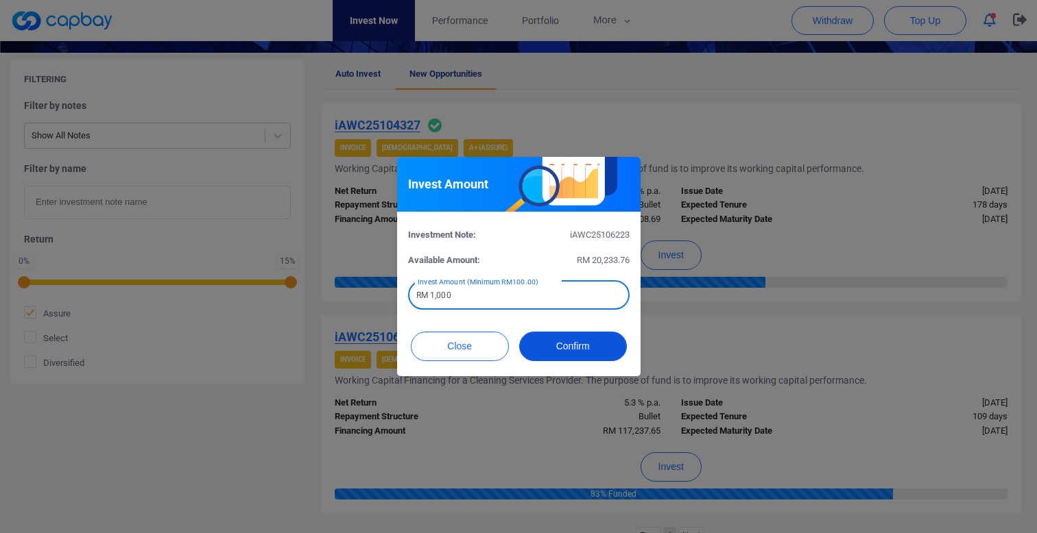
type input "RM 1,000"
click at [589, 350] on button "Confirm" at bounding box center [573, 346] width 108 height 29
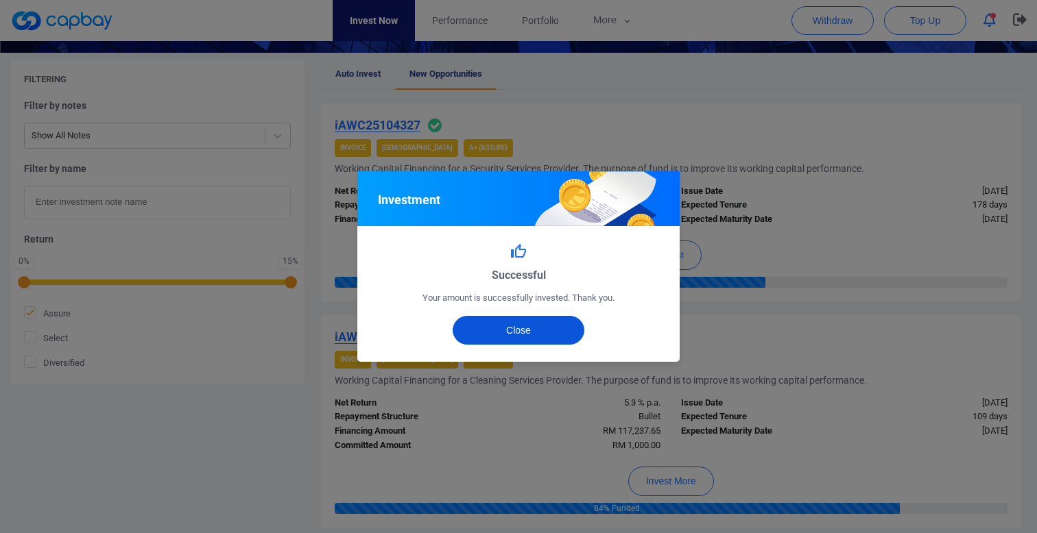
click at [536, 329] on button "Close" at bounding box center [518, 330] width 132 height 29
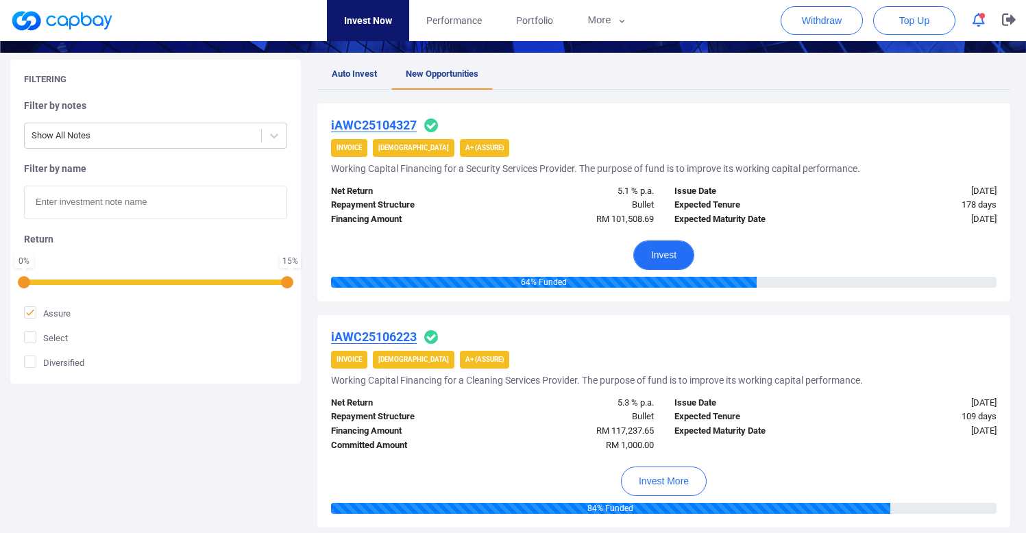
click at [677, 250] on button "Invest" at bounding box center [663, 255] width 61 height 29
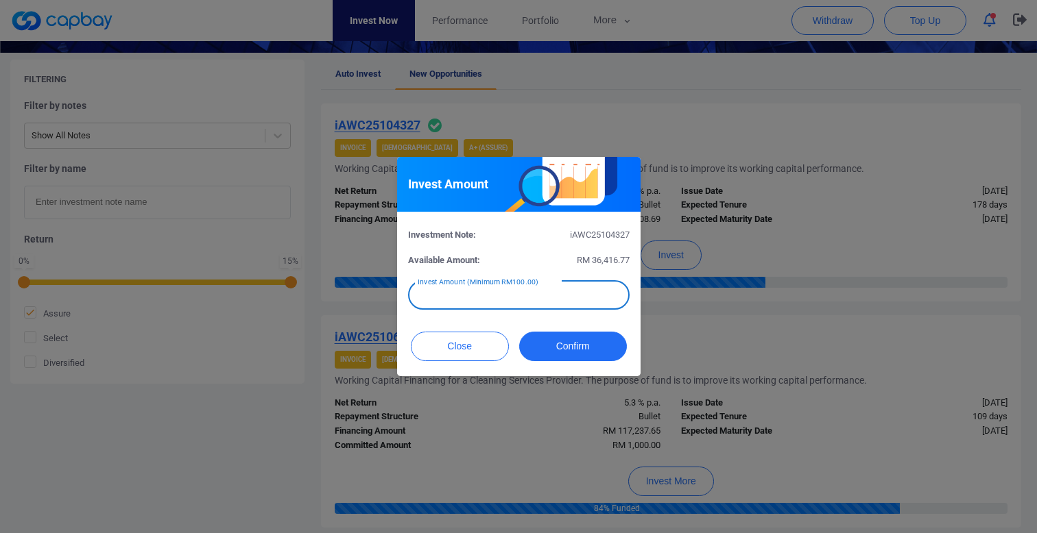
click at [535, 301] on input "text" at bounding box center [518, 295] width 221 height 29
type input "RM 1,000"
click at [598, 348] on button "Confirm" at bounding box center [573, 346] width 108 height 29
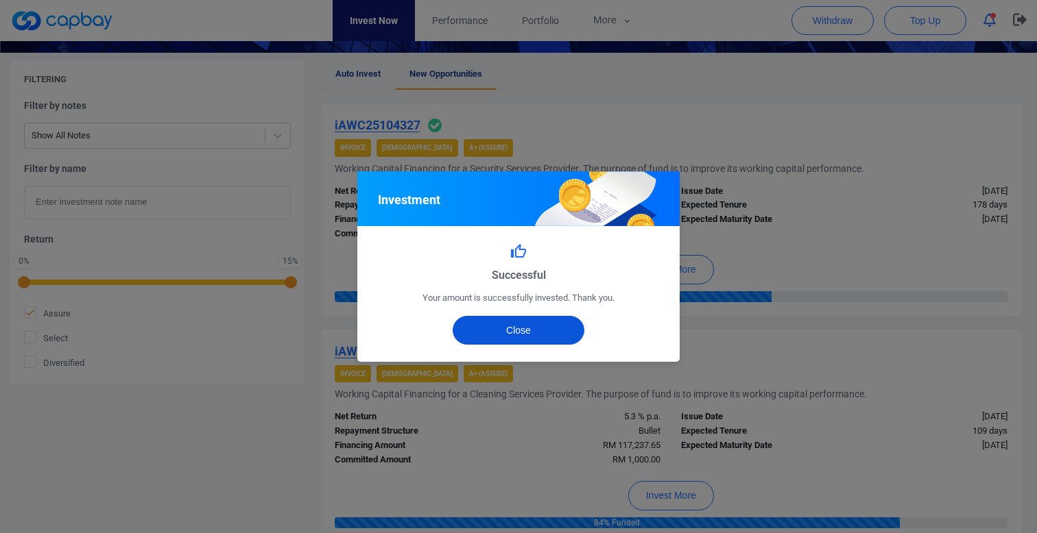
click at [555, 331] on button "Close" at bounding box center [518, 330] width 132 height 29
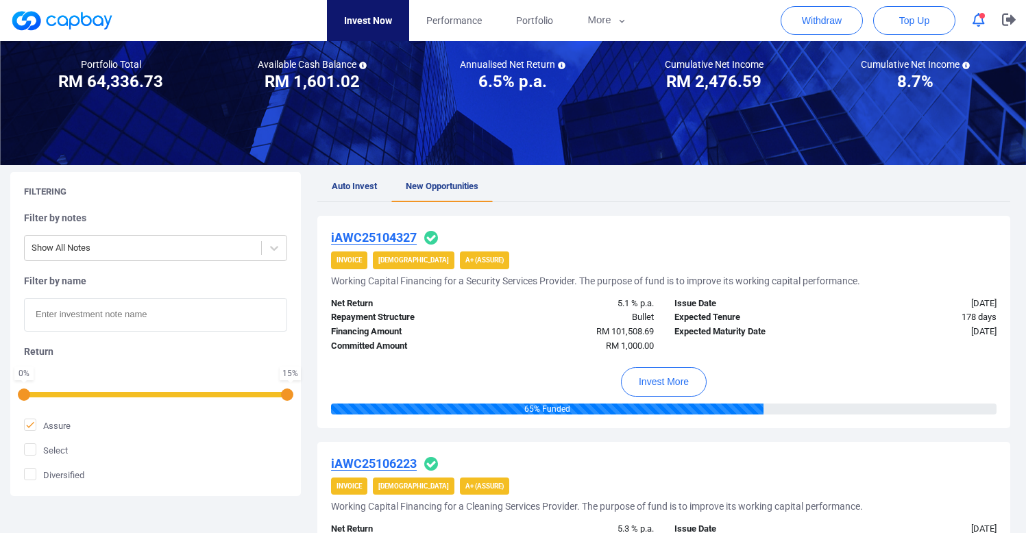
scroll to position [64, 0]
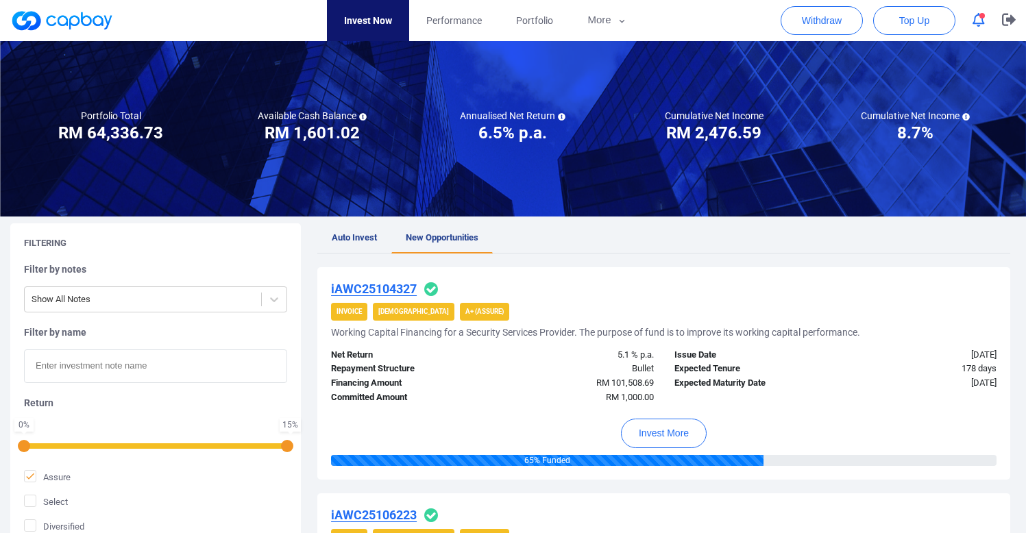
click at [982, 18] on span "button" at bounding box center [982, 15] width 5 height 5
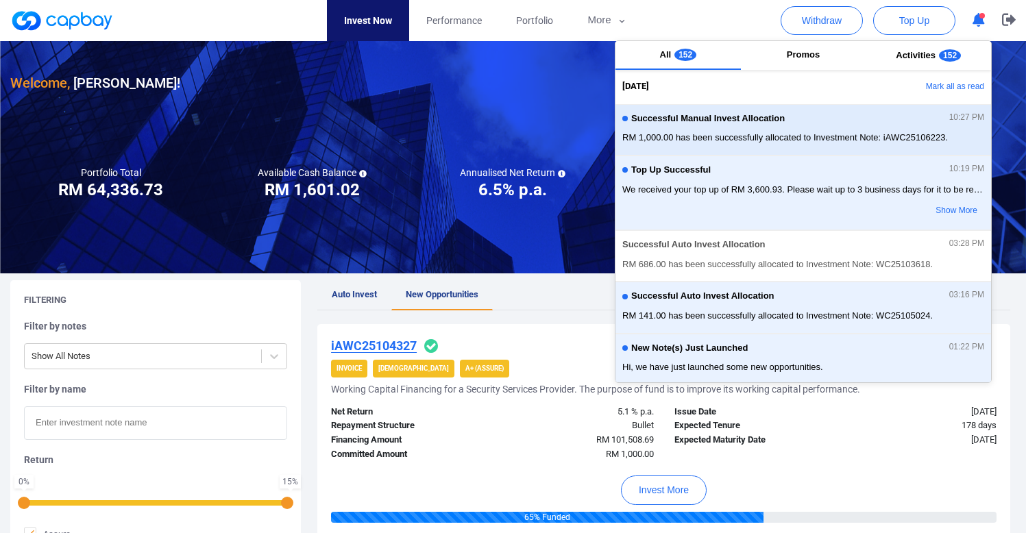
scroll to position [0, 0]
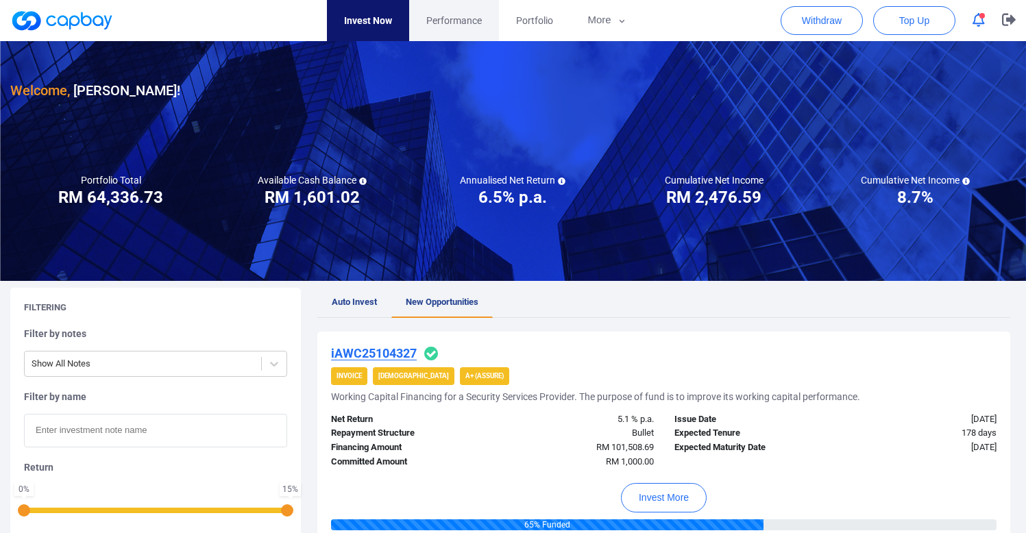
click at [444, 21] on span "Performance" at bounding box center [454, 20] width 56 height 15
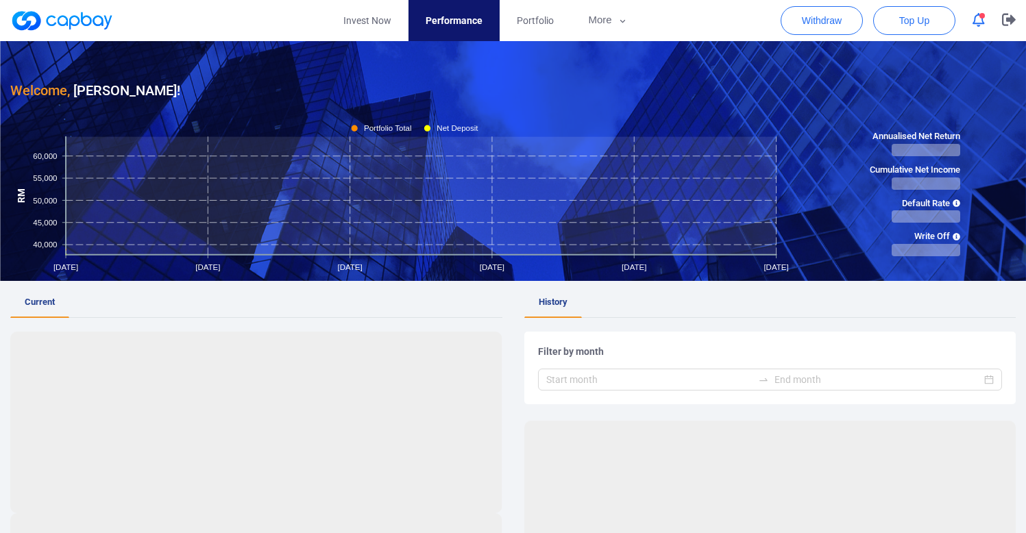
click at [982, 19] on icon "button" at bounding box center [979, 20] width 12 height 14
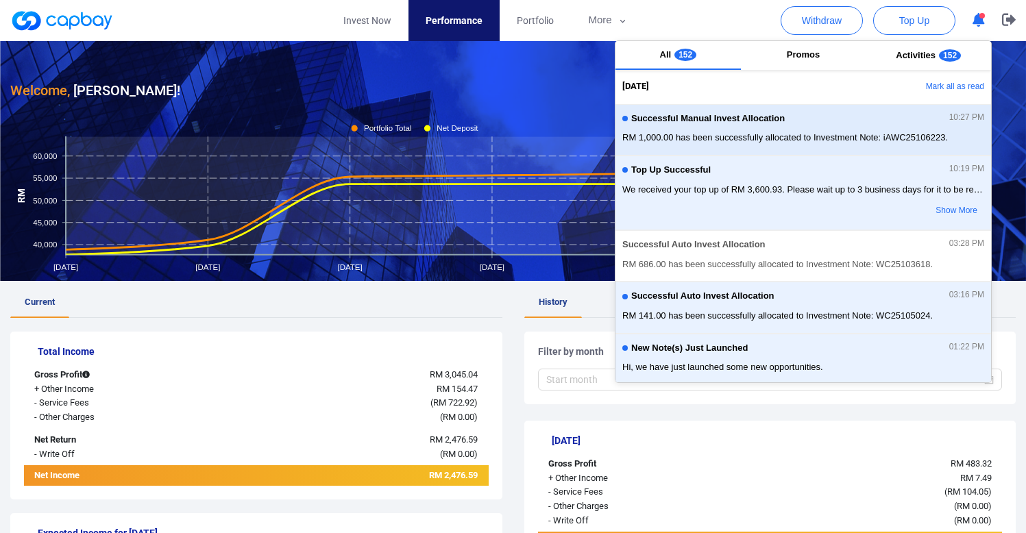
click at [776, 131] on span "RM 1,000.00 has been successfully allocated to Investment Note: iAWC25106223." at bounding box center [803, 138] width 362 height 14
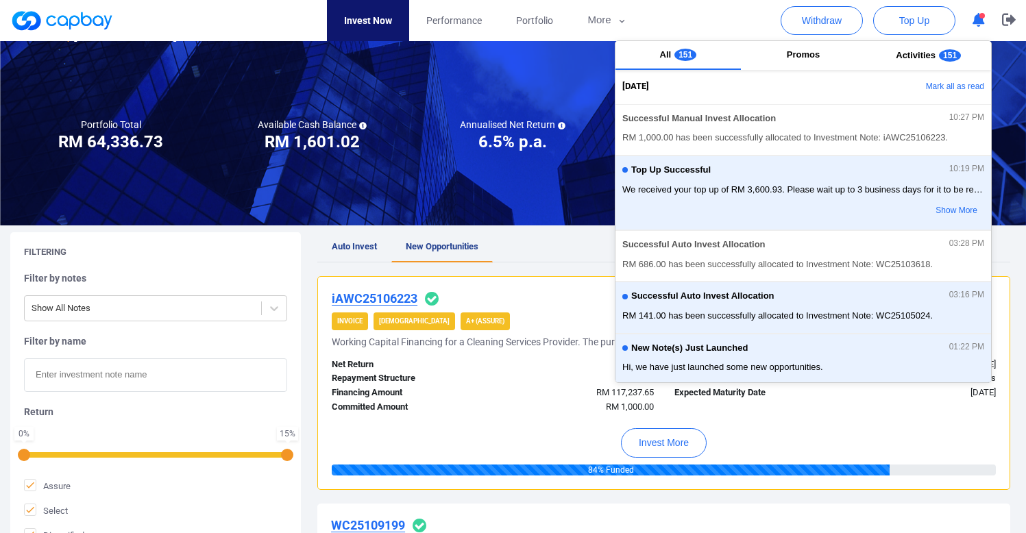
scroll to position [45, 0]
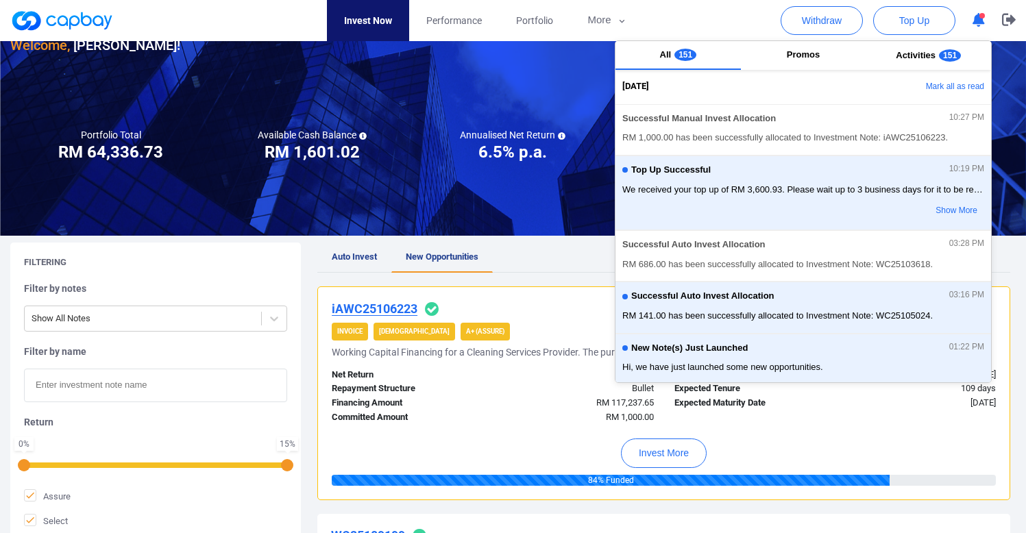
click at [474, 366] on div "Net Return 5.3 % p.a. Repayment Structure Bullet Financing Amount RM 117,237.65…" at bounding box center [664, 393] width 685 height 64
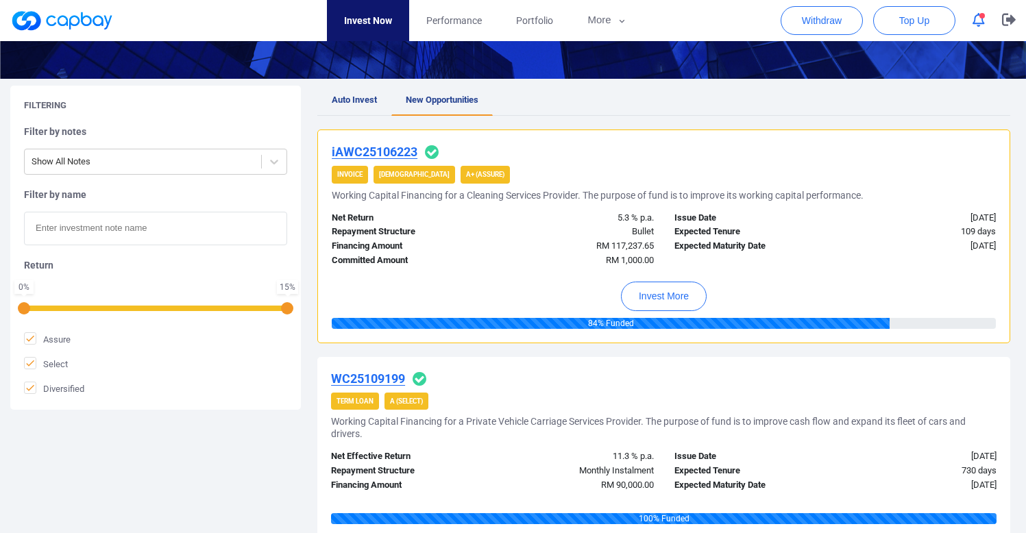
scroll to position [315, 0]
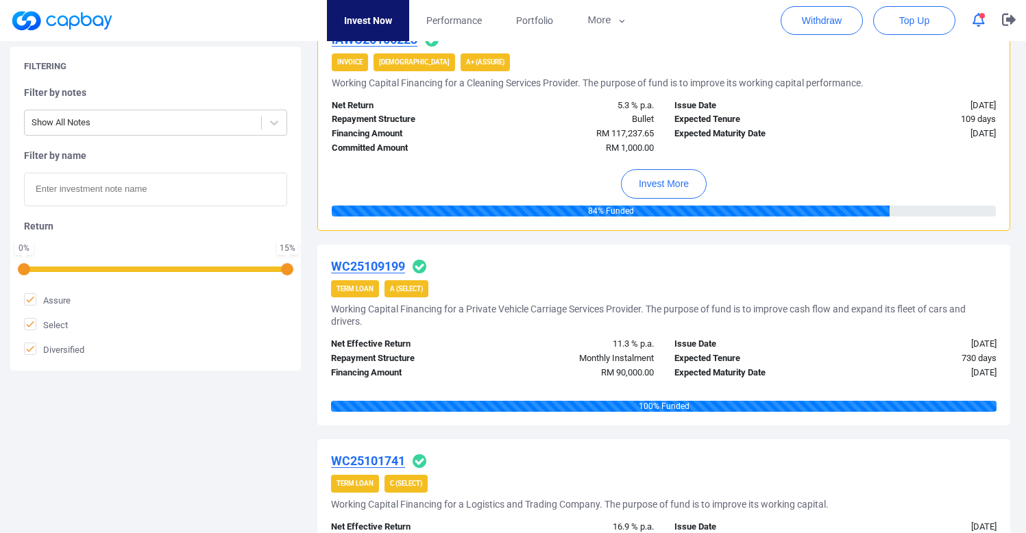
drag, startPoint x: 69, startPoint y: 352, endPoint x: 60, endPoint y: 332, distance: 22.1
click at [68, 351] on span "Diversified" at bounding box center [54, 350] width 60 height 14
click at [56, 321] on span "Select" at bounding box center [46, 325] width 44 height 14
click at [0, 0] on input "Select" at bounding box center [0, 0] width 0 height 0
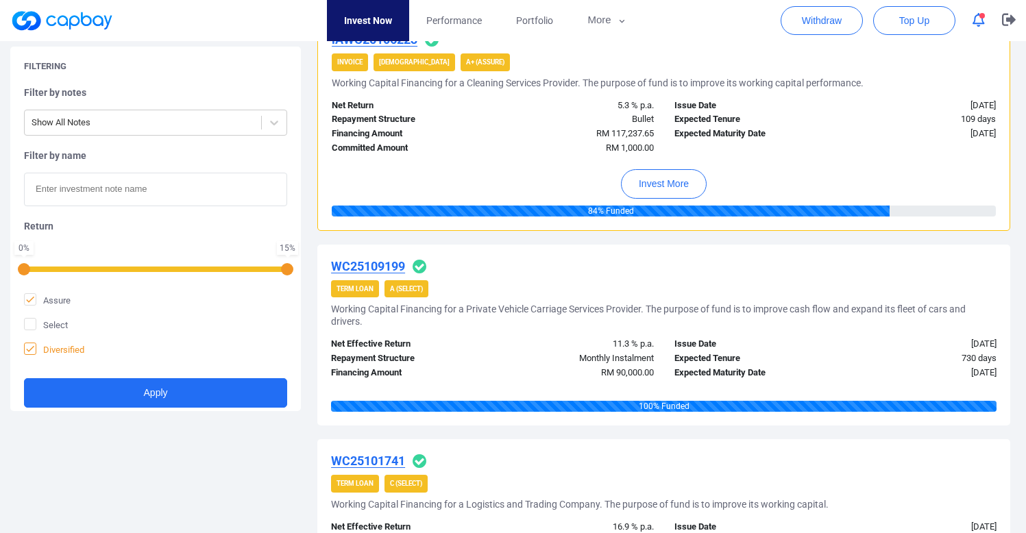
click at [60, 349] on span "Diversified" at bounding box center [54, 350] width 60 height 14
click at [0, 0] on input "Diversified" at bounding box center [0, 0] width 0 height 0
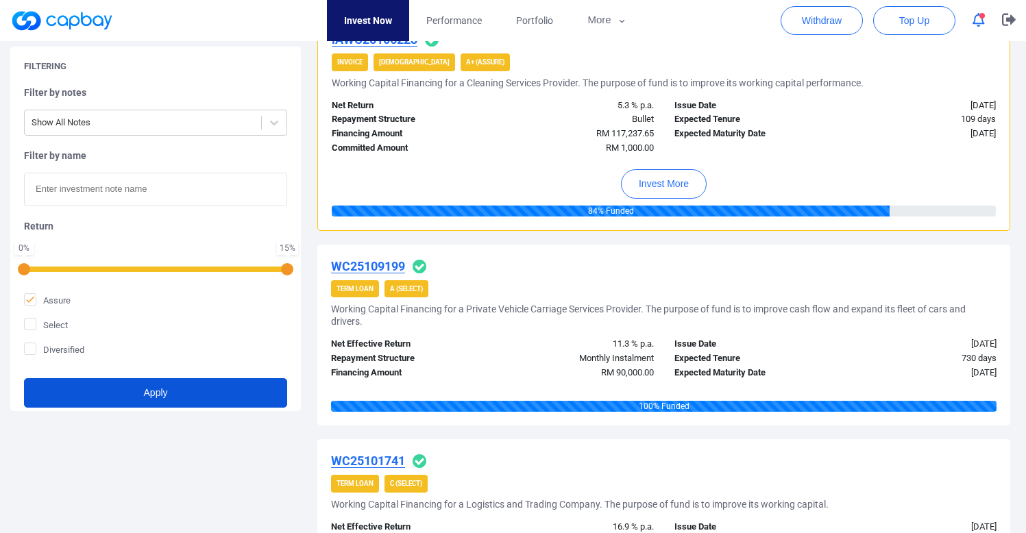
click at [80, 386] on button "Apply" at bounding box center [155, 392] width 263 height 29
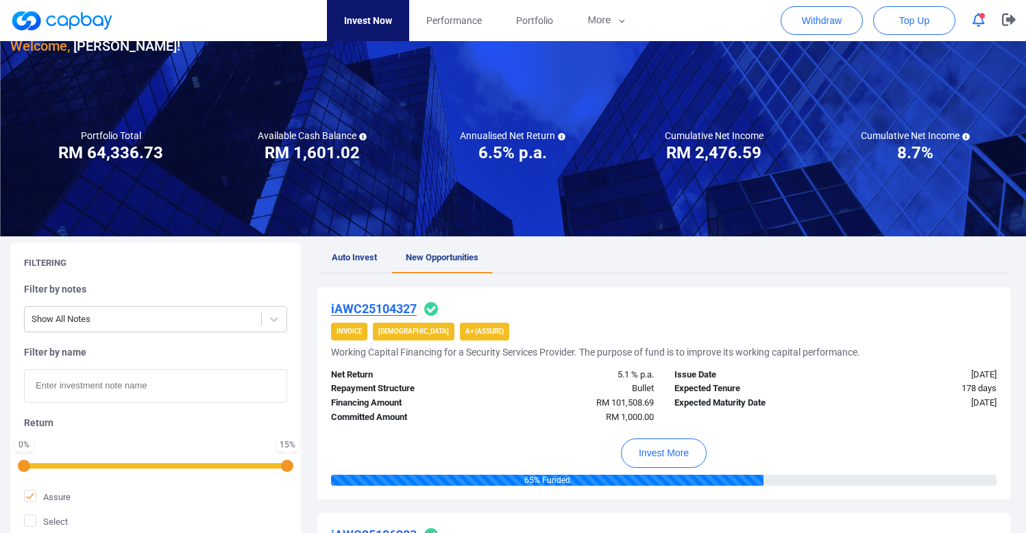
scroll to position [44, 0]
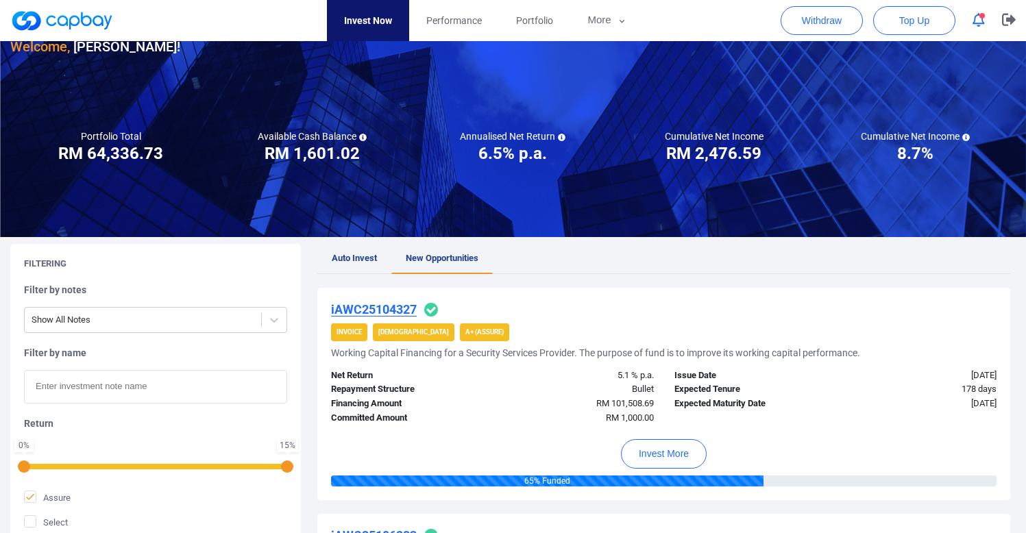
click at [980, 25] on icon "button" at bounding box center [979, 20] width 12 height 14
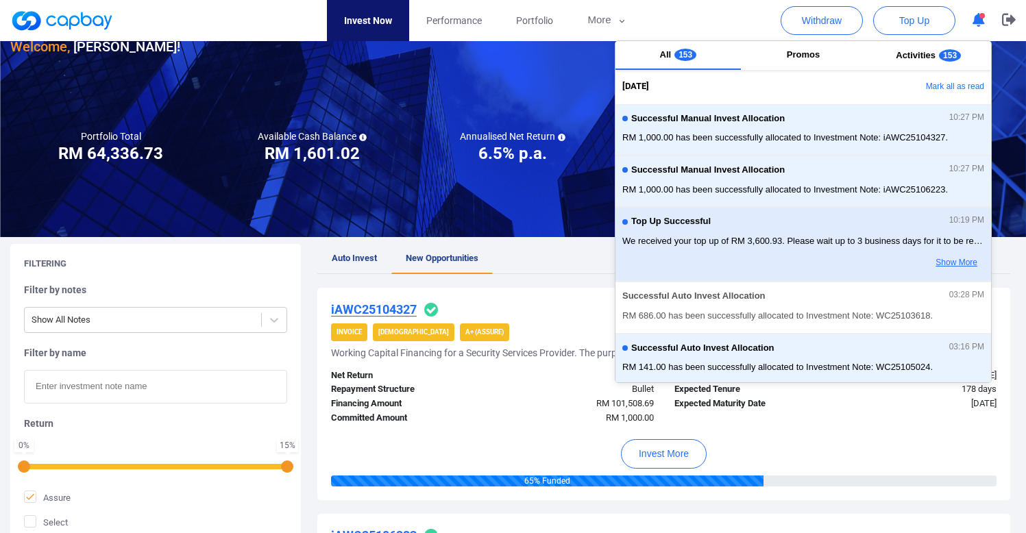
click at [958, 259] on button "Show More" at bounding box center [930, 263] width 108 height 23
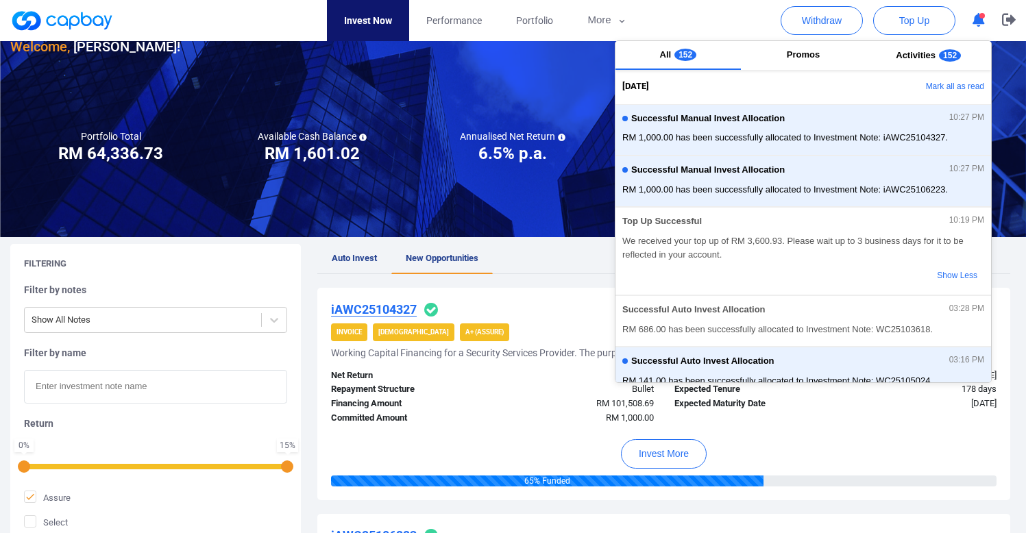
click at [518, 222] on div at bounding box center [513, 117] width 1026 height 240
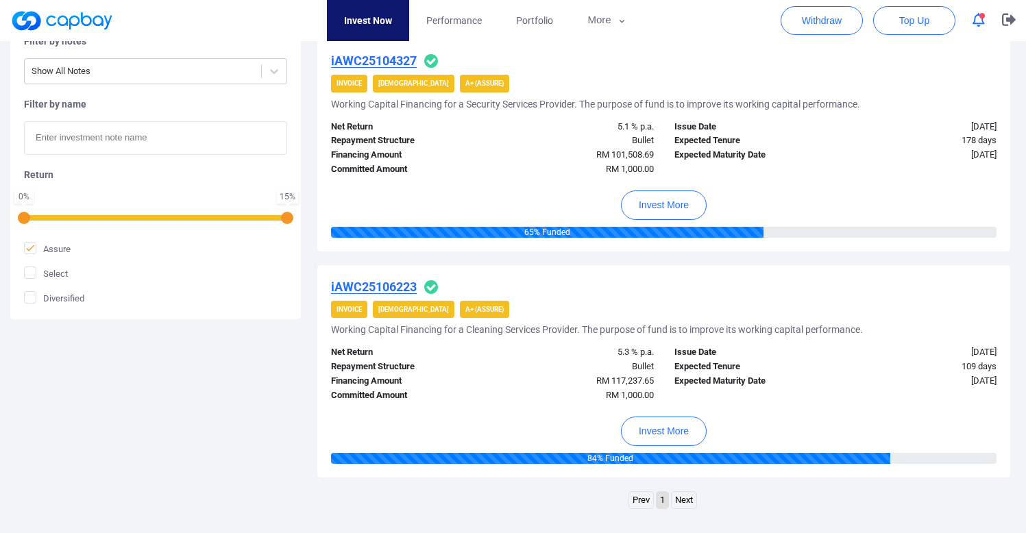
scroll to position [315, 0]
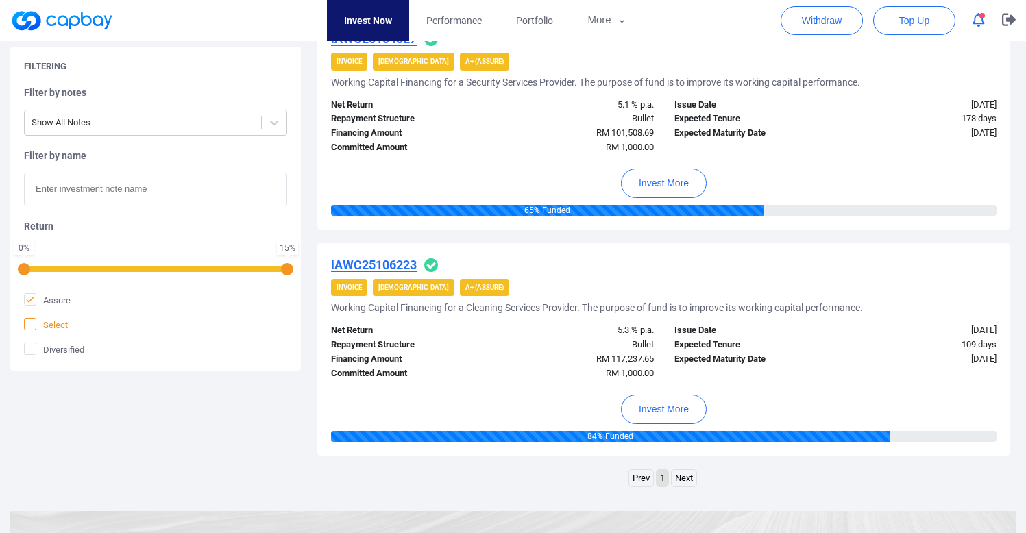
click at [57, 328] on span "Select" at bounding box center [46, 325] width 44 height 14
click at [0, 0] on input "Select" at bounding box center [0, 0] width 0 height 0
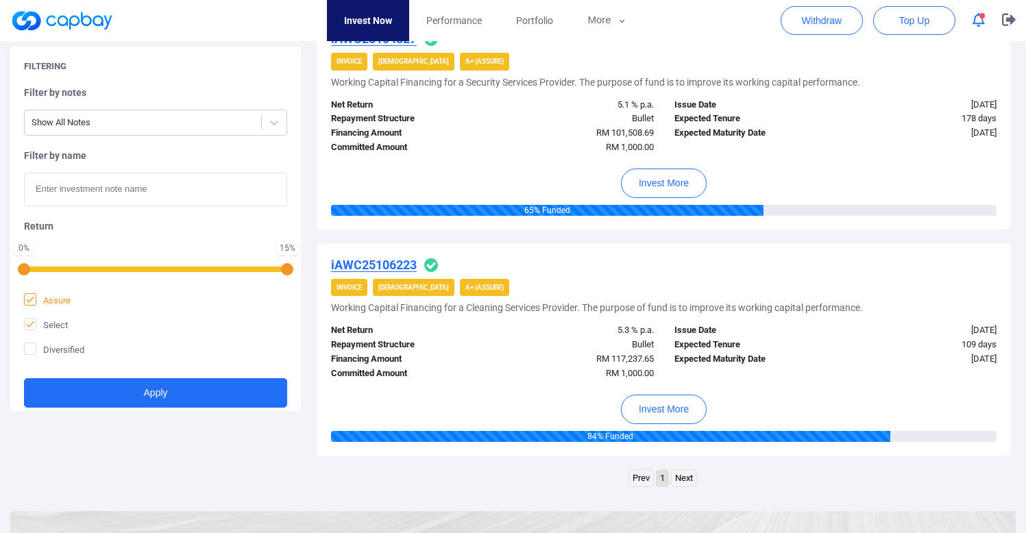
click at [64, 301] on span "Assure" at bounding box center [47, 300] width 47 height 14
click at [0, 0] on input "Assure" at bounding box center [0, 0] width 0 height 0
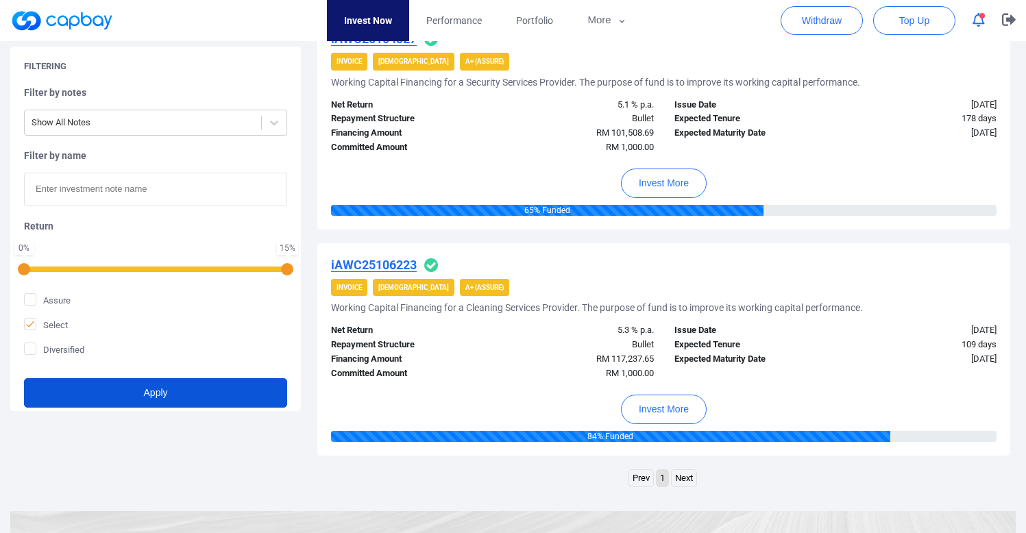
click at [109, 406] on button "Apply" at bounding box center [155, 392] width 263 height 29
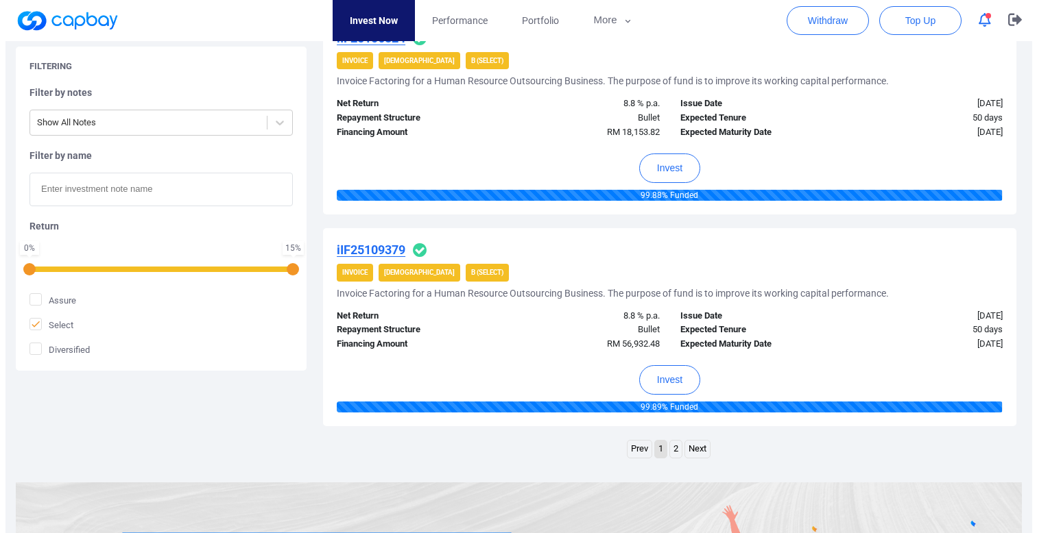
scroll to position [2024, 0]
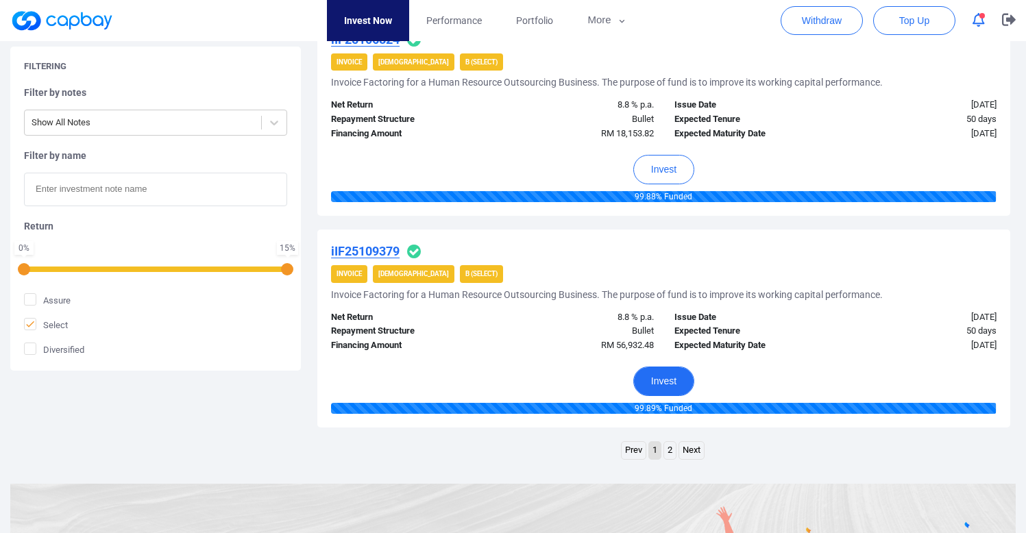
click at [665, 370] on button "Invest" at bounding box center [663, 381] width 61 height 29
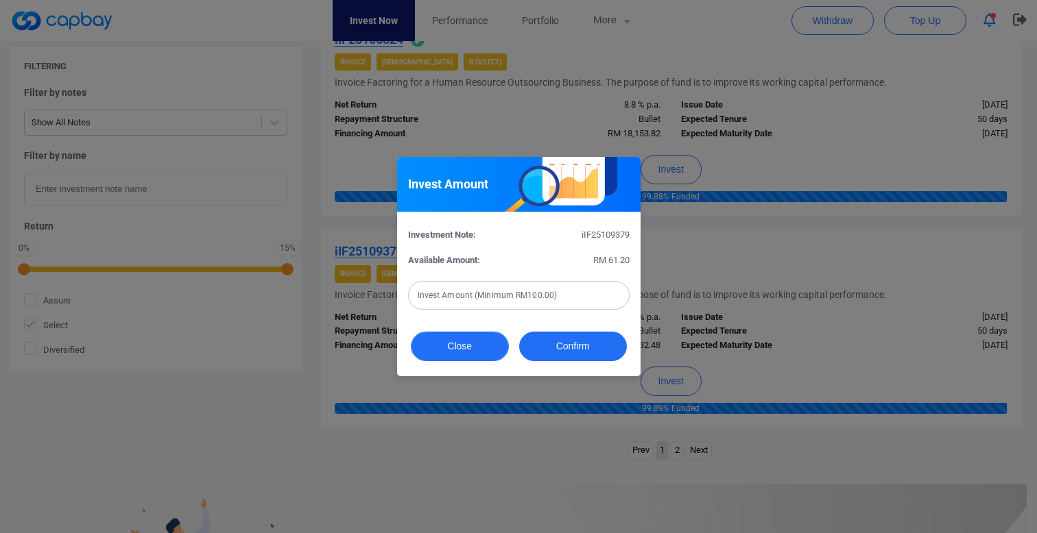
click at [456, 352] on button "Close" at bounding box center [460, 346] width 98 height 29
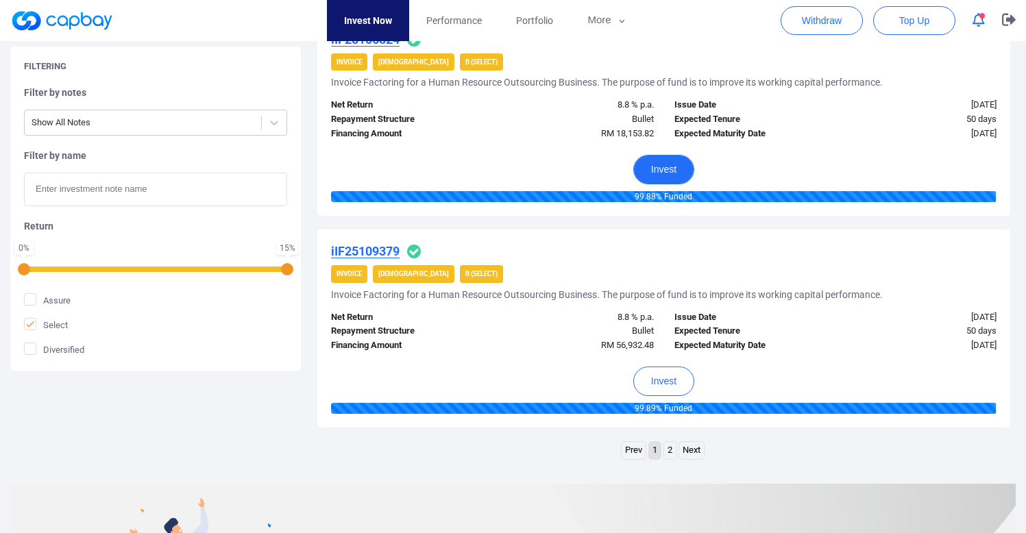
click at [664, 165] on button "Invest" at bounding box center [663, 169] width 61 height 29
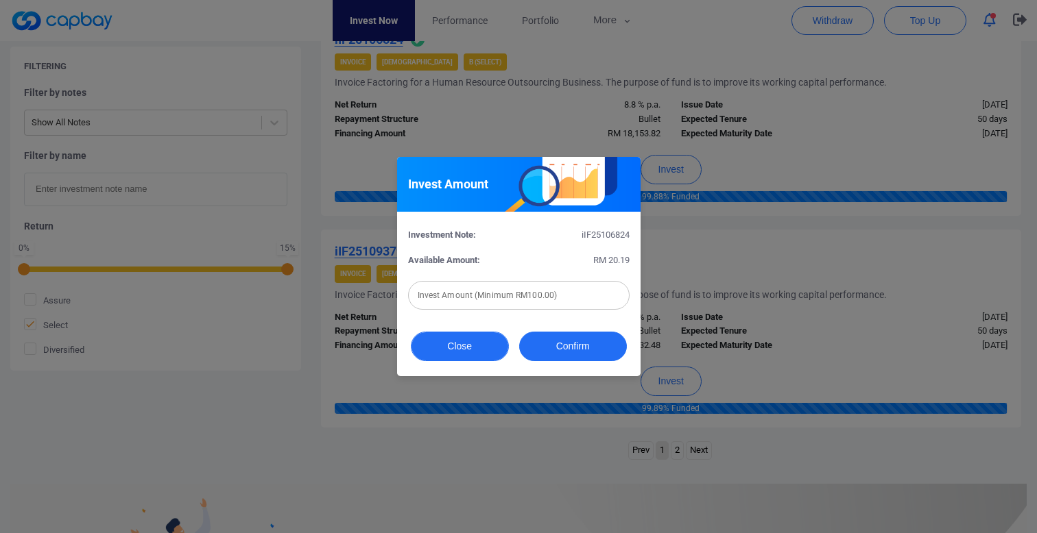
click at [472, 339] on button "Close" at bounding box center [460, 346] width 98 height 29
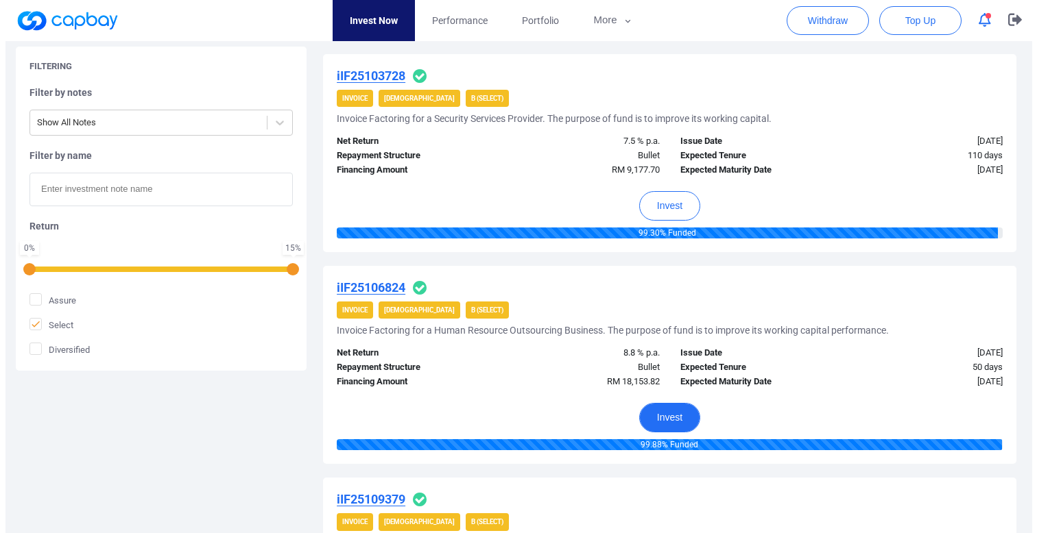
scroll to position [1767, 0]
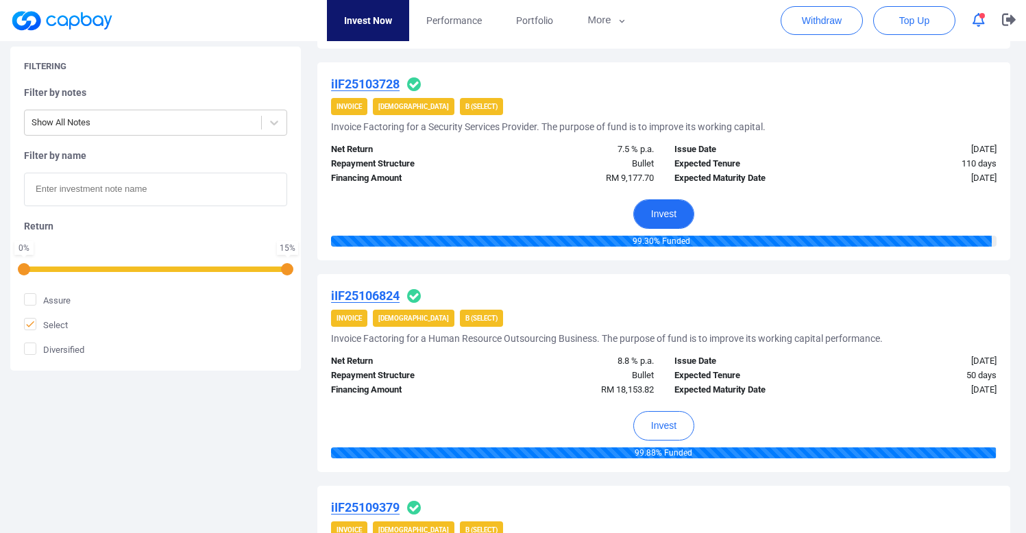
click at [661, 208] on button "Invest" at bounding box center [663, 213] width 61 height 29
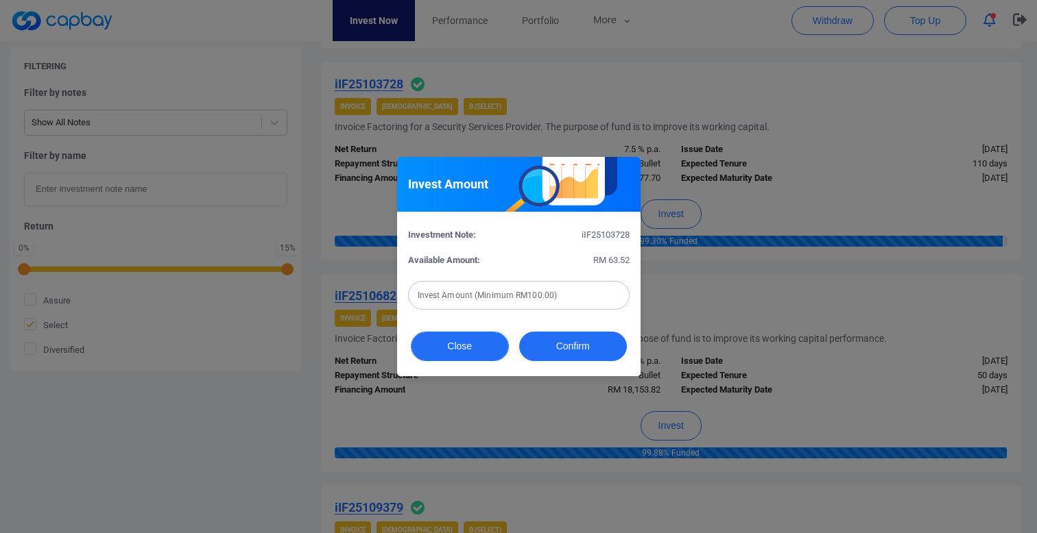
click at [451, 341] on button "Close" at bounding box center [460, 346] width 98 height 29
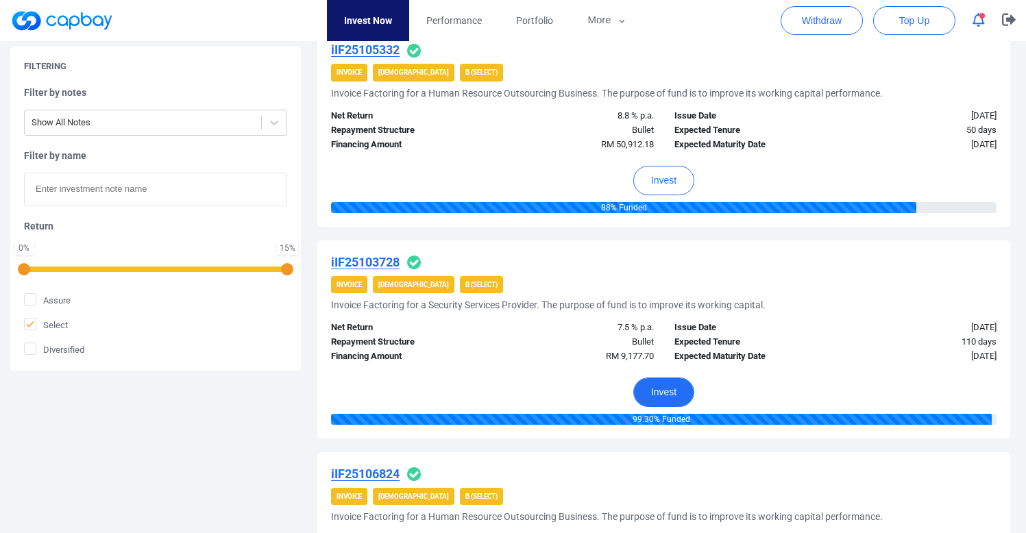
scroll to position [1571, 0]
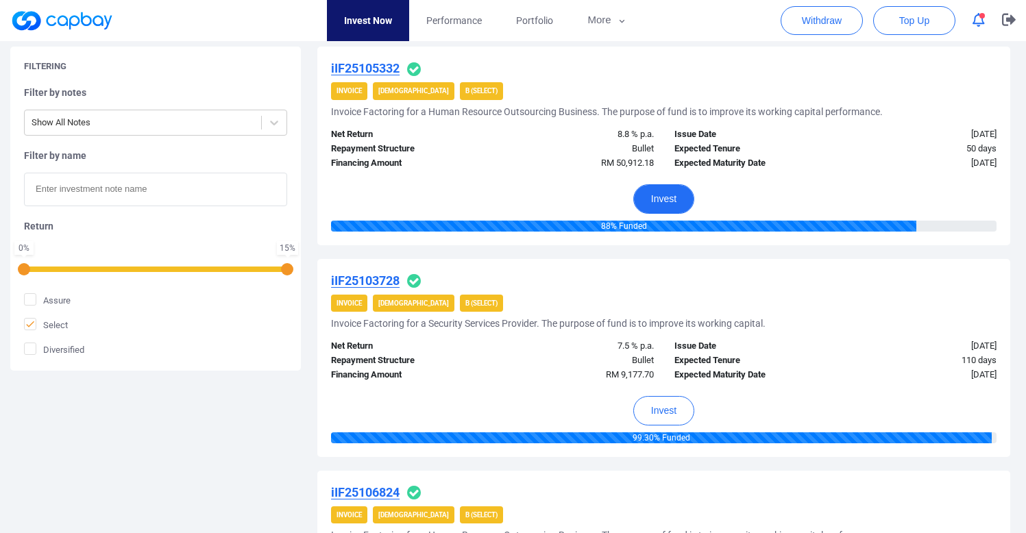
click at [667, 193] on button "Invest" at bounding box center [663, 198] width 61 height 29
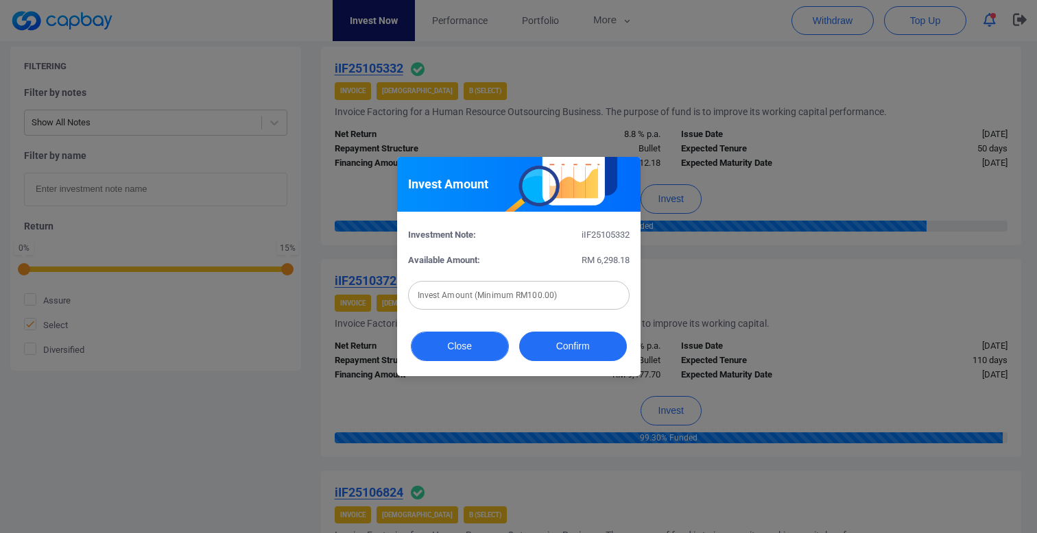
click at [472, 348] on button "Close" at bounding box center [460, 346] width 98 height 29
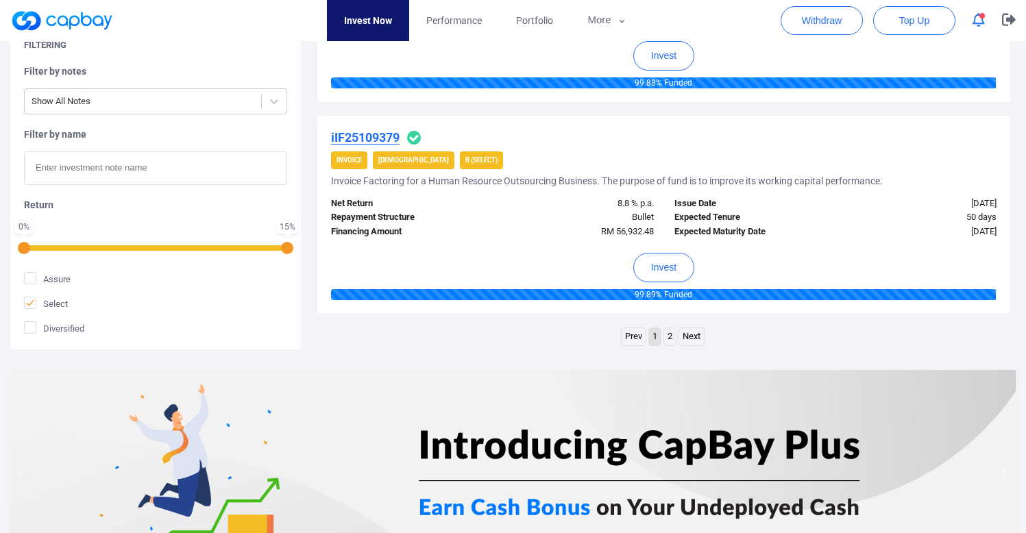
scroll to position [2259, 0]
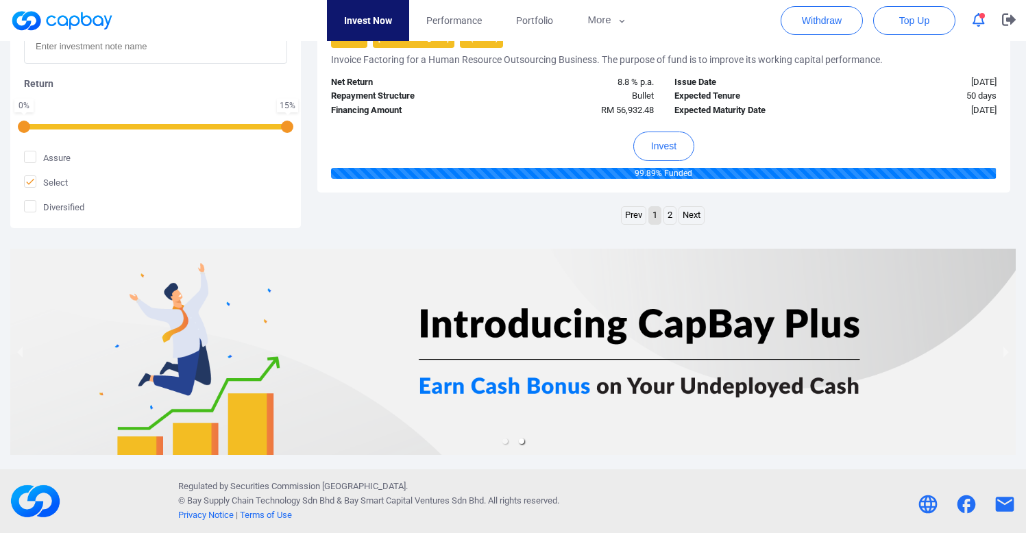
click at [673, 214] on link "2" at bounding box center [670, 215] width 12 height 17
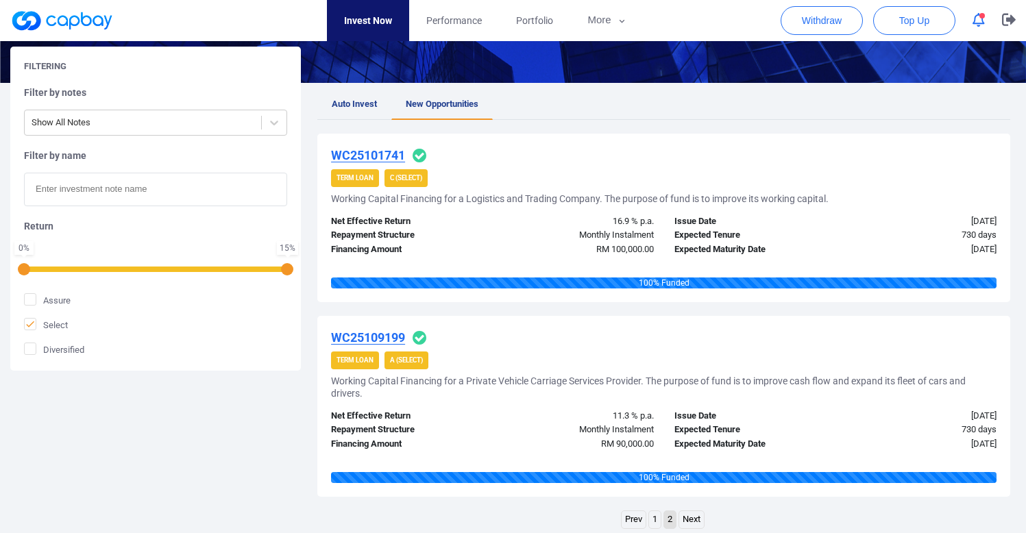
scroll to position [350, 0]
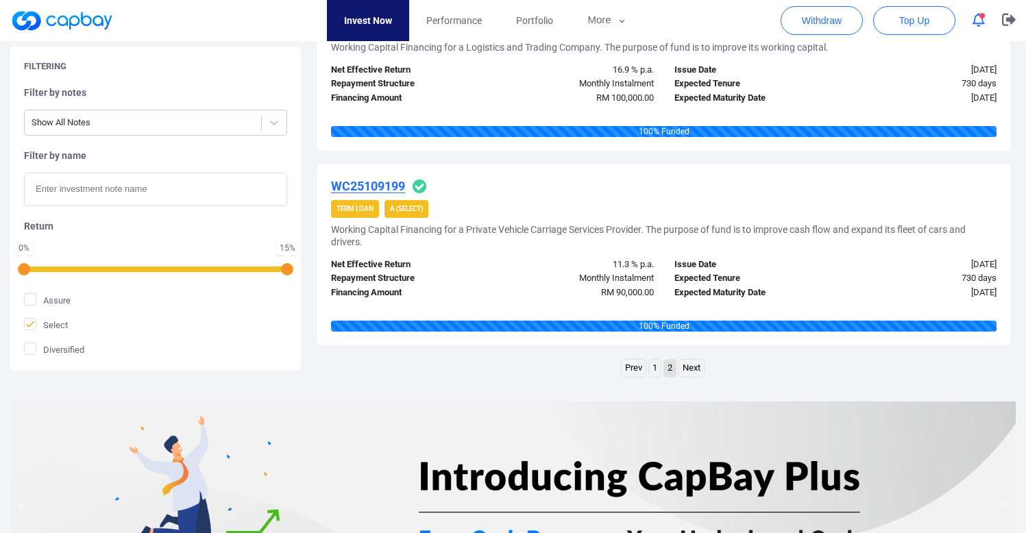
click at [652, 366] on link "1" at bounding box center [655, 368] width 12 height 17
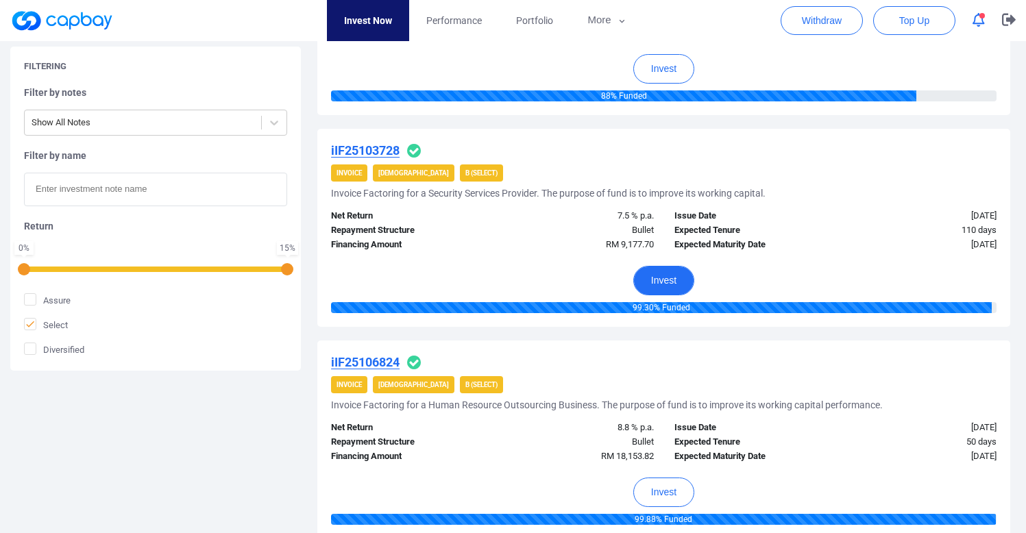
scroll to position [1685, 0]
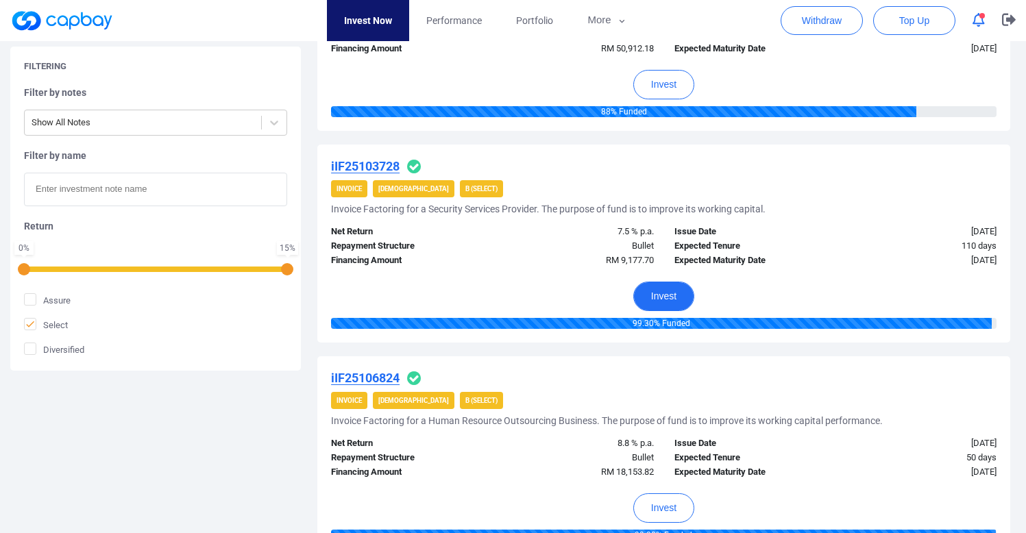
click at [679, 299] on button "Invest" at bounding box center [663, 296] width 61 height 29
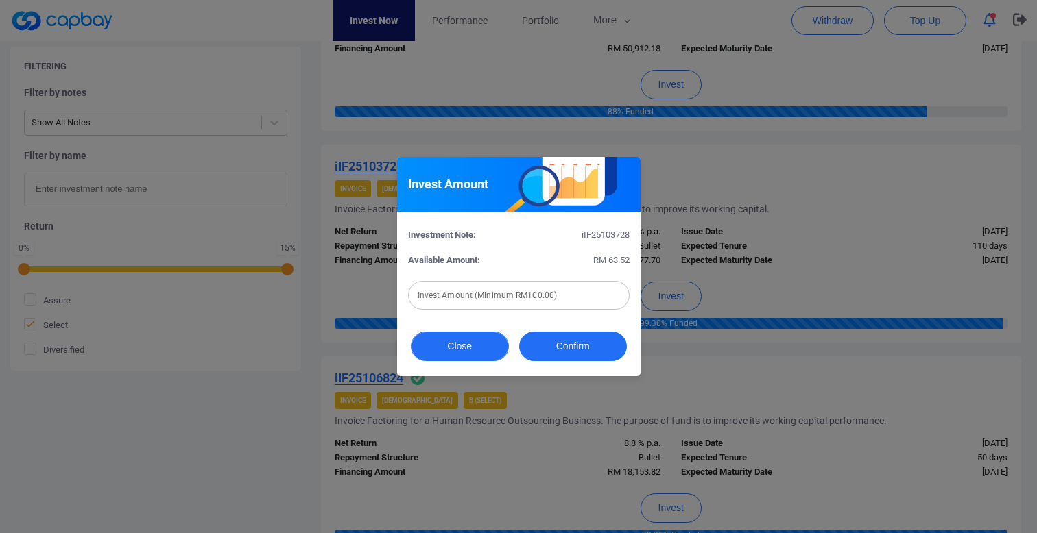
click at [476, 342] on button "Close" at bounding box center [460, 346] width 98 height 29
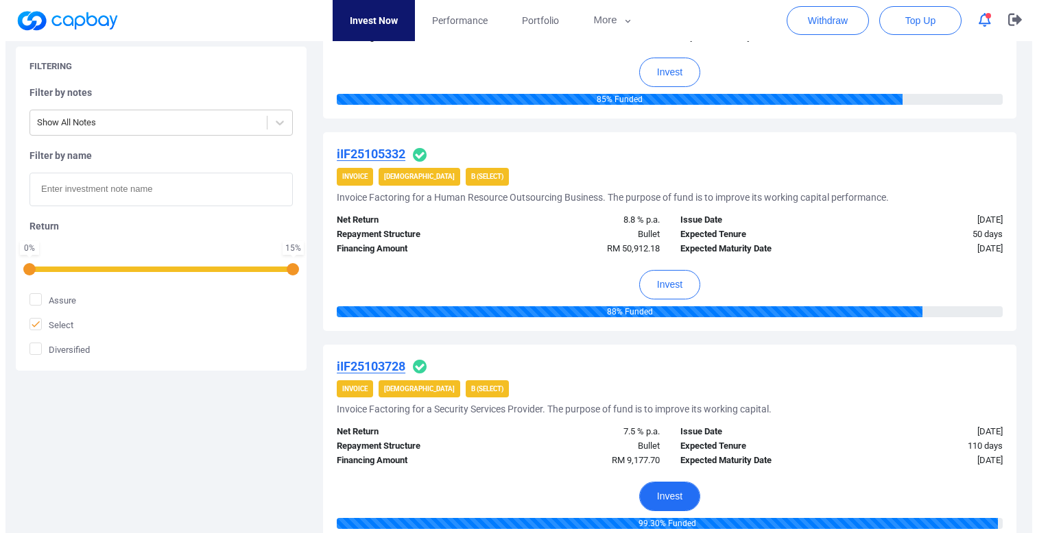
scroll to position [1483, 0]
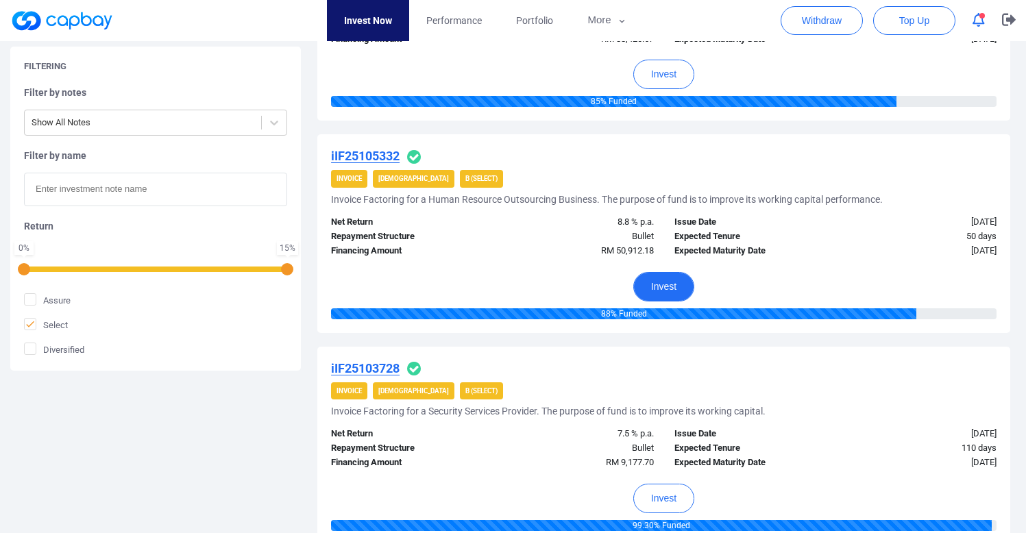
click at [662, 278] on button "Invest" at bounding box center [663, 286] width 61 height 29
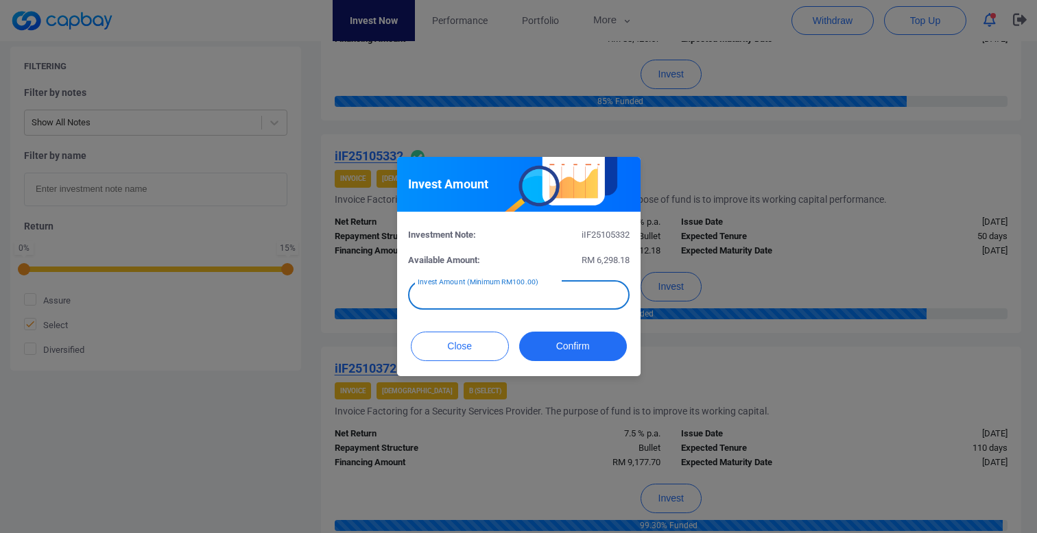
click at [570, 294] on input "text" at bounding box center [518, 295] width 221 height 29
type input "RM 200"
click at [568, 345] on button "Confirm" at bounding box center [573, 346] width 108 height 29
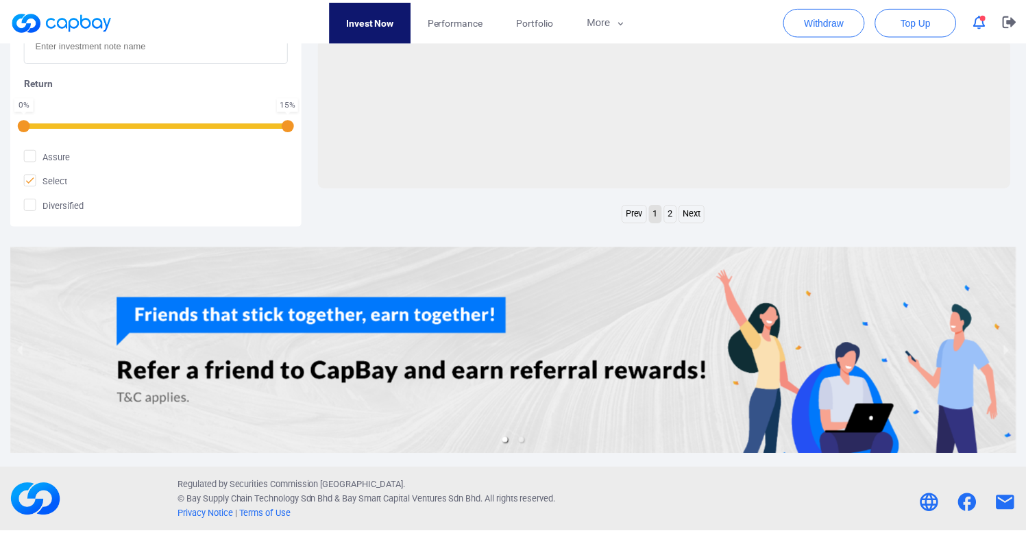
scroll to position [629, 0]
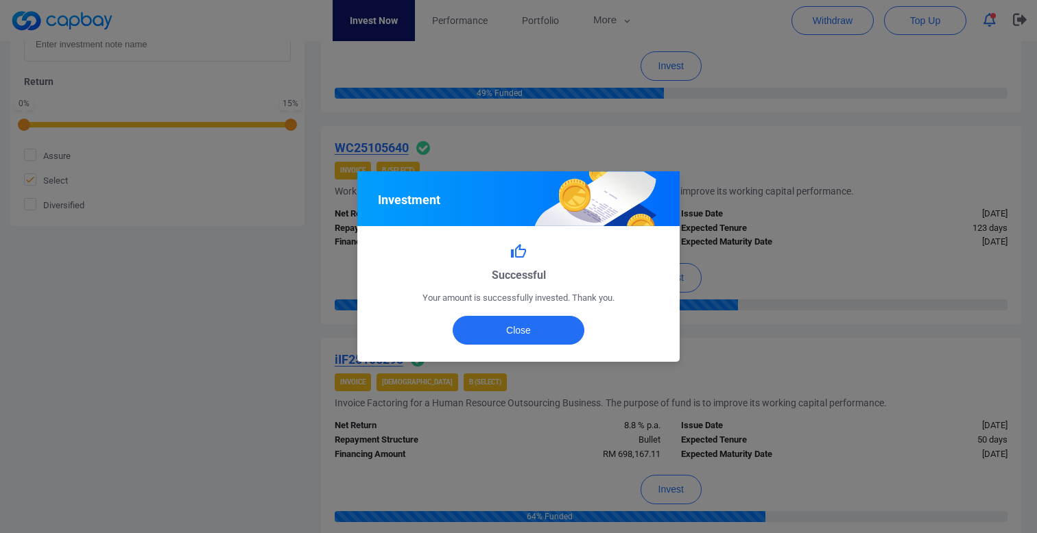
click at [555, 345] on div "Successful Your amount is successfully invested. Thank you. Close" at bounding box center [518, 293] width 322 height 135
click at [559, 335] on button "Close" at bounding box center [518, 330] width 132 height 29
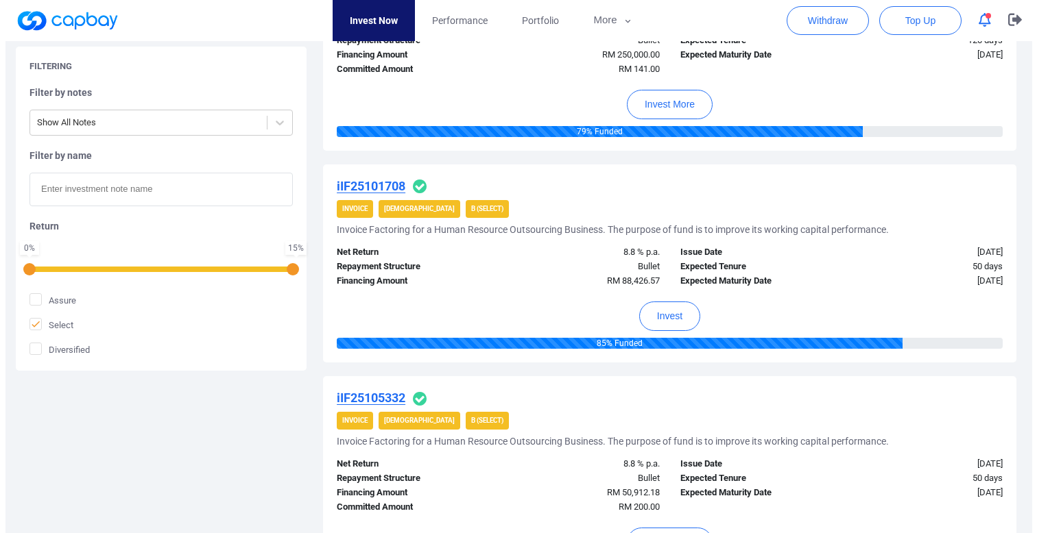
scroll to position [1238, 0]
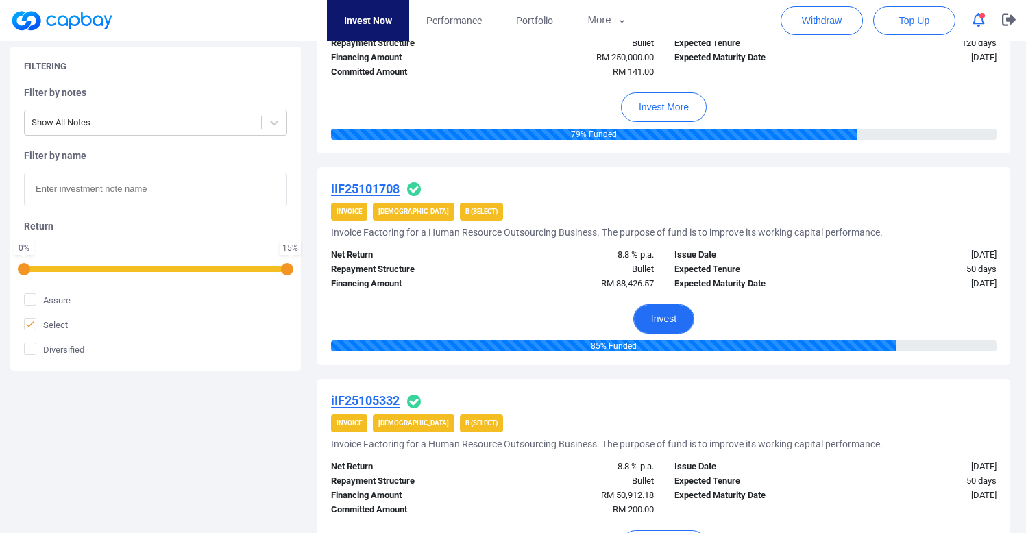
click at [678, 317] on button "Invest" at bounding box center [663, 318] width 61 height 29
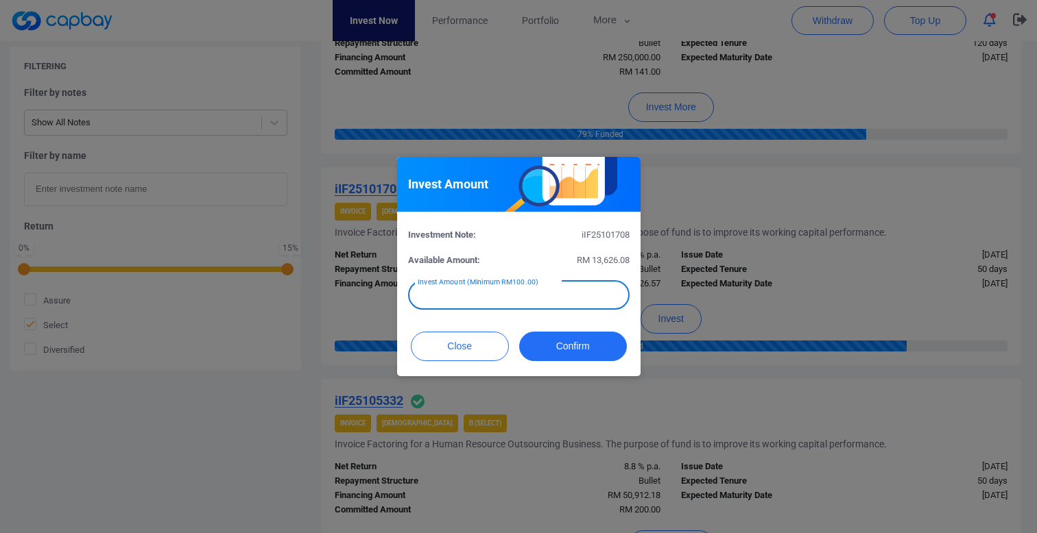
click at [550, 305] on input "text" at bounding box center [518, 295] width 221 height 29
type input "RM 200"
click at [570, 344] on button "Confirm" at bounding box center [573, 346] width 108 height 29
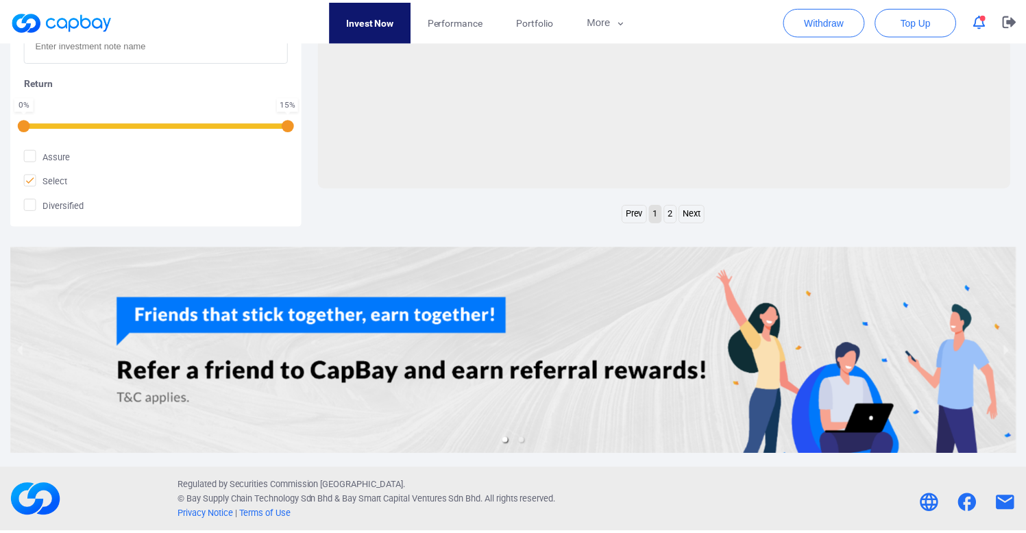
scroll to position [629, 0]
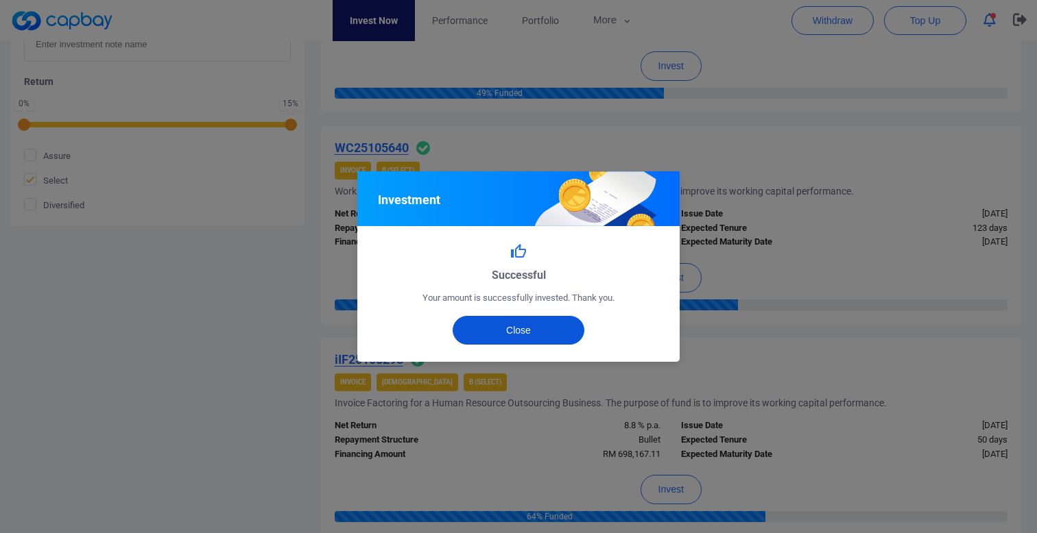
click at [537, 335] on button "Close" at bounding box center [518, 330] width 132 height 29
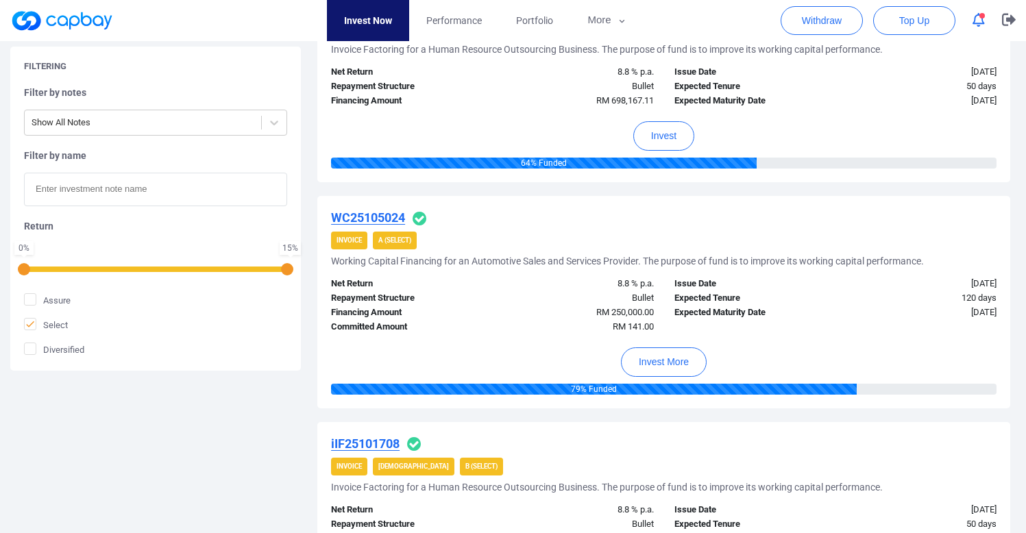
scroll to position [975, 0]
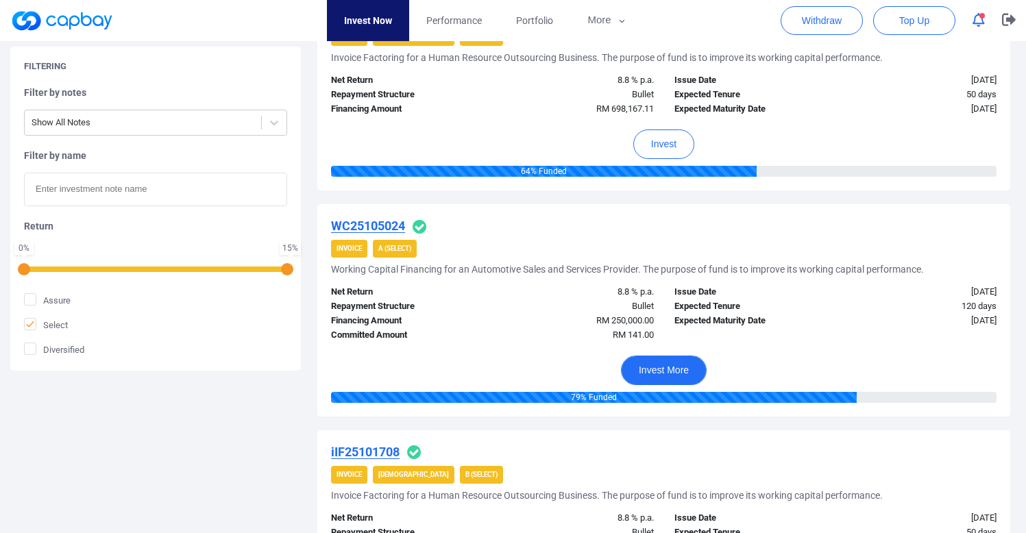
click at [670, 370] on button "Invest More" at bounding box center [664, 370] width 86 height 29
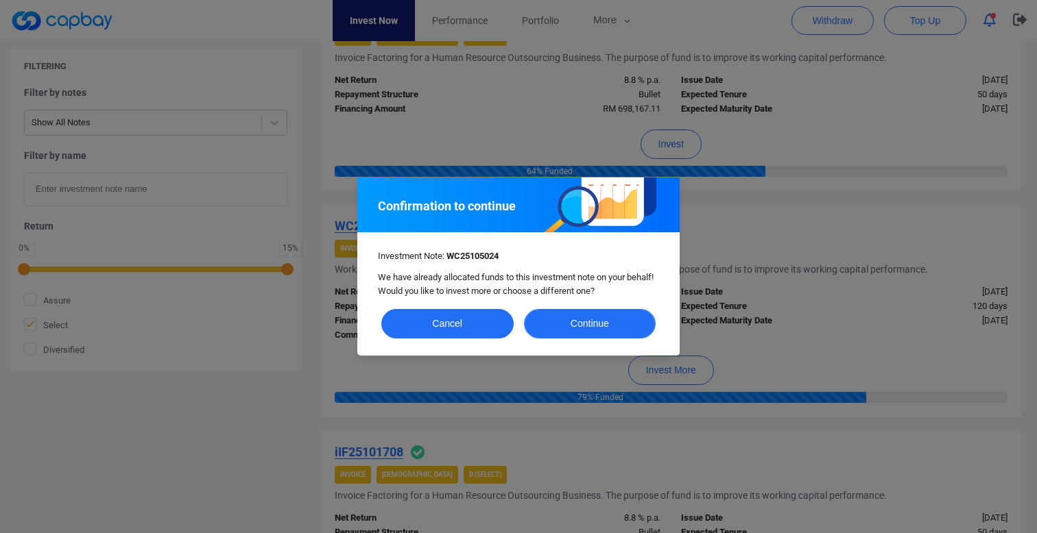
click at [592, 332] on button "Continue" at bounding box center [590, 323] width 132 height 29
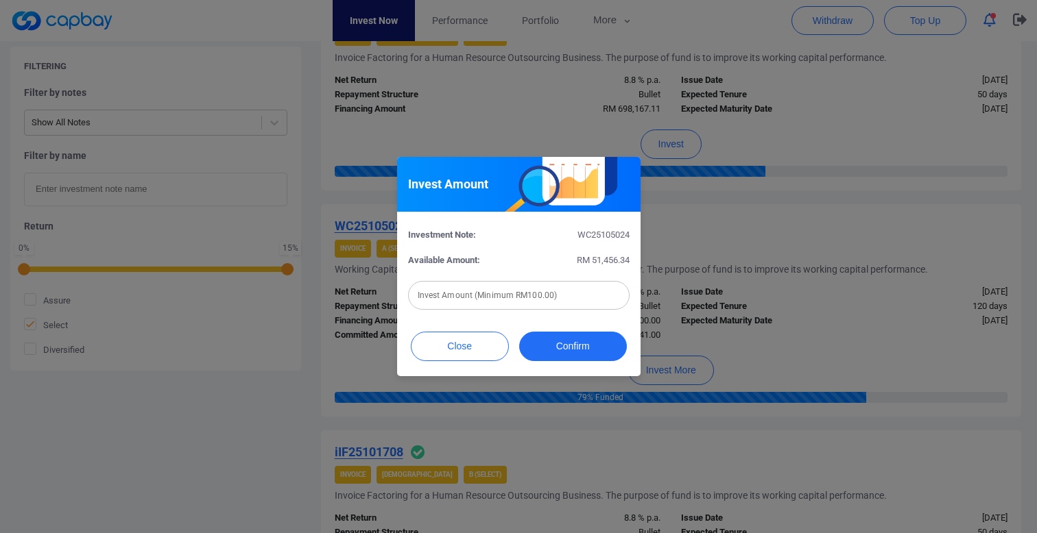
click at [554, 297] on input "text" at bounding box center [518, 295] width 221 height 29
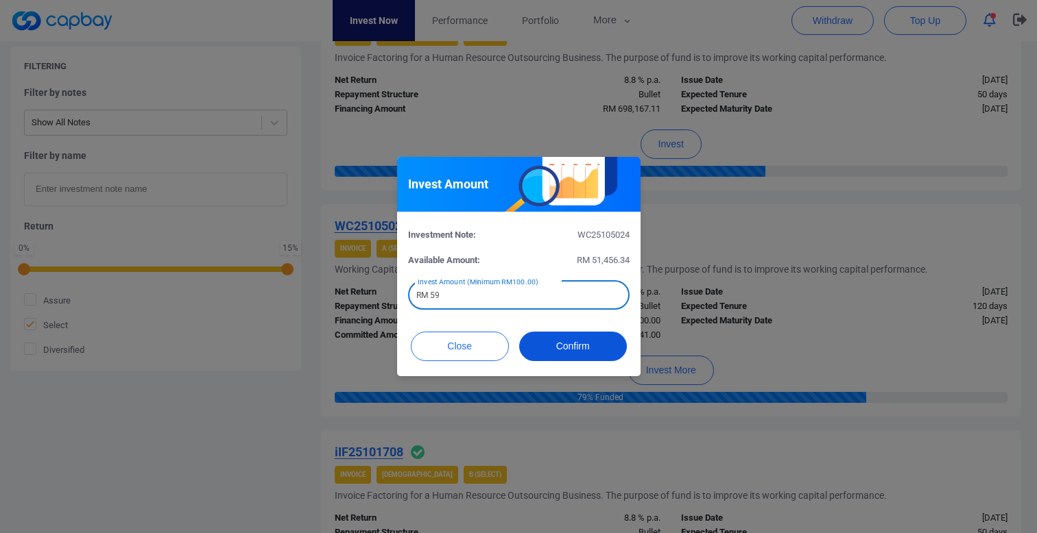
type input "RM 59"
click at [592, 348] on button "Confirm" at bounding box center [573, 346] width 108 height 29
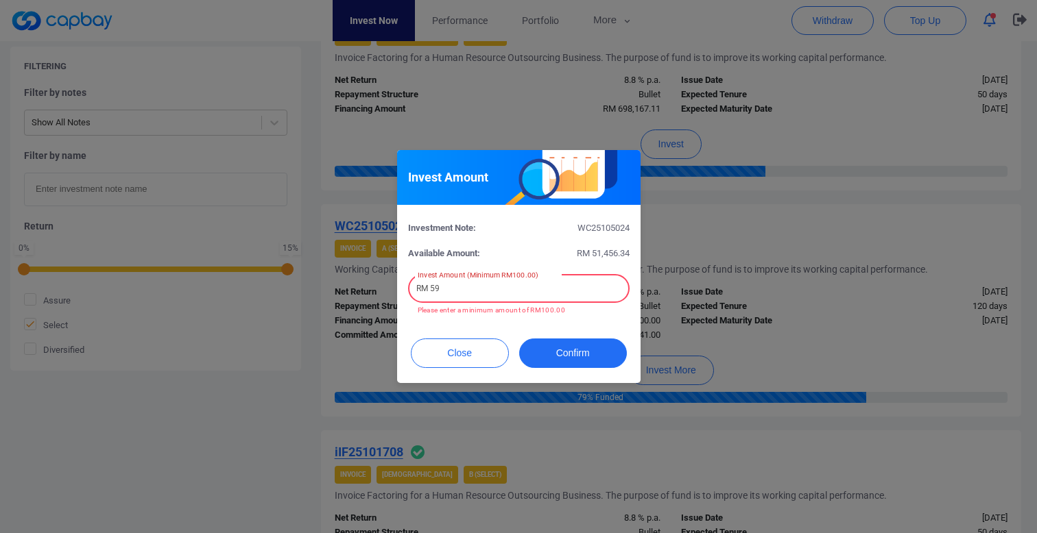
drag, startPoint x: 492, startPoint y: 292, endPoint x: 380, endPoint y: 279, distance: 112.5
click at [380, 279] on div "Invest Amount Investment Note: WC25105024 Available Amount: RM 51,456.34 Invest…" at bounding box center [518, 266] width 1037 height 533
click at [441, 356] on button "Close" at bounding box center [460, 353] width 98 height 29
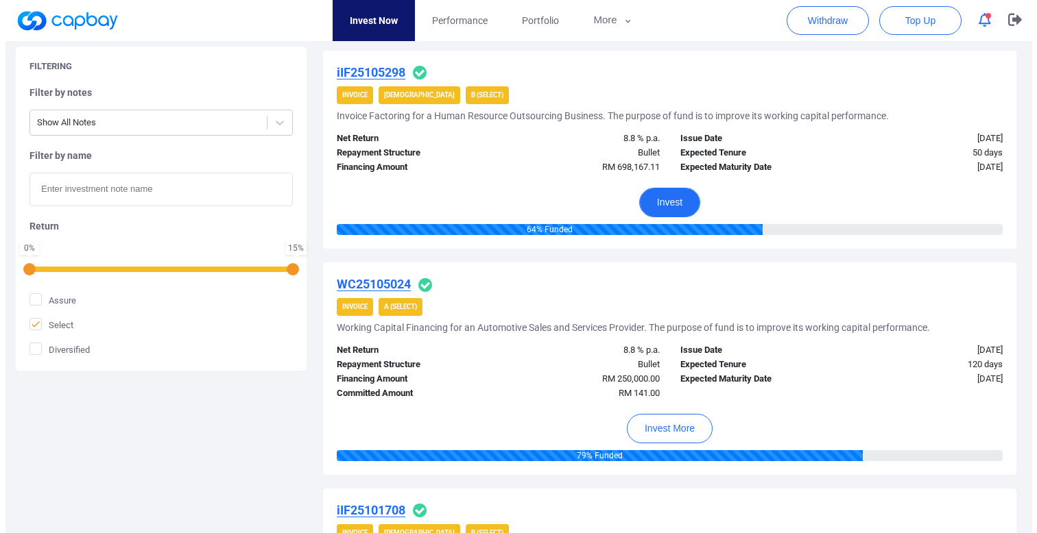
scroll to position [907, 0]
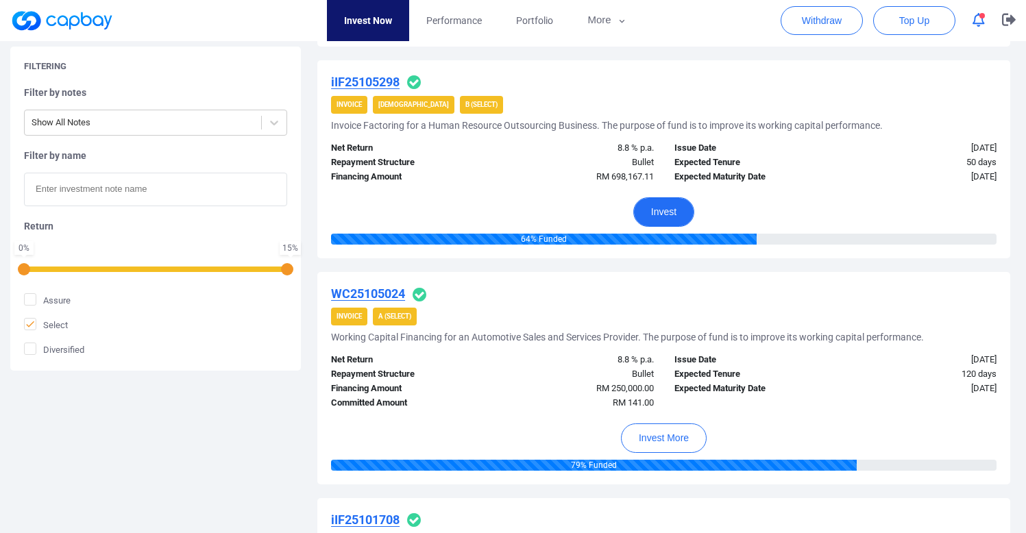
click at [659, 212] on button "Invest" at bounding box center [663, 211] width 61 height 29
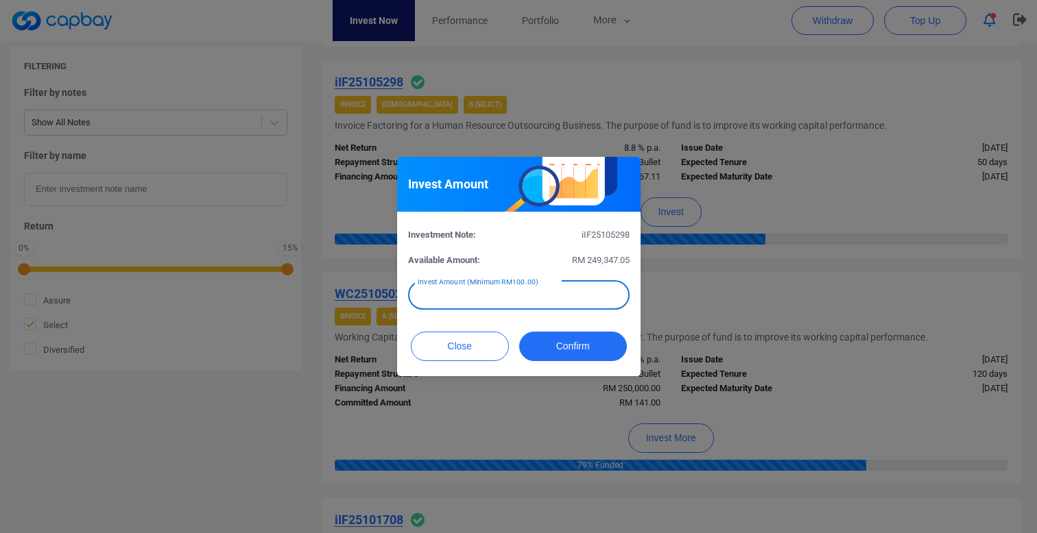
click at [529, 299] on input "text" at bounding box center [518, 295] width 221 height 29
type input "RM 200"
click at [577, 346] on button "Confirm" at bounding box center [573, 346] width 108 height 29
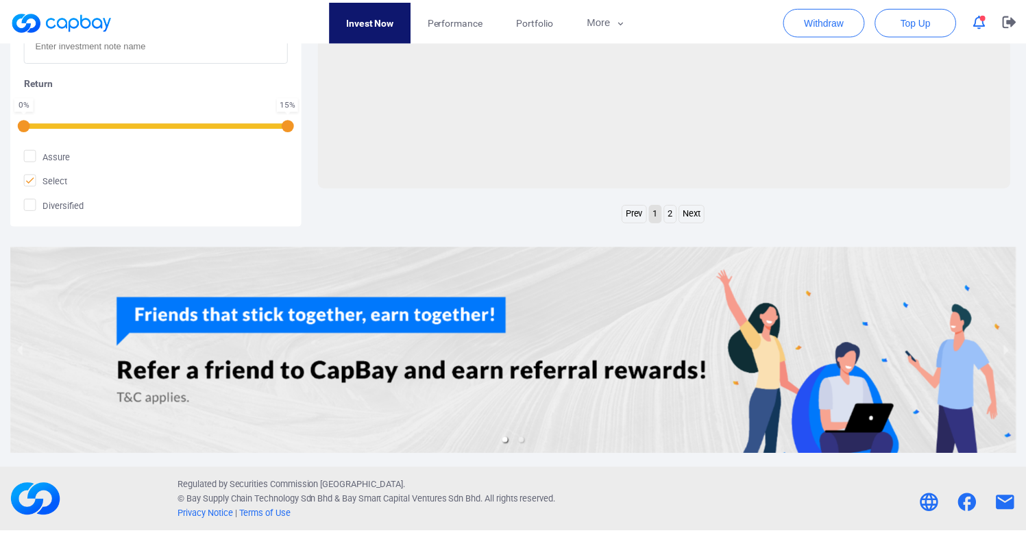
scroll to position [629, 0]
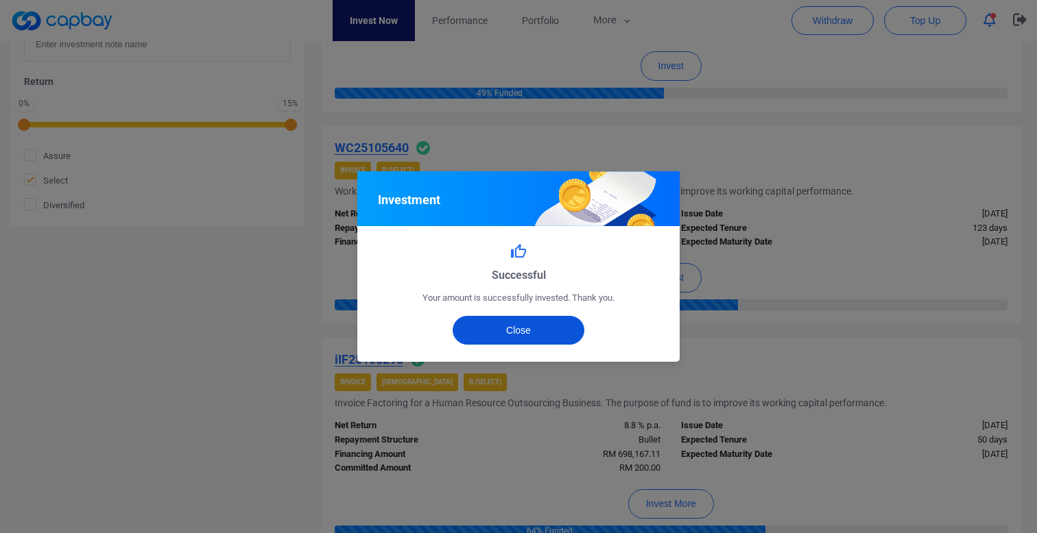
click at [557, 328] on button "Close" at bounding box center [518, 330] width 132 height 29
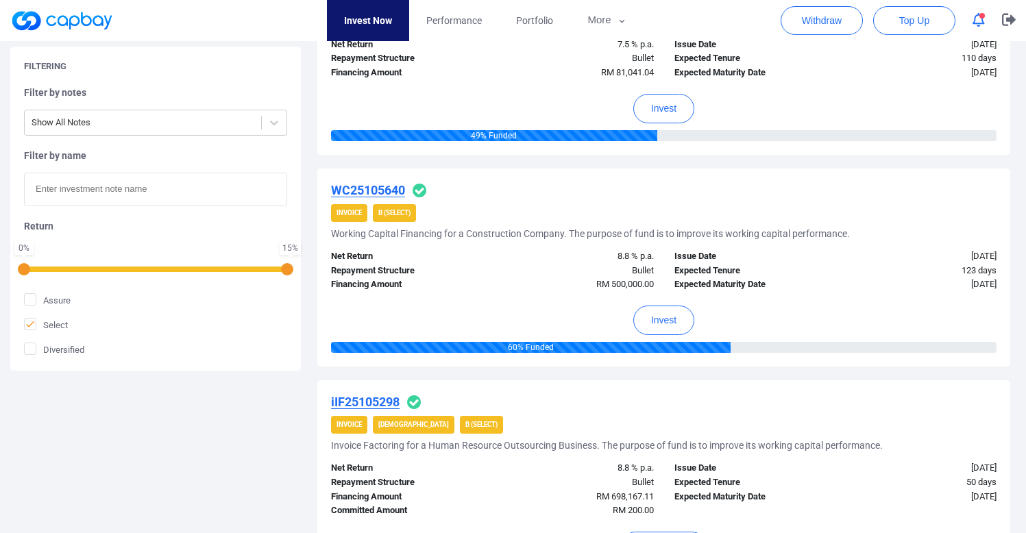
scroll to position [574, 0]
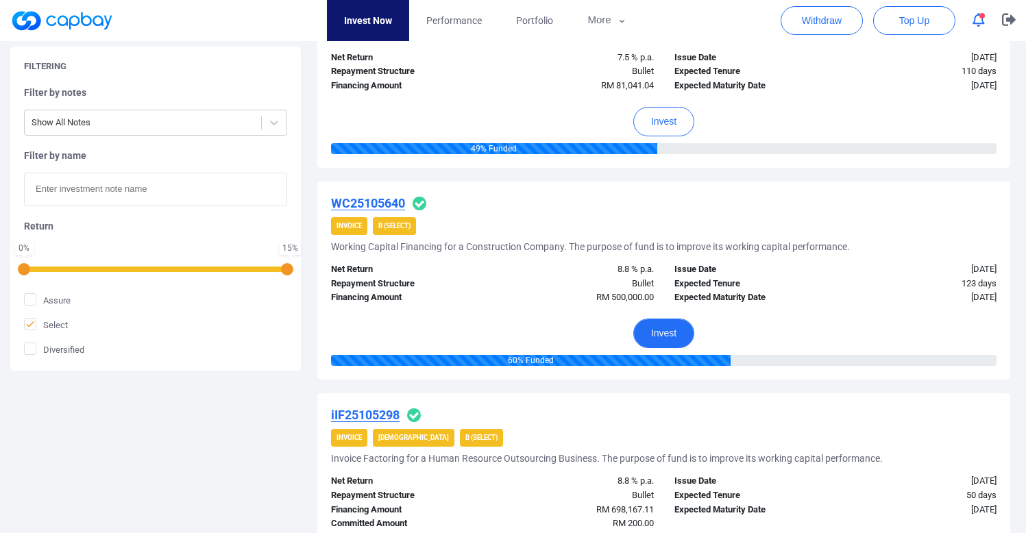
click at [662, 335] on button "Invest" at bounding box center [663, 333] width 61 height 29
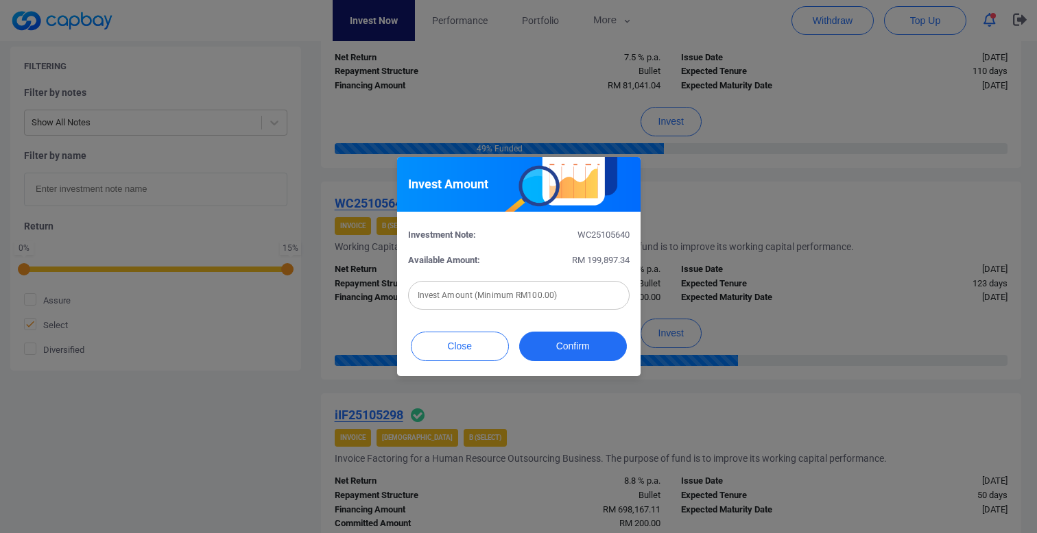
click at [548, 301] on input "text" at bounding box center [518, 295] width 221 height 29
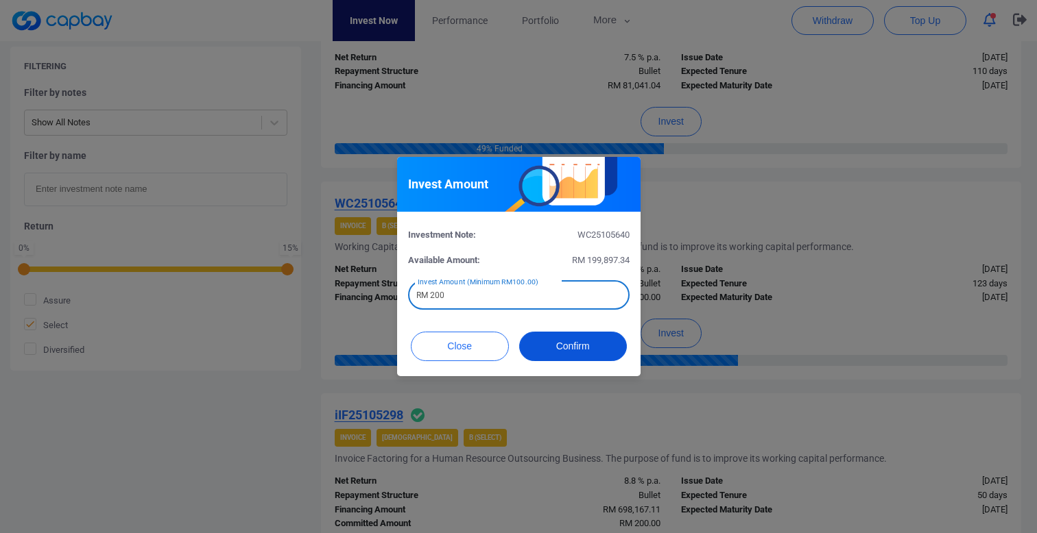
type input "RM 200"
click at [577, 347] on button "Confirm" at bounding box center [573, 346] width 108 height 29
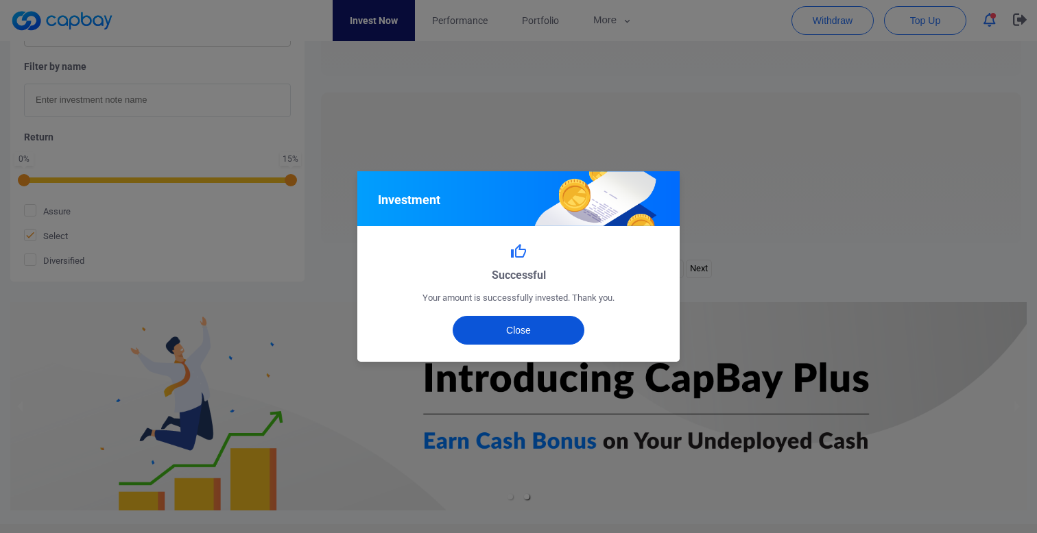
click at [565, 328] on button "Close" at bounding box center [518, 330] width 132 height 29
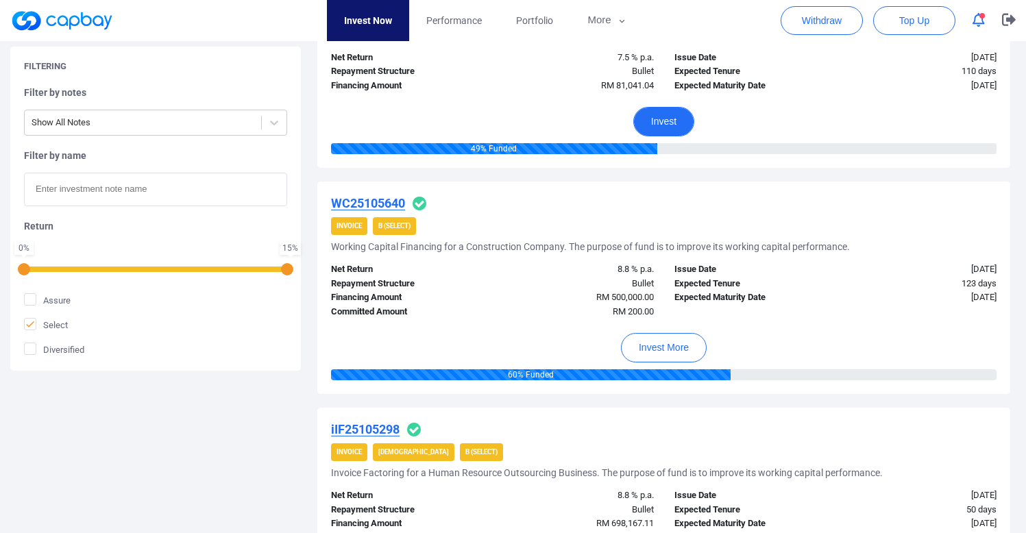
scroll to position [554, 0]
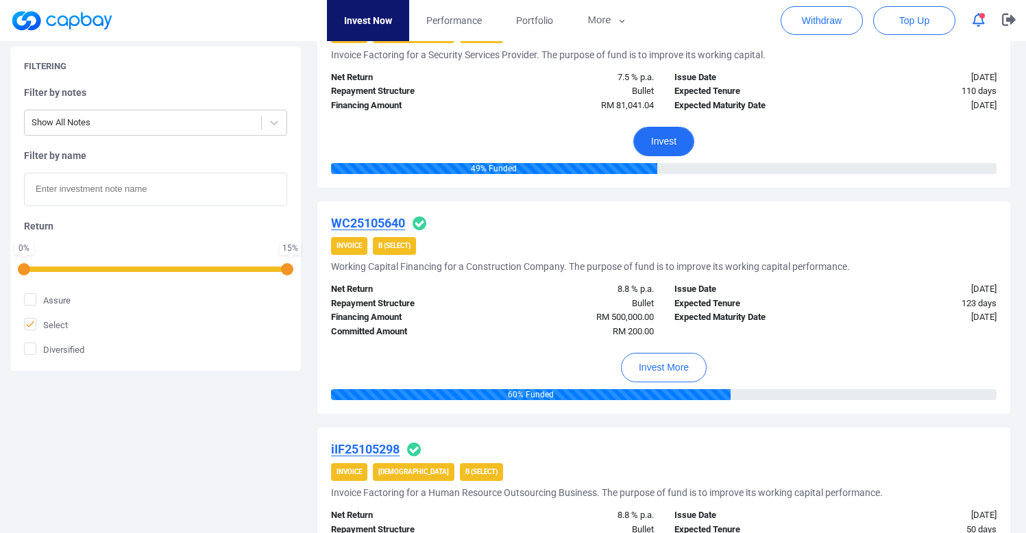
click at [676, 146] on button "Invest" at bounding box center [663, 141] width 61 height 29
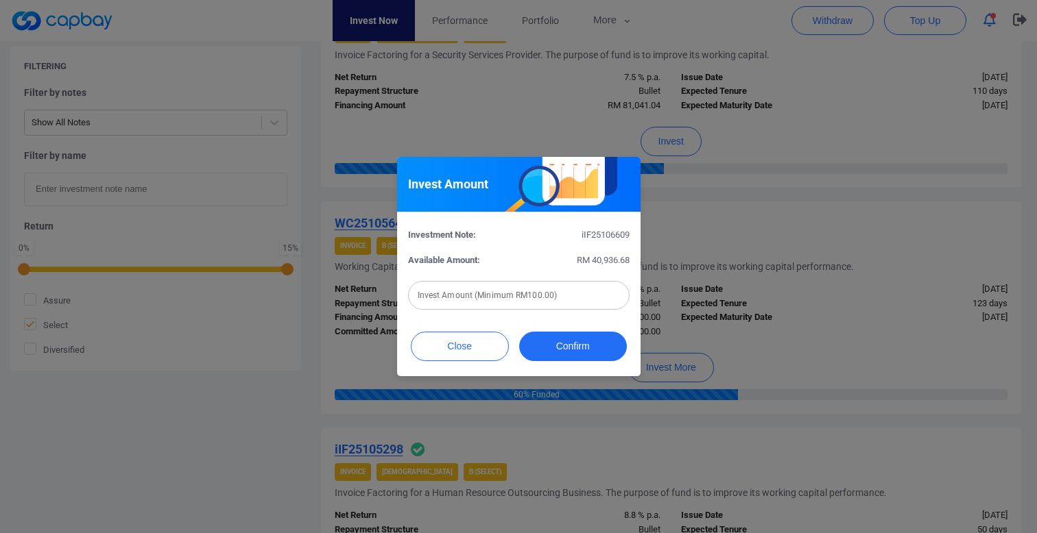
click at [516, 287] on div "Invest Amount (Minimum RM100.00) Invest Amount (Minimum RM100.00)" at bounding box center [518, 294] width 221 height 31
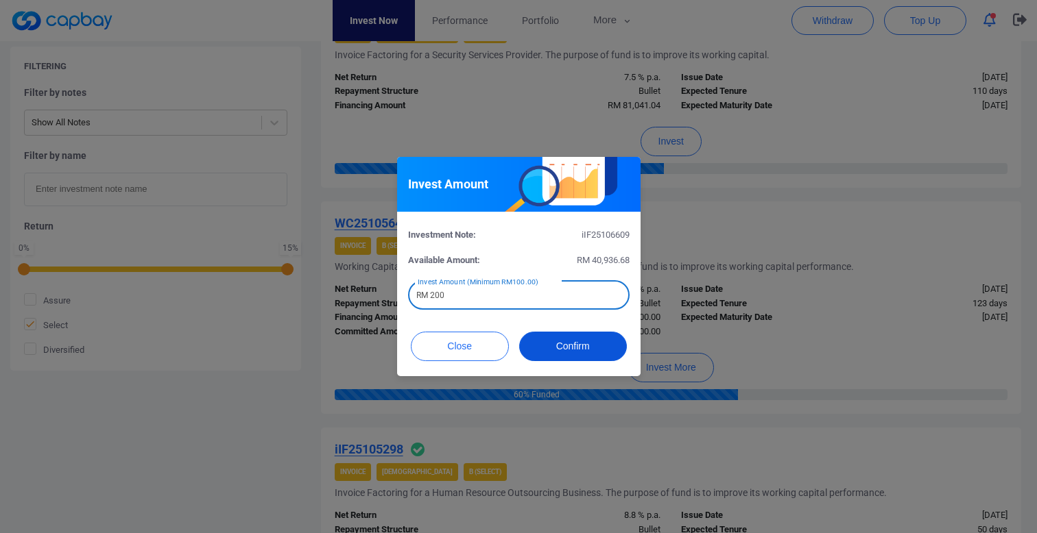
type input "RM 200"
click at [569, 342] on button "Confirm" at bounding box center [573, 346] width 108 height 29
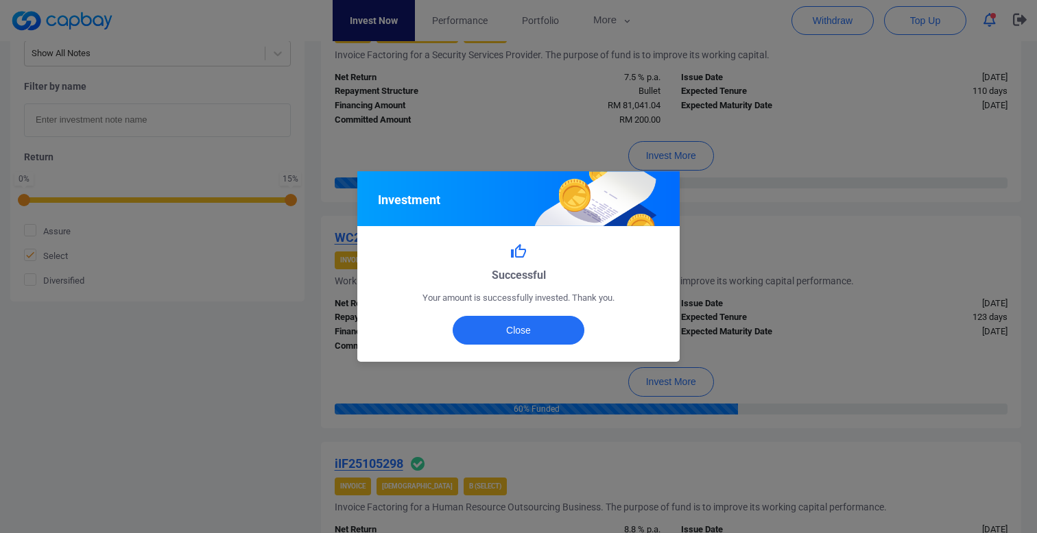
click at [557, 315] on div "Successful Your amount is successfully invested. Thank you. Close" at bounding box center [518, 293] width 322 height 135
click at [559, 323] on button "Close" at bounding box center [518, 330] width 132 height 29
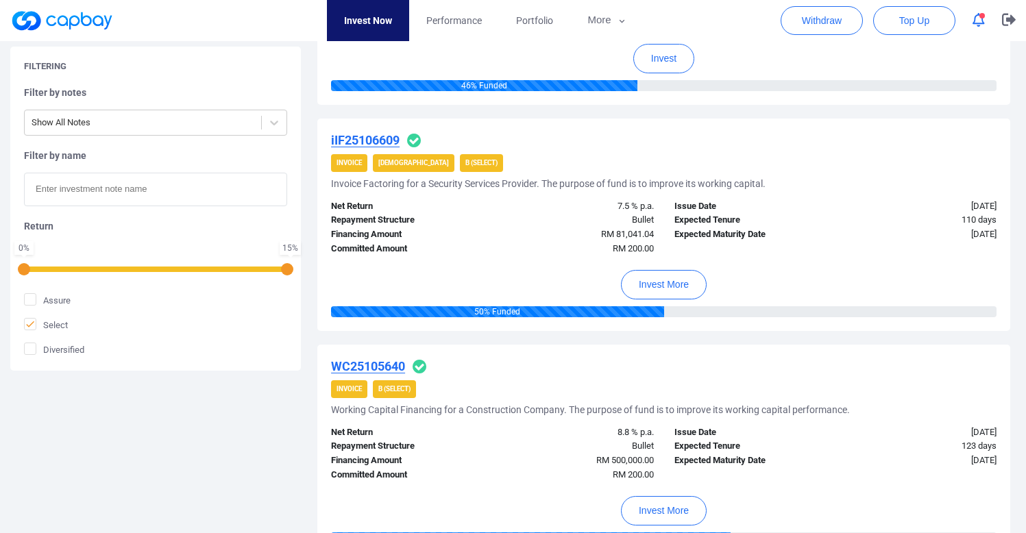
scroll to position [257, 0]
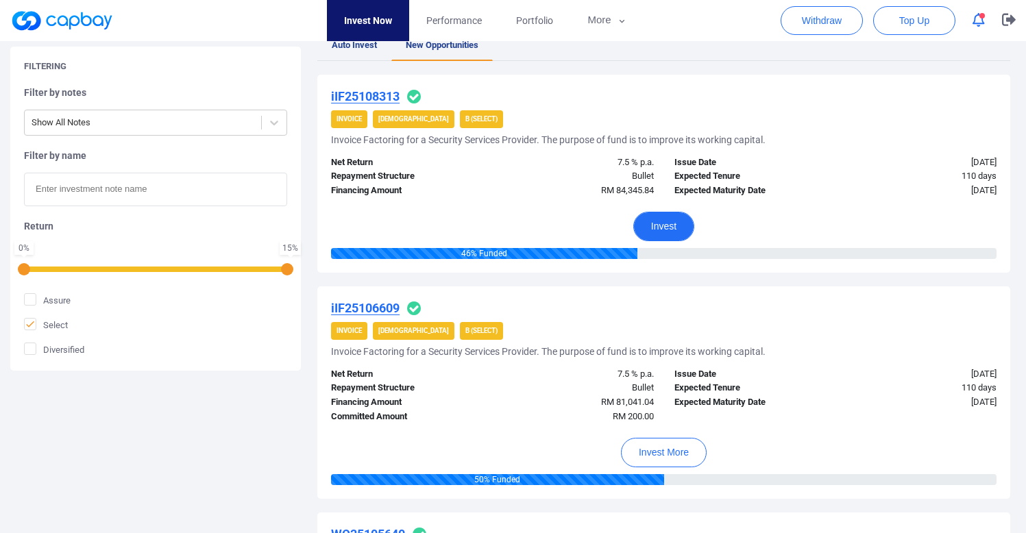
click at [664, 221] on button "Invest" at bounding box center [663, 226] width 61 height 29
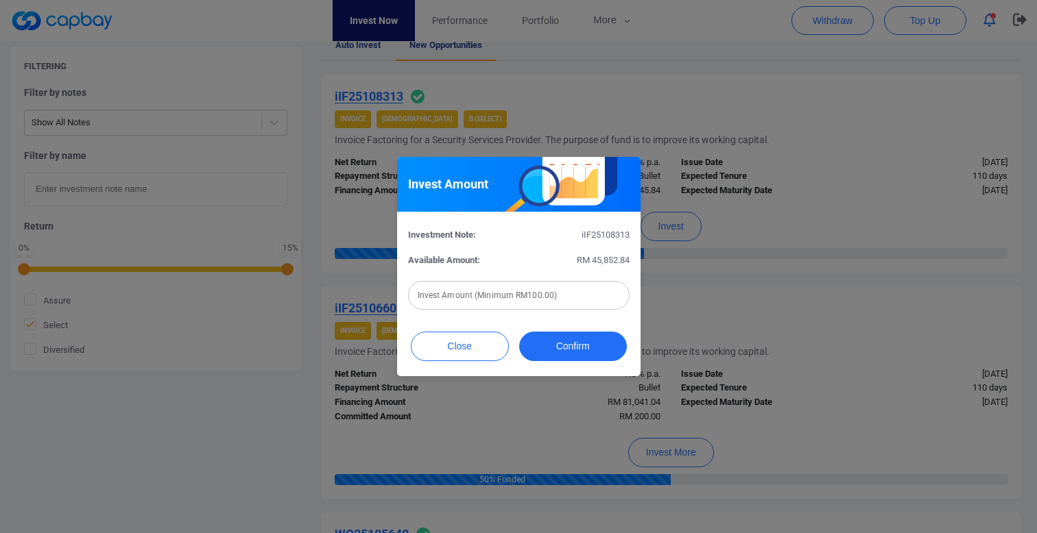
click at [537, 287] on div "Invest Amount (Minimum RM100.00) Invest Amount (Minimum RM100.00)" at bounding box center [518, 294] width 221 height 31
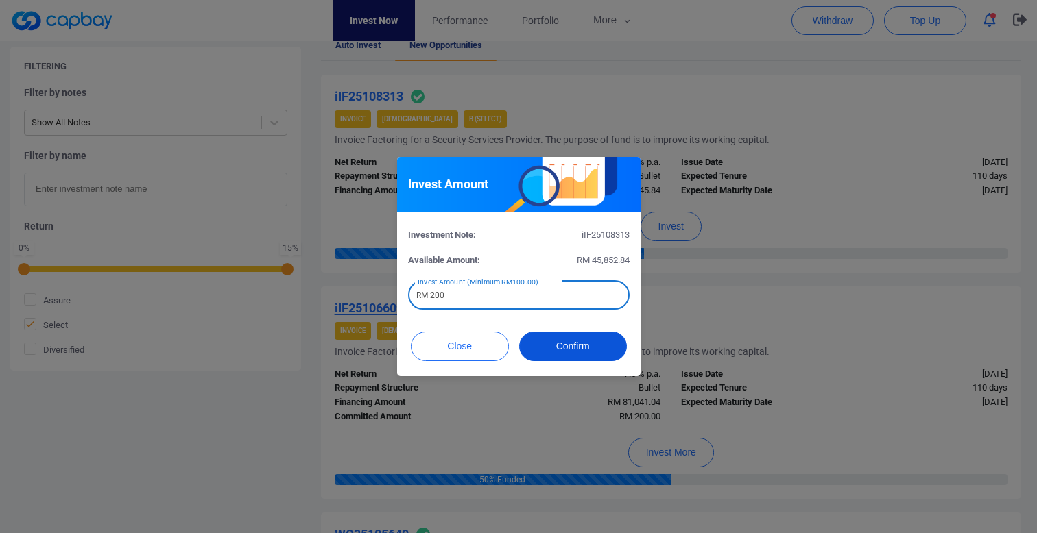
type input "RM 200"
click at [566, 344] on button "Confirm" at bounding box center [573, 346] width 108 height 29
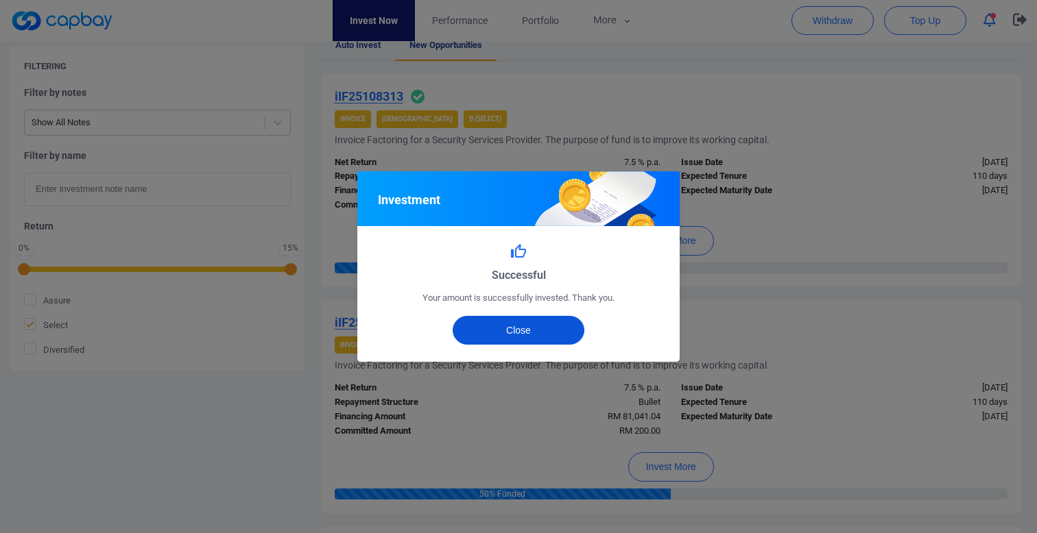
click at [502, 341] on button "Close" at bounding box center [518, 330] width 132 height 29
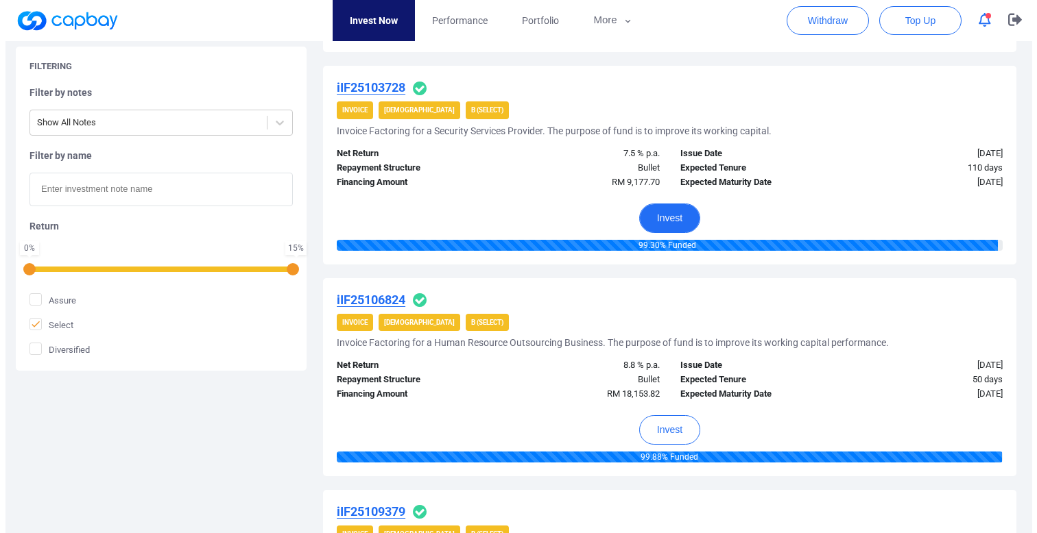
scroll to position [1846, 0]
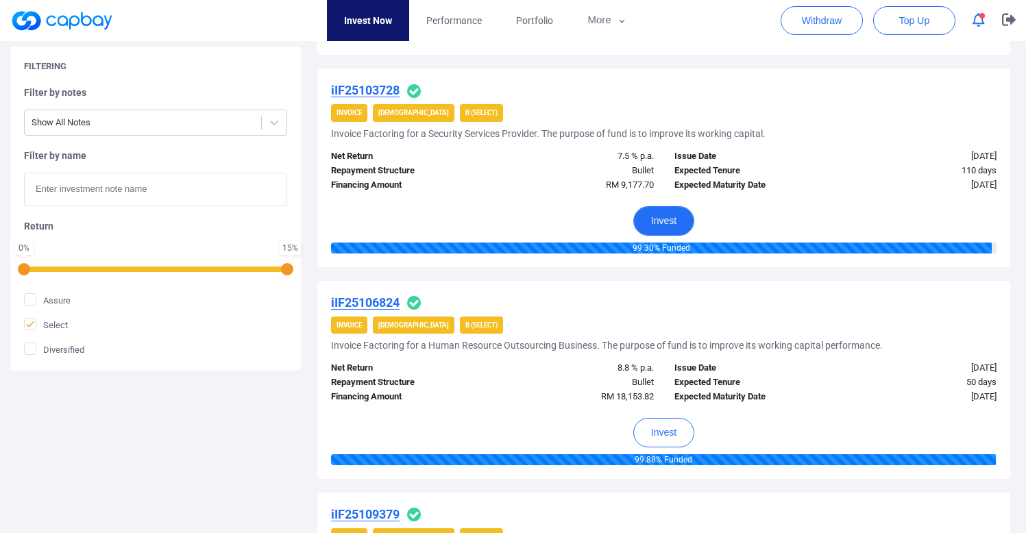
click at [682, 221] on button "Invest" at bounding box center [663, 220] width 61 height 29
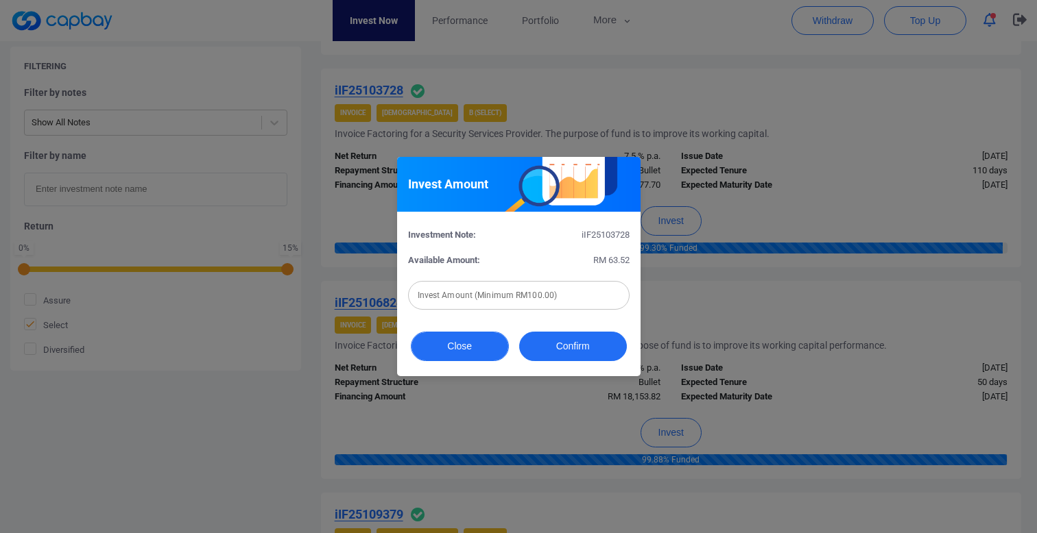
click at [476, 345] on button "Close" at bounding box center [460, 346] width 98 height 29
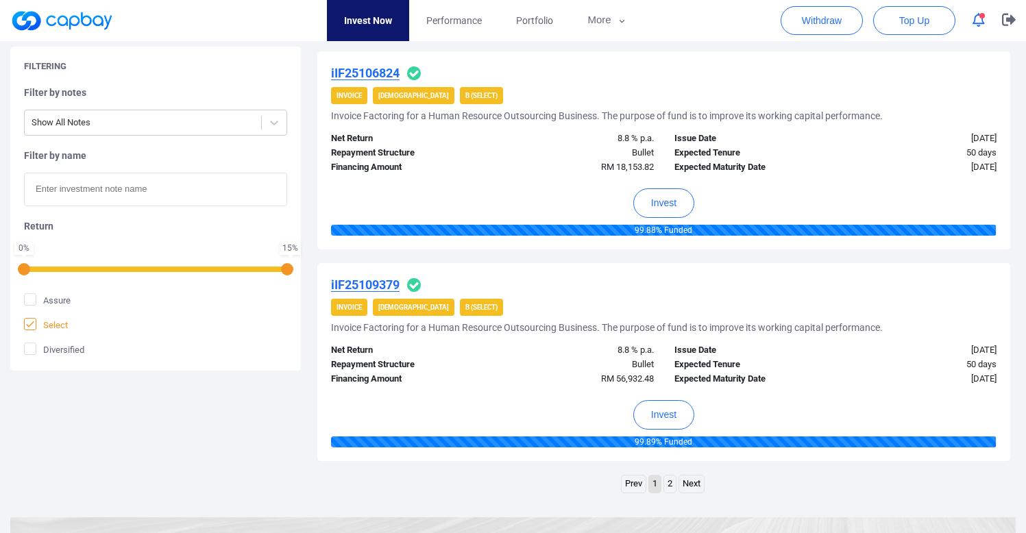
scroll to position [1908, 0]
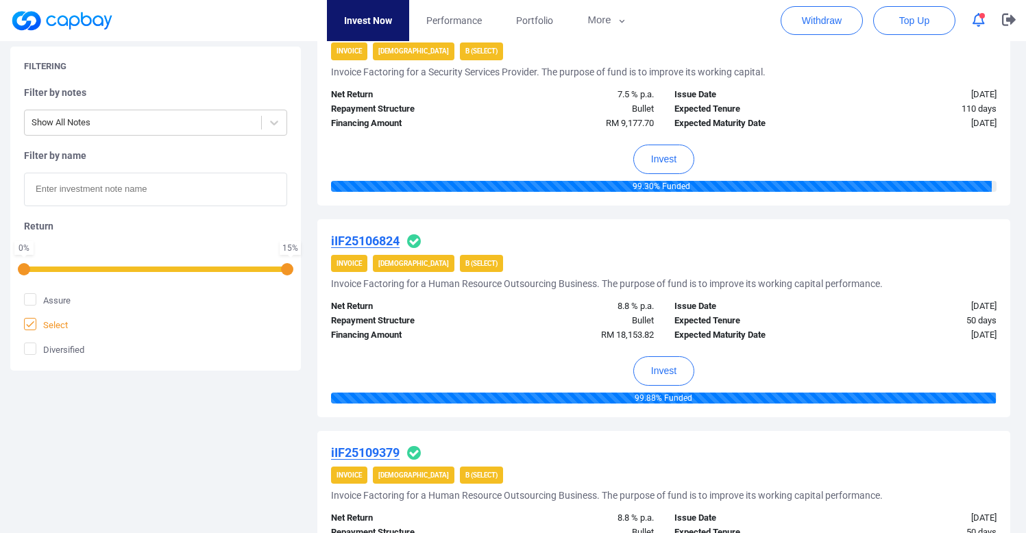
click at [45, 322] on span "Select" at bounding box center [46, 325] width 44 height 14
click at [0, 0] on input "Select" at bounding box center [0, 0] width 0 height 0
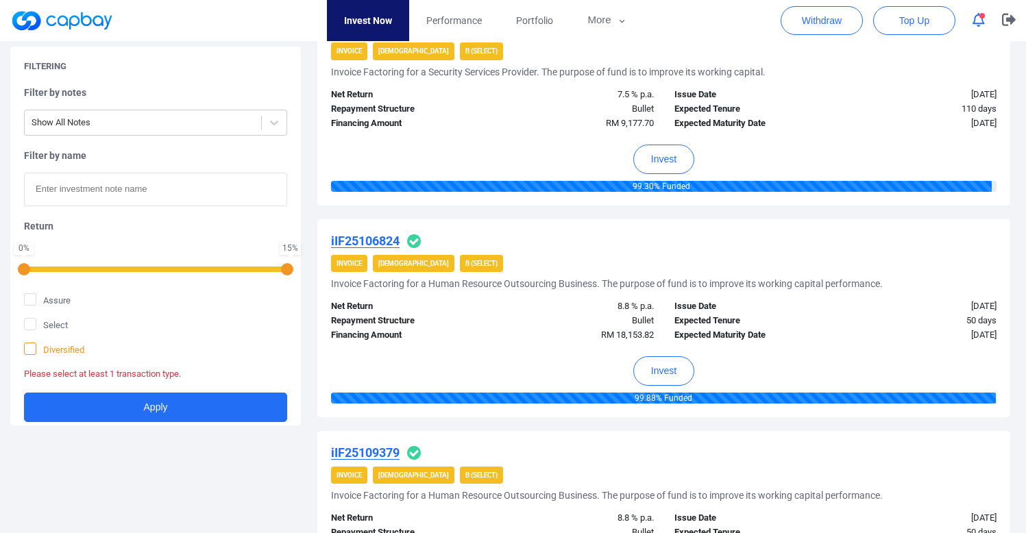
click at [51, 343] on span "Diversified" at bounding box center [54, 350] width 60 height 14
click at [0, 0] on input "Diversified" at bounding box center [0, 0] width 0 height 0
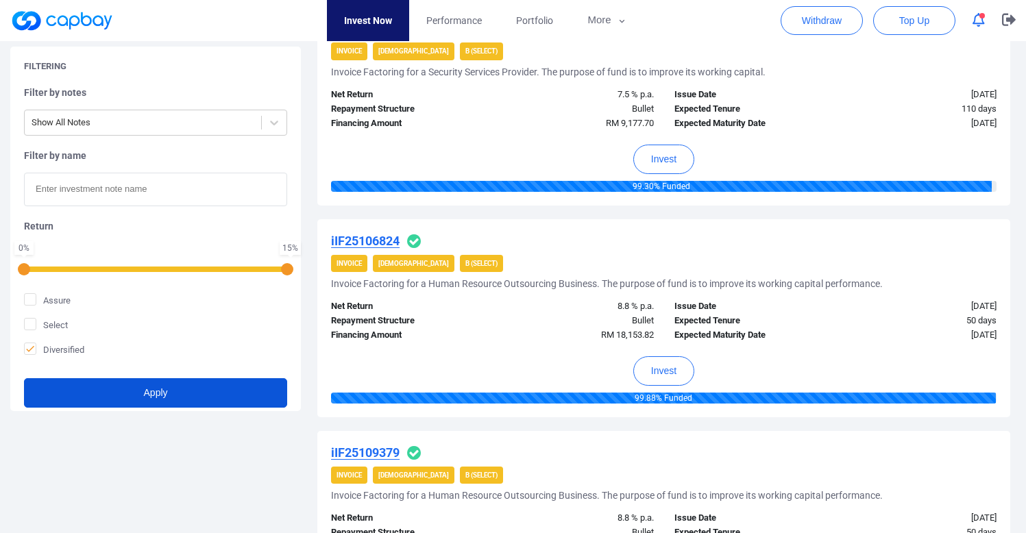
click at [77, 387] on button "Apply" at bounding box center [155, 392] width 263 height 29
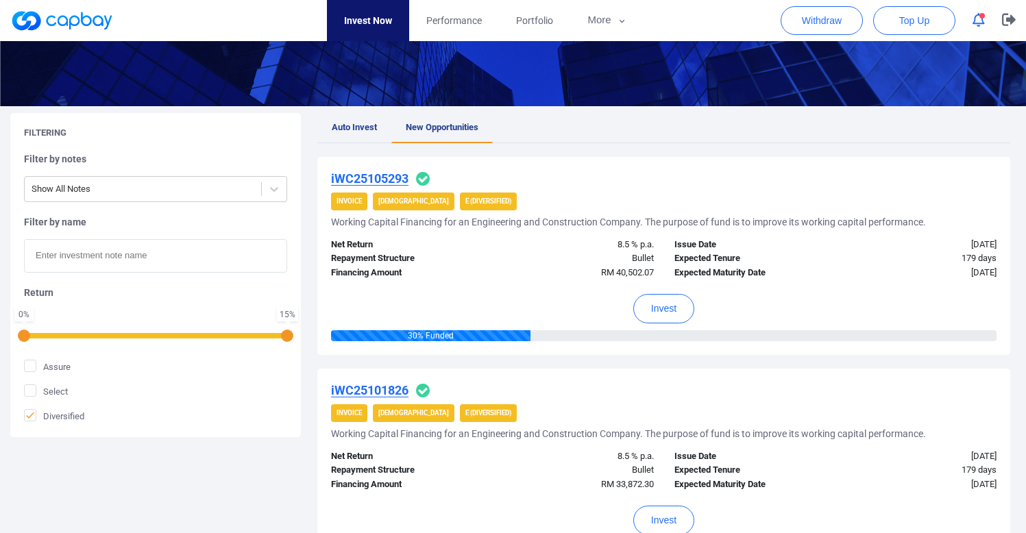
scroll to position [170, 0]
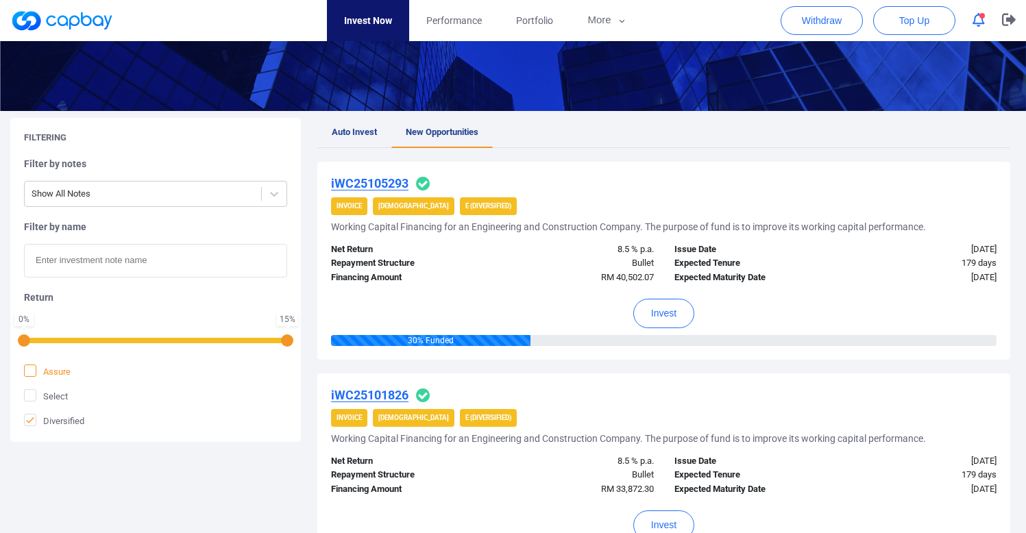
click at [58, 374] on span "Assure" at bounding box center [47, 372] width 47 height 14
click at [0, 0] on input "Assure" at bounding box center [0, 0] width 0 height 0
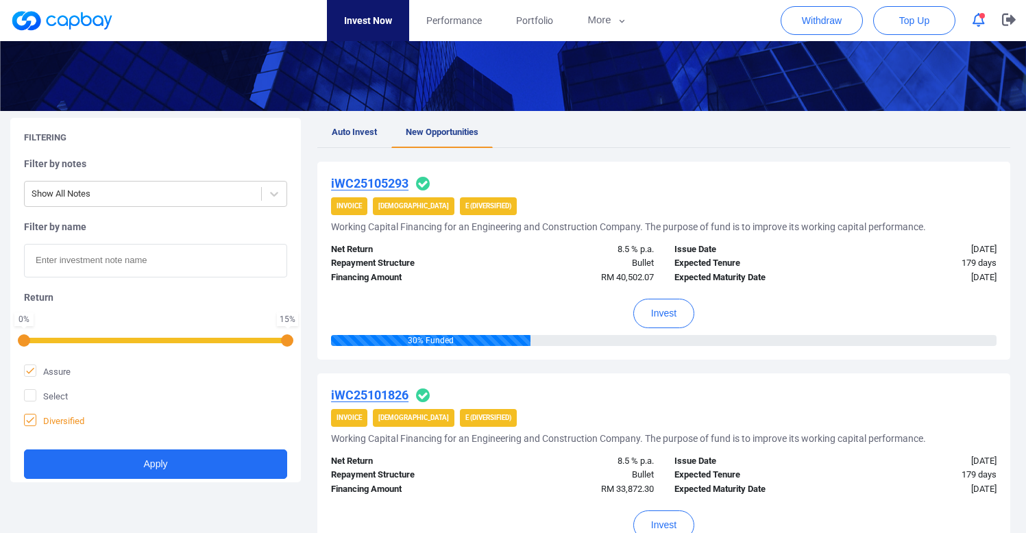
click at [57, 419] on span "Diversified" at bounding box center [54, 421] width 60 height 14
click at [0, 0] on input "Diversified" at bounding box center [0, 0] width 0 height 0
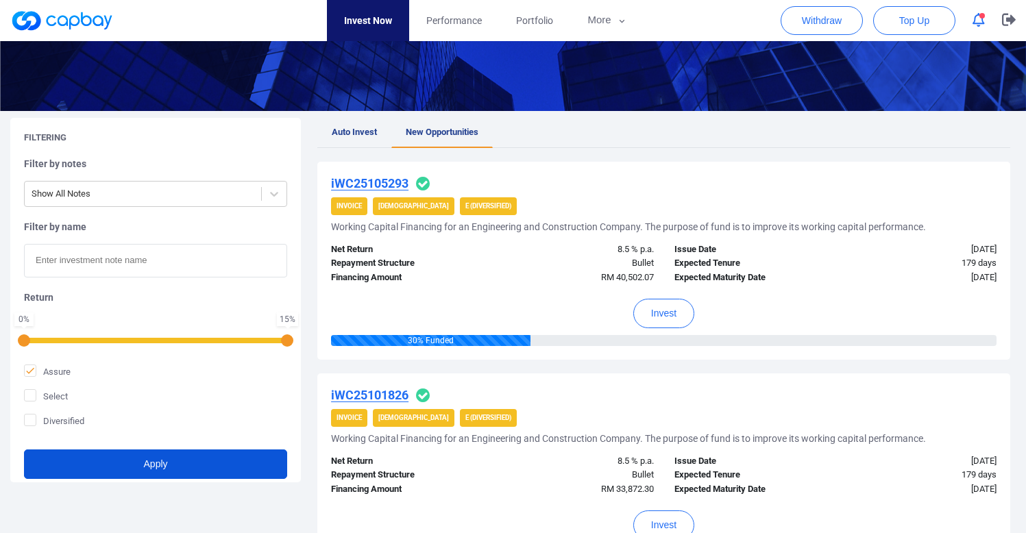
drag, startPoint x: 124, startPoint y: 468, endPoint x: 138, endPoint y: 460, distance: 16.6
click at [124, 468] on button "Apply" at bounding box center [155, 464] width 263 height 29
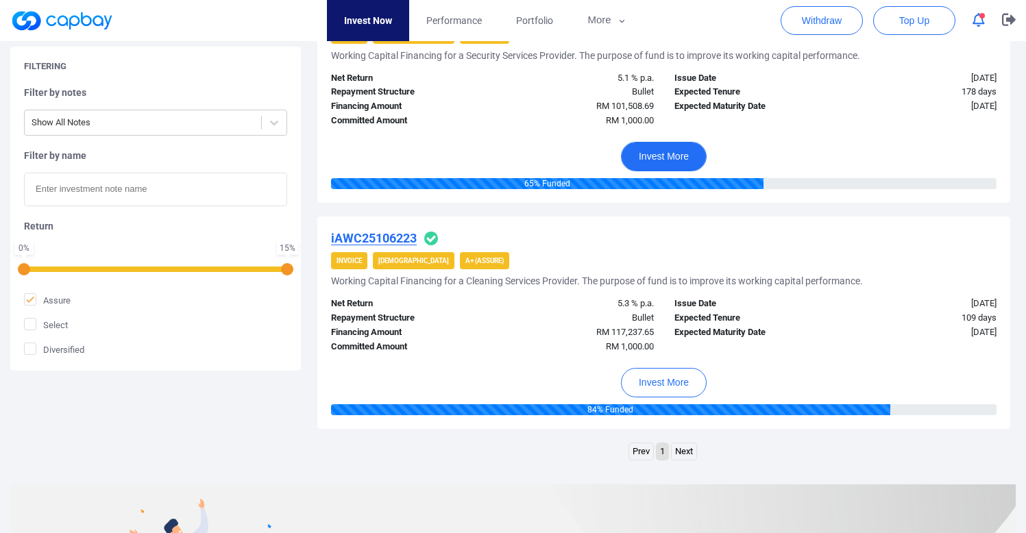
scroll to position [394, 0]
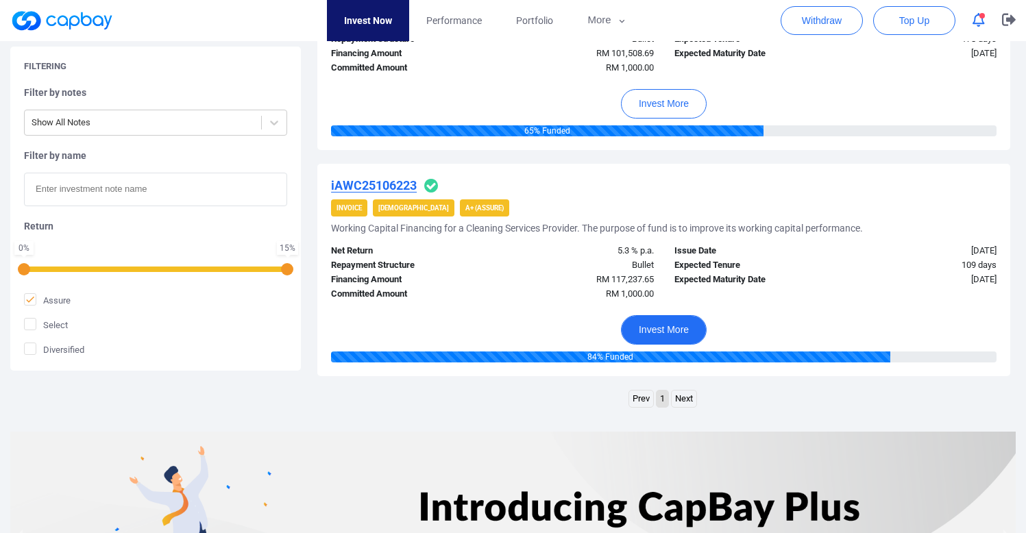
click at [669, 339] on button "Invest More" at bounding box center [664, 329] width 86 height 29
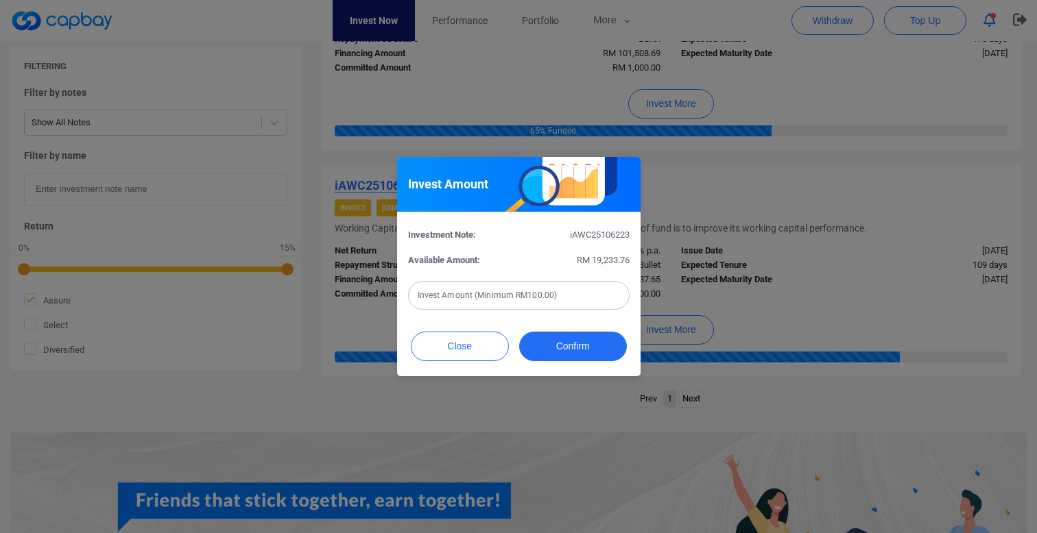
click at [537, 301] on input "text" at bounding box center [518, 295] width 221 height 29
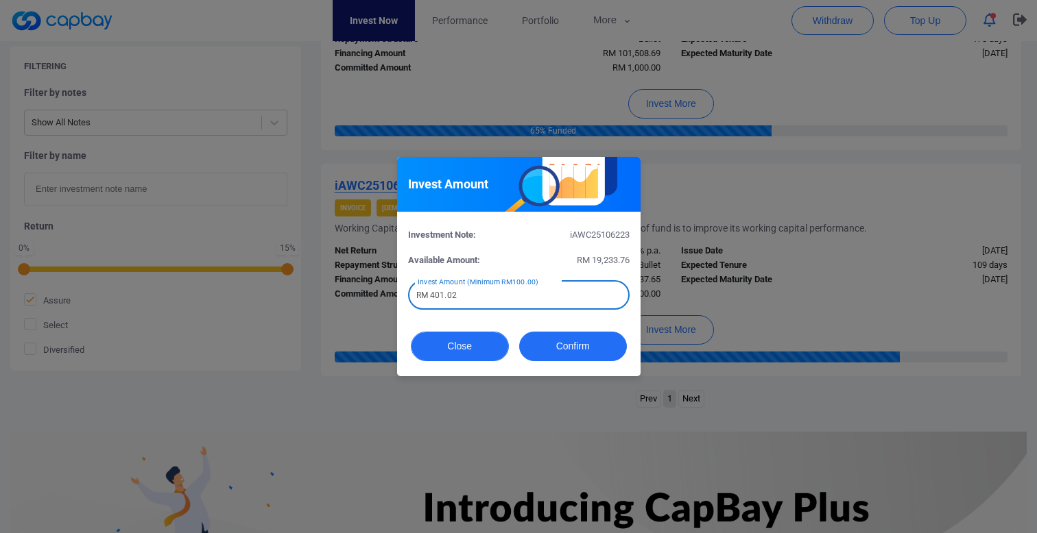
type input "RM 401.02"
click at [461, 348] on button "Close" at bounding box center [460, 346] width 98 height 29
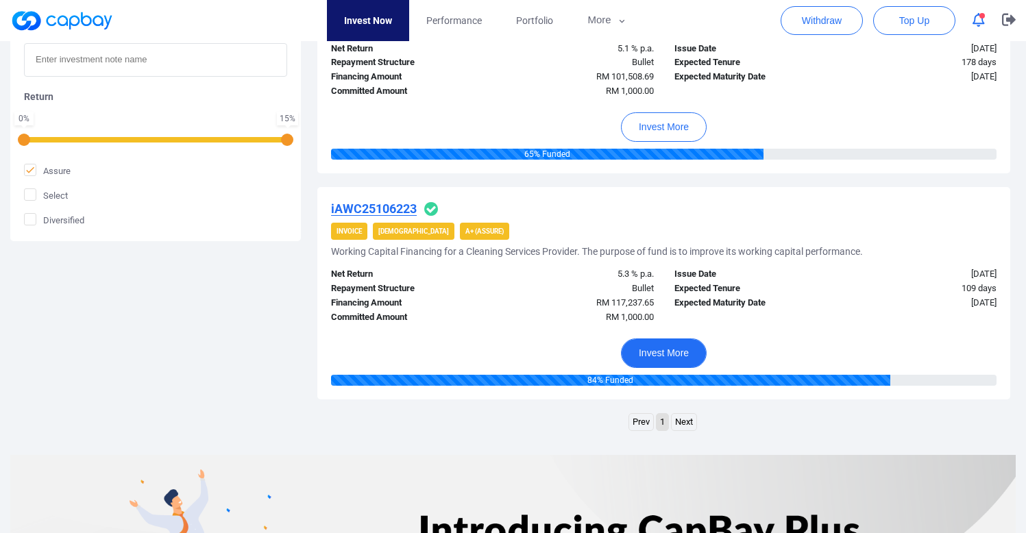
scroll to position [383, 0]
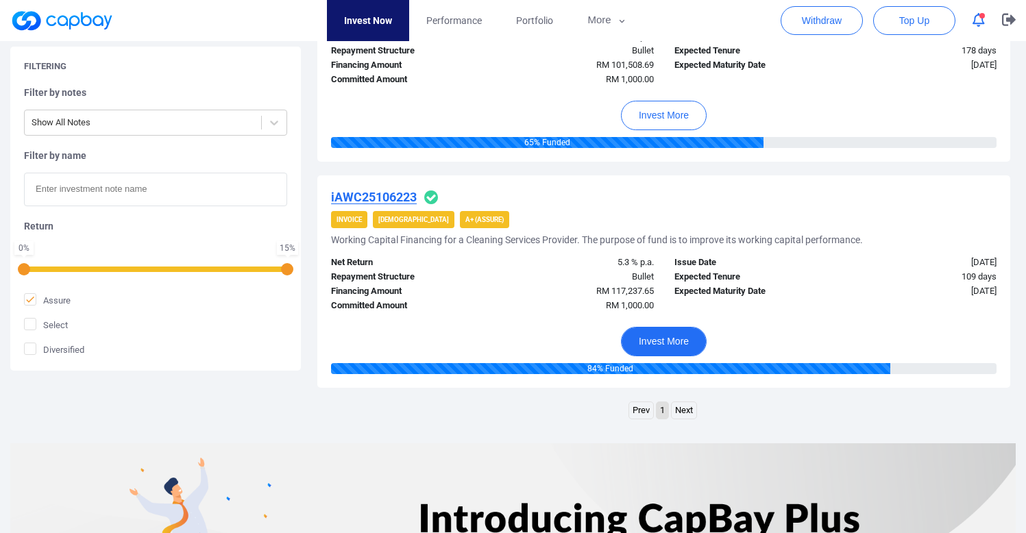
click at [664, 348] on button "Invest More" at bounding box center [664, 341] width 86 height 29
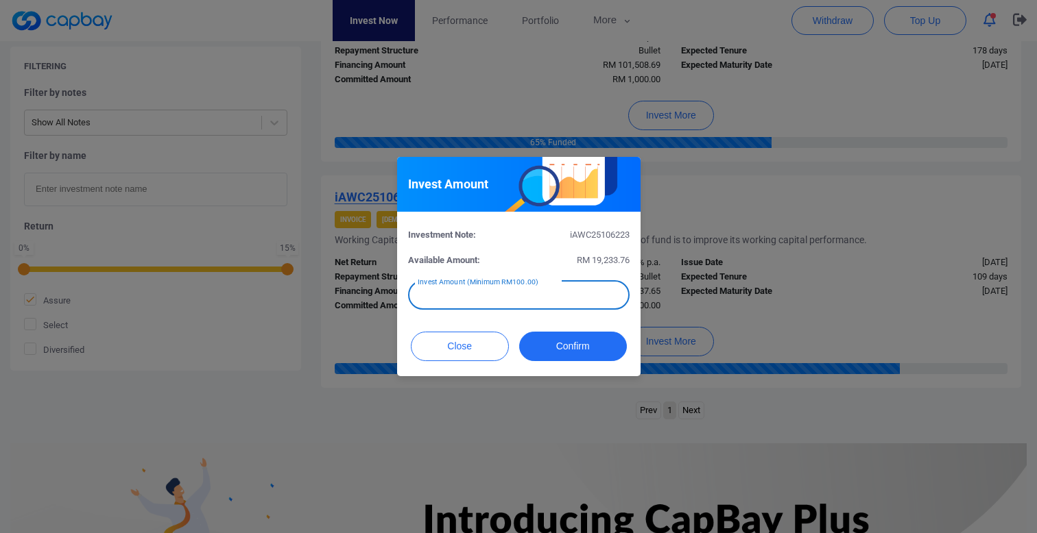
click at [550, 294] on div "Invest Amount (Minimum RM100.00) Invest Amount (Minimum RM100.00)" at bounding box center [518, 294] width 221 height 31
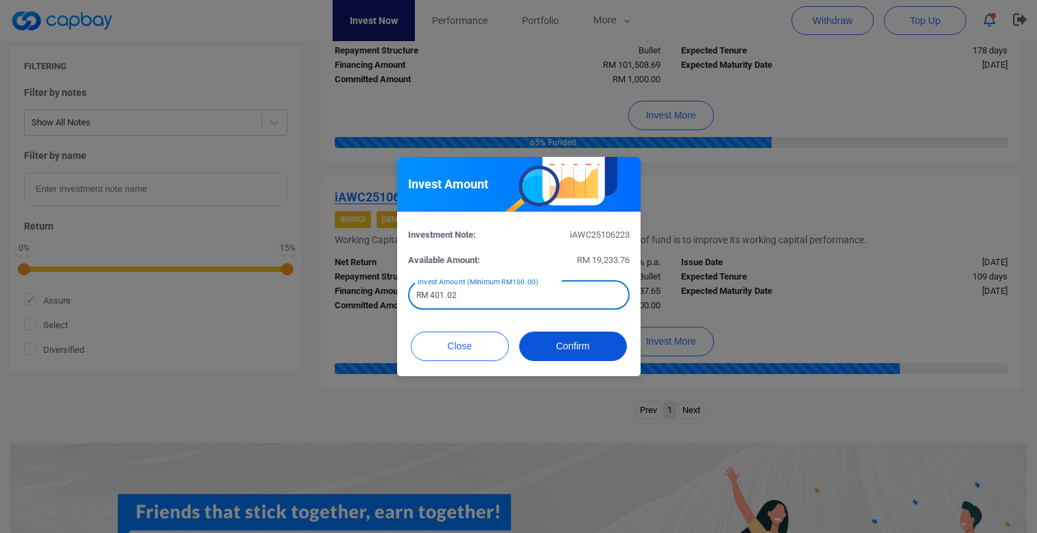
type input "RM 401.02"
click at [557, 343] on button "Confirm" at bounding box center [573, 346] width 108 height 29
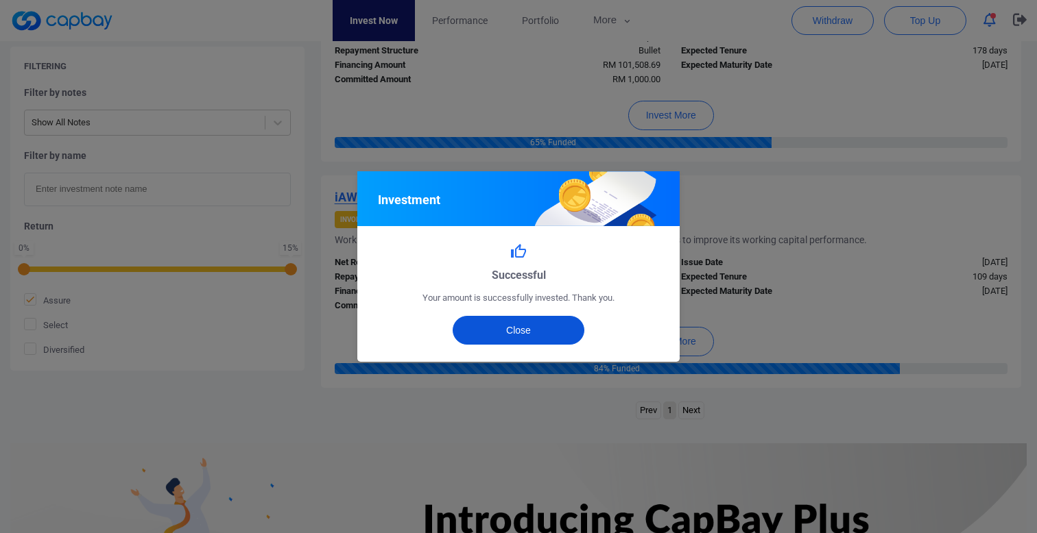
click at [555, 339] on button "Close" at bounding box center [518, 330] width 132 height 29
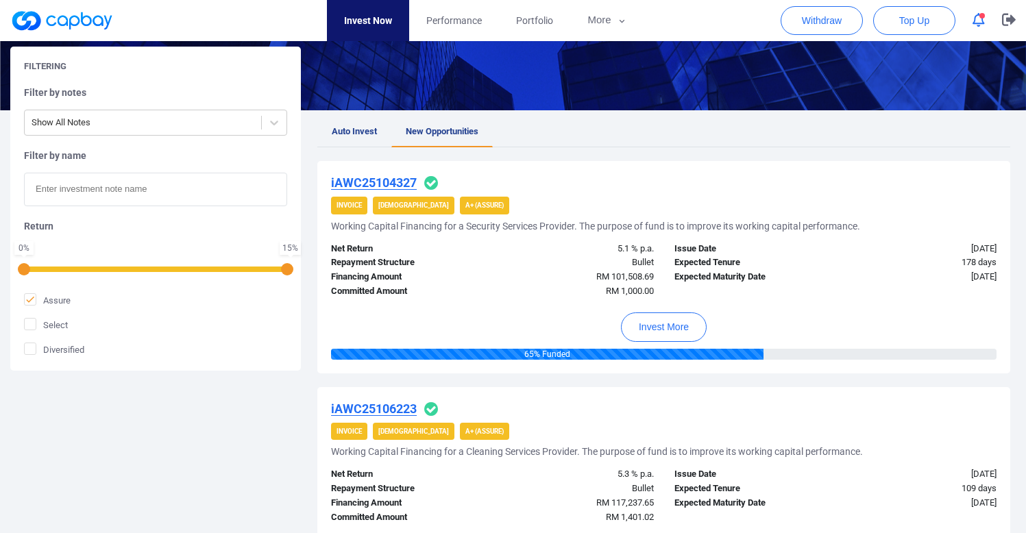
scroll to position [0, 0]
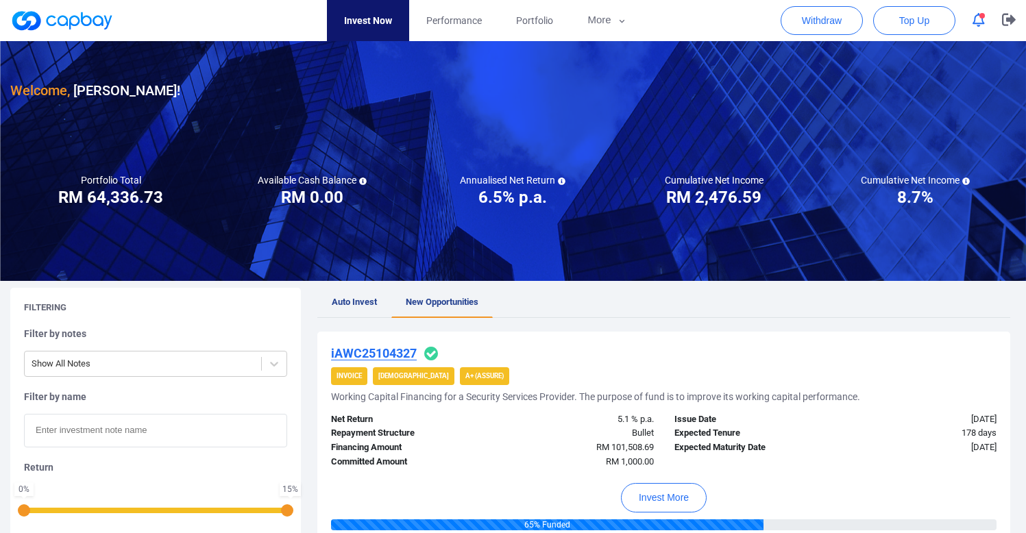
click at [981, 26] on button "button" at bounding box center [979, 20] width 26 height 21
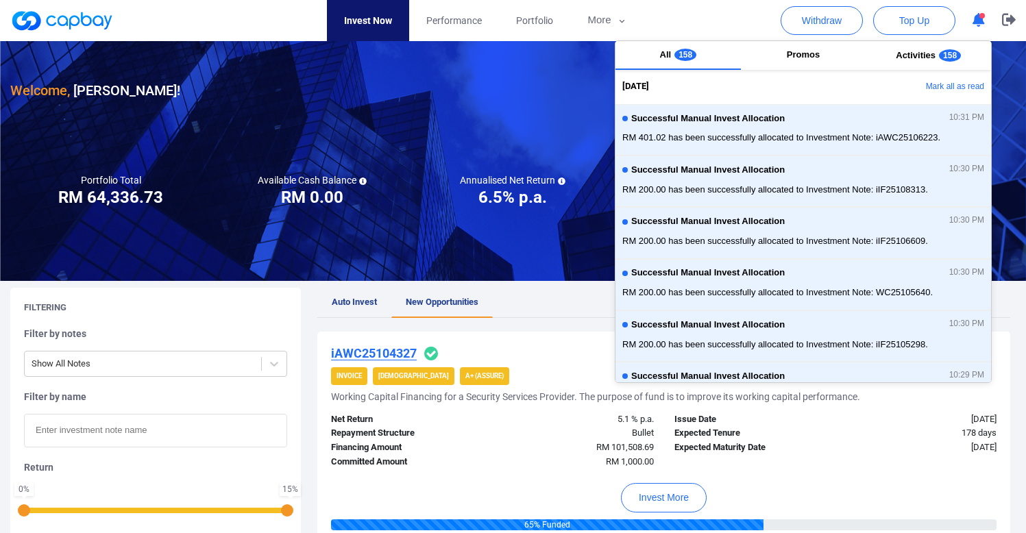
click at [465, 130] on div at bounding box center [513, 161] width 1026 height 240
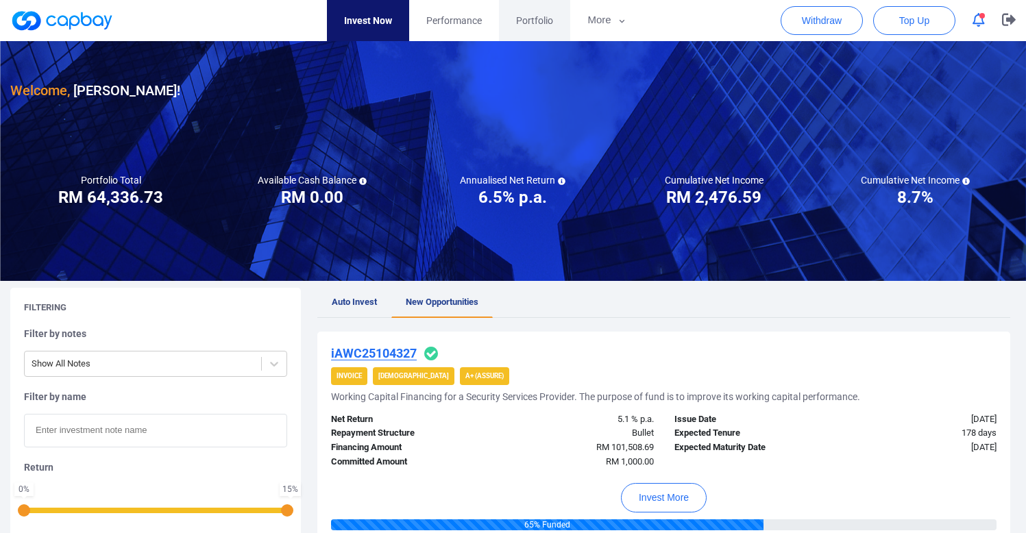
click at [542, 17] on span "Portfolio" at bounding box center [534, 20] width 37 height 15
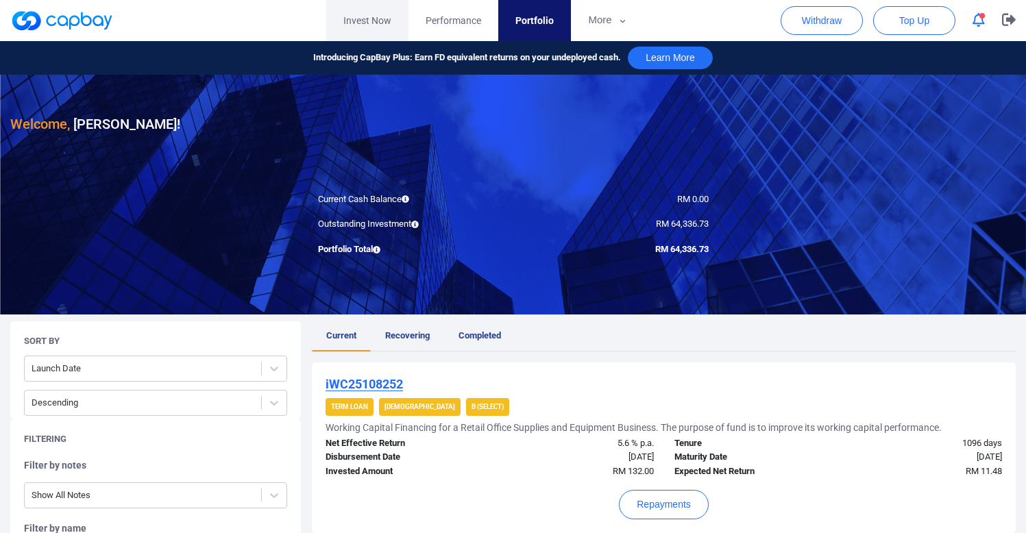
click at [365, 20] on link "Invest Now" at bounding box center [367, 20] width 82 height 41
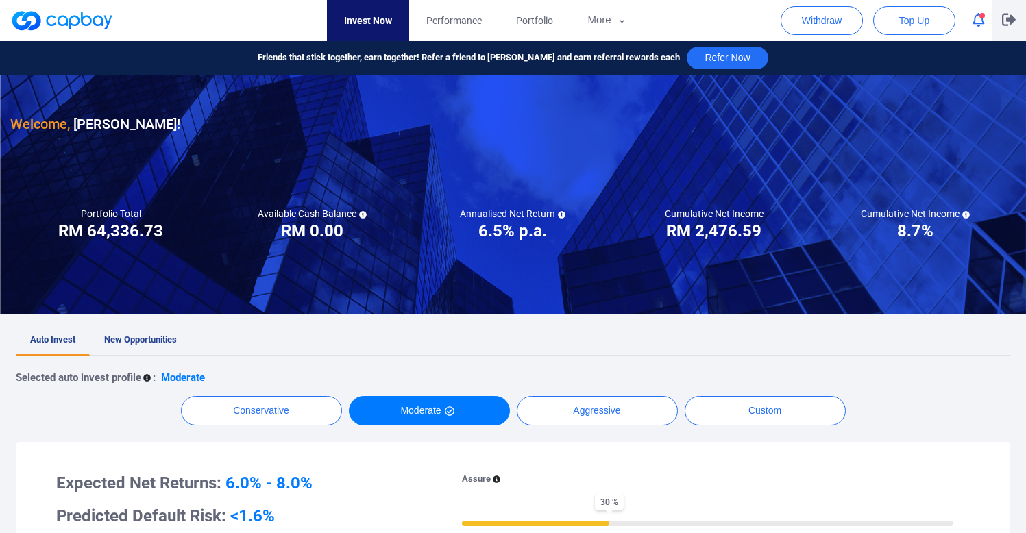
click at [1006, 14] on icon "button" at bounding box center [1009, 19] width 14 height 13
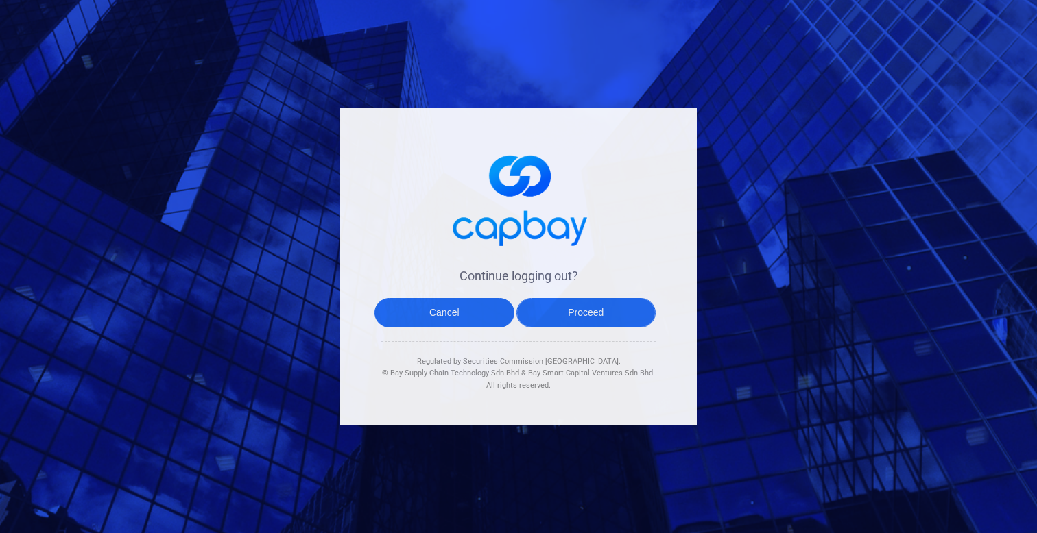
click at [599, 312] on button "Proceed" at bounding box center [586, 312] width 140 height 29
